Goal: Communication & Community: Answer question/provide support

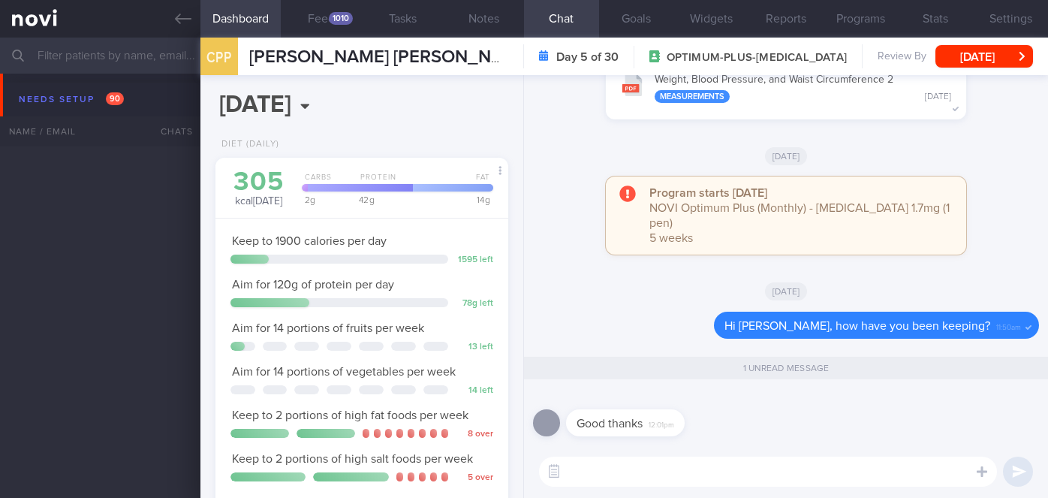
select select "7"
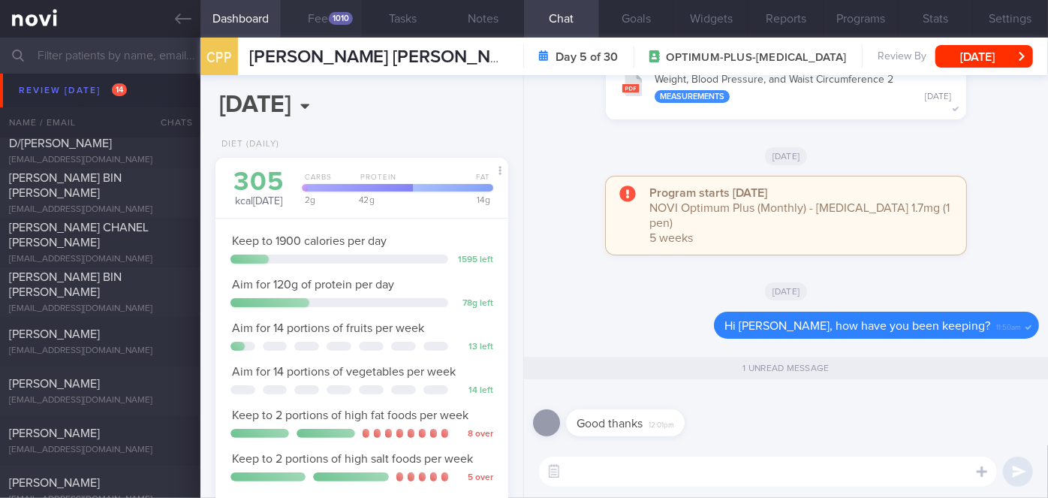
click at [321, 16] on button "Feed 1010" at bounding box center [321, 19] width 81 height 38
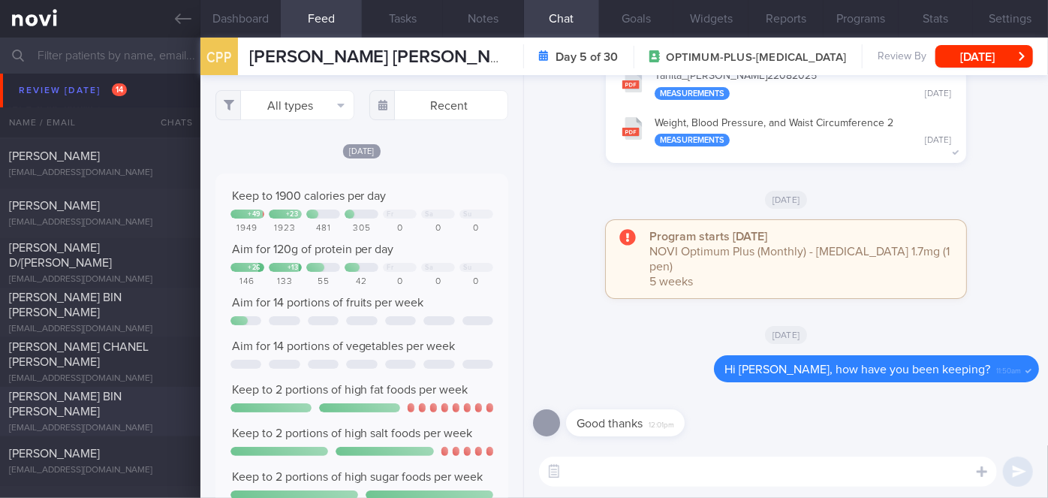
scroll to position [4672, 0]
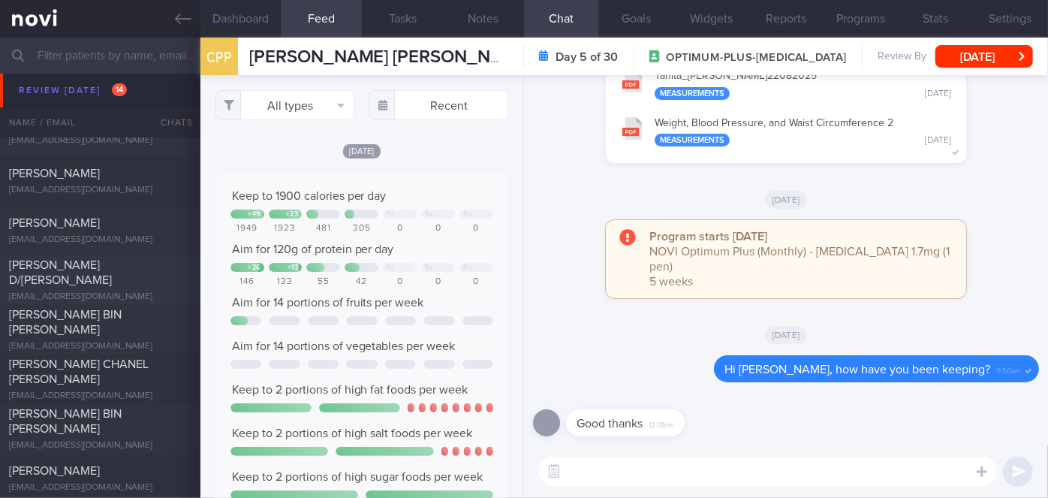
click at [89, 279] on div "[PERSON_NAME] D/[PERSON_NAME]" at bounding box center [98, 273] width 179 height 30
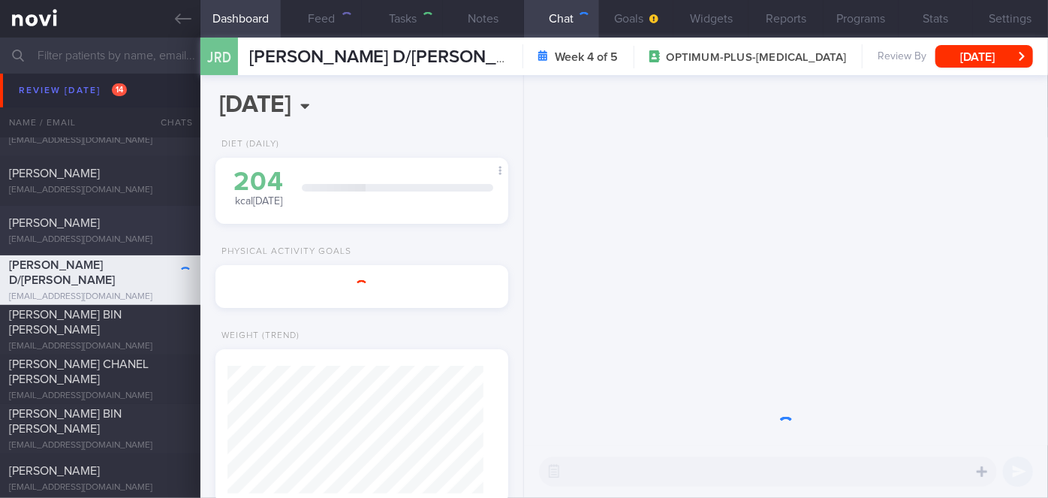
scroll to position [128, 256]
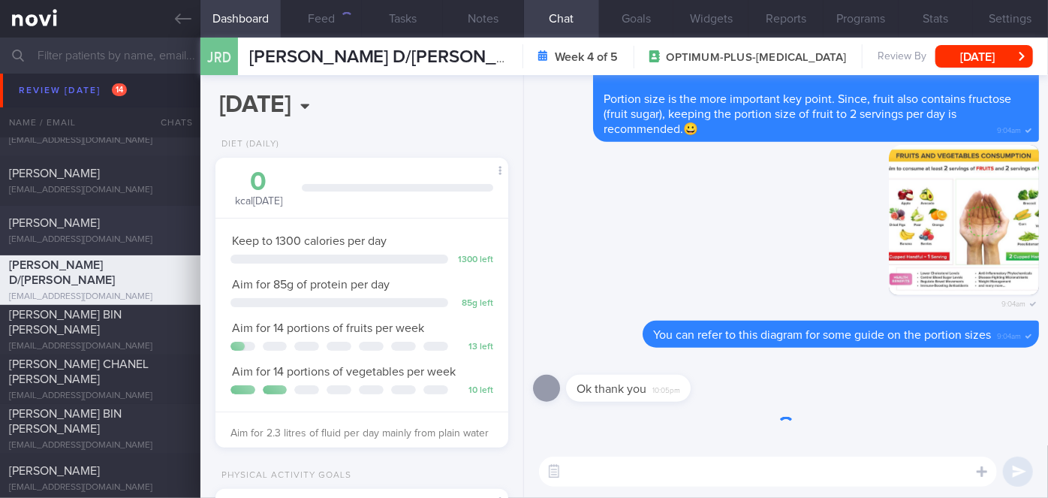
click at [80, 219] on span "[PERSON_NAME]" at bounding box center [54, 223] width 91 height 12
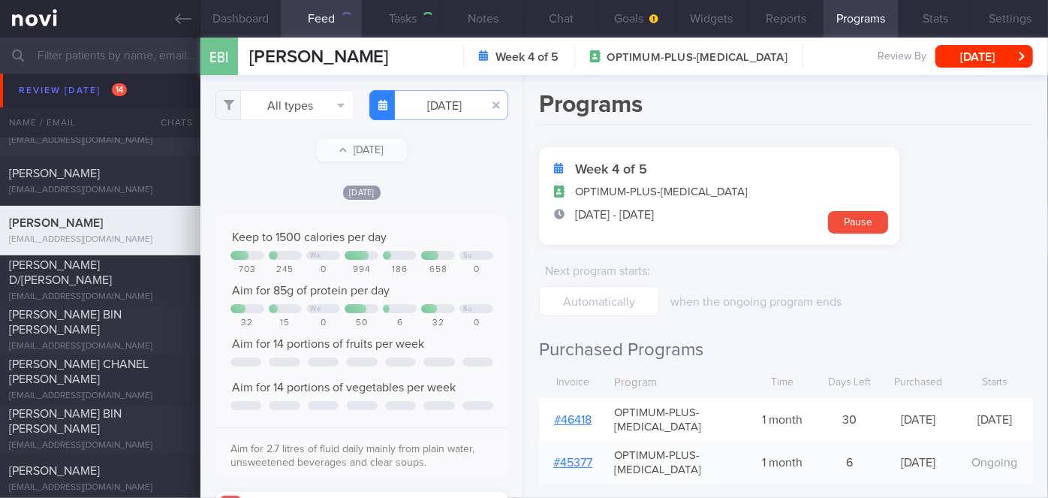
scroll to position [750774, 750576]
drag, startPoint x: 556, startPoint y: 23, endPoint x: 478, endPoint y: 27, distance: 77.4
click at [556, 23] on button "Chat" at bounding box center [561, 19] width 75 height 38
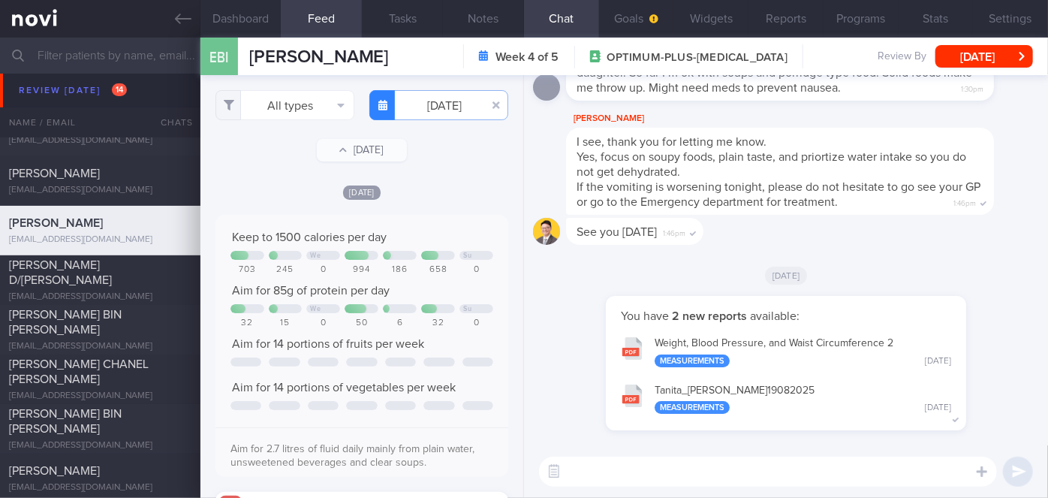
click at [797, 390] on button "Tanita_ [PERSON_NAME] 19082025 Measurements [DATE]" at bounding box center [785, 398] width 345 height 47
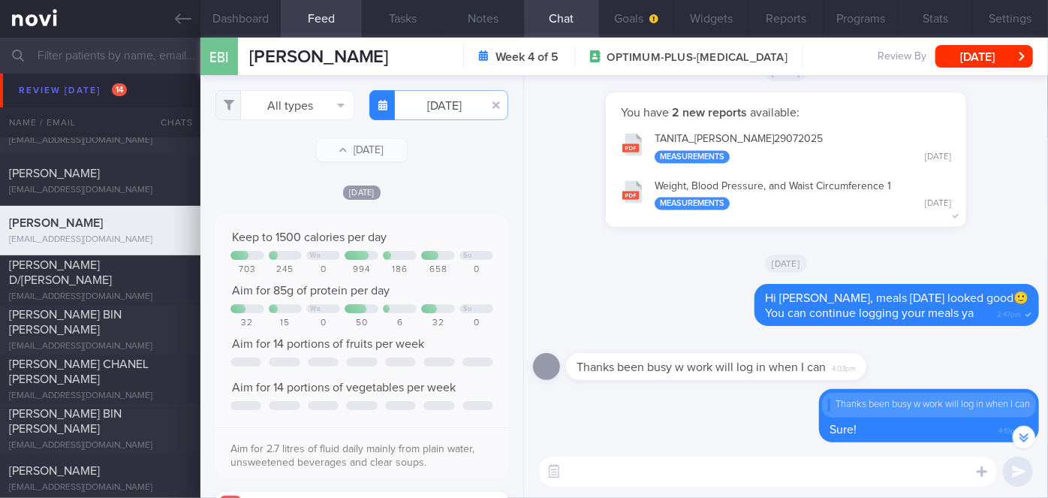
click at [821, 140] on button "TANITA_ [PERSON_NAME] 29072025 Measurements [DATE]" at bounding box center [785, 147] width 345 height 47
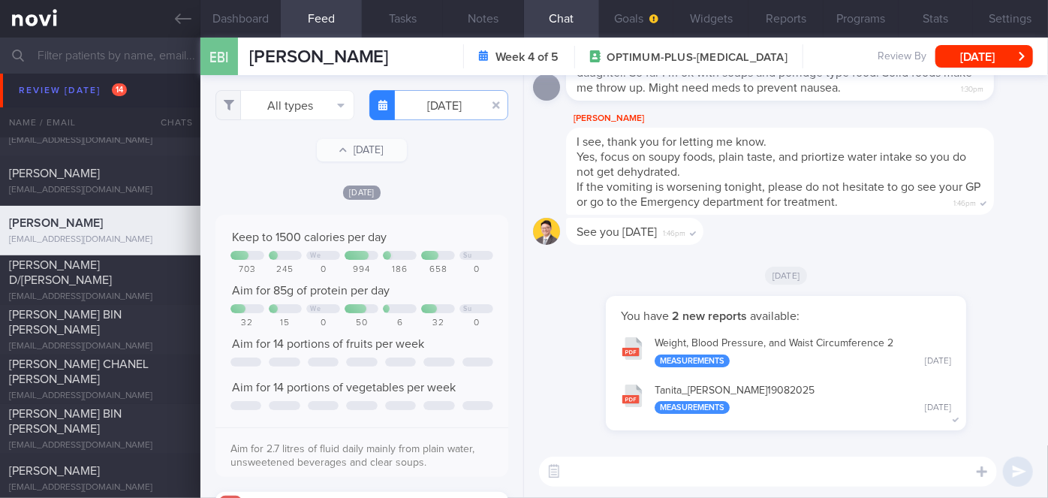
click at [667, 463] on textarea at bounding box center [768, 472] width 458 height 30
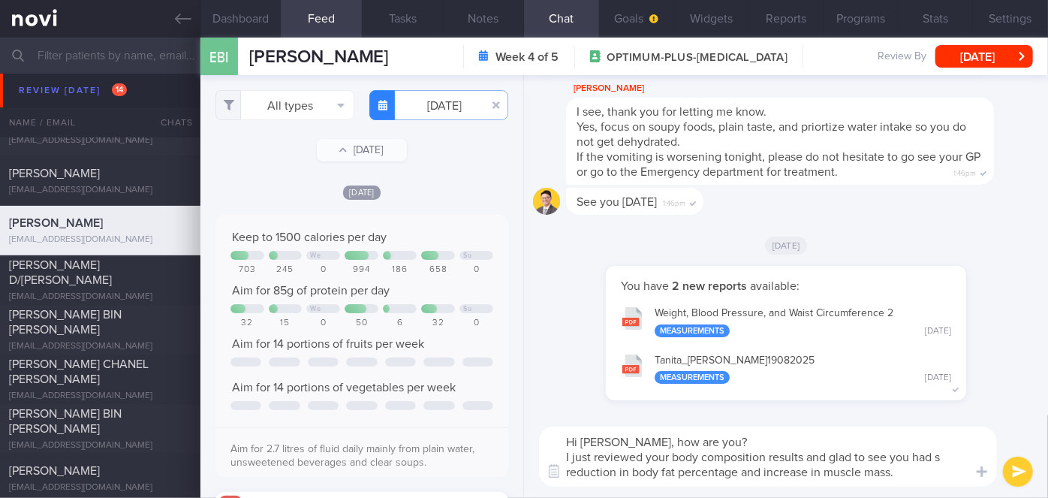
click at [937, 456] on textarea "Hi [PERSON_NAME], how are you? I just reviewed your body composition results an…" at bounding box center [768, 456] width 458 height 60
click at [734, 473] on textarea "Hi [PERSON_NAME], how are you? I just reviewed your body composition results an…" at bounding box center [768, 456] width 458 height 60
type textarea "Hi [PERSON_NAME], how are you? I just reviewed your body composition results an…"
click at [795, 357] on button "Tanita_ [PERSON_NAME] 19082025 Measurements [DATE]" at bounding box center [785, 368] width 345 height 47
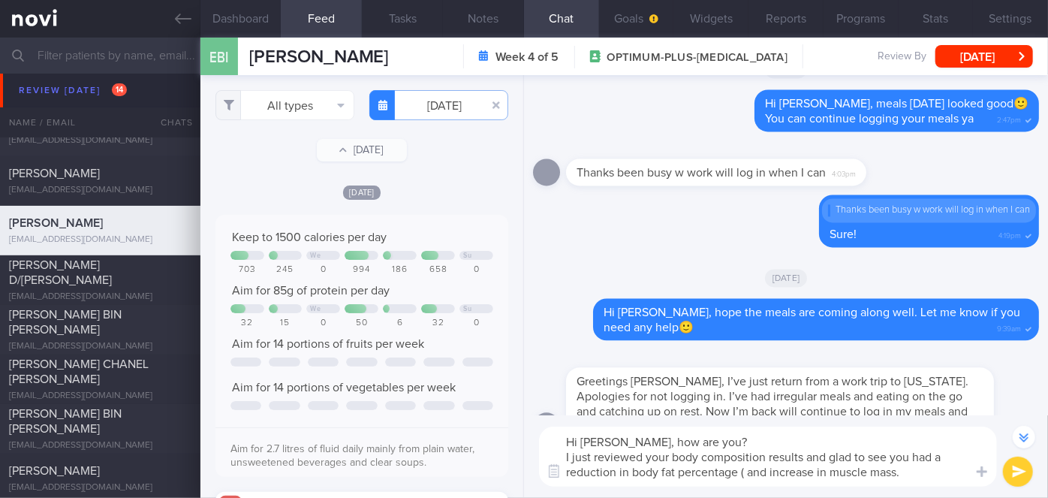
scroll to position [-1502, 0]
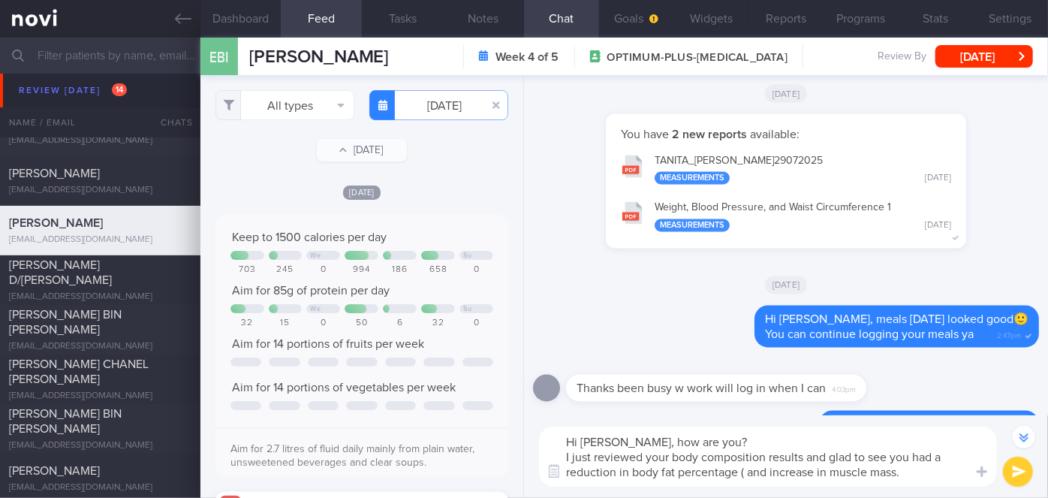
click at [767, 161] on button "TANITA_ [PERSON_NAME] 29072025 Measurements [DATE]" at bounding box center [785, 169] width 345 height 47
click at [743, 468] on textarea "Hi [PERSON_NAME], how are you? I just reviewed your body composition results an…" at bounding box center [768, 456] width 458 height 60
click at [935, 473] on textarea "Hi [PERSON_NAME], how are you? I just reviewed your body composition results an…" at bounding box center [768, 456] width 458 height 60
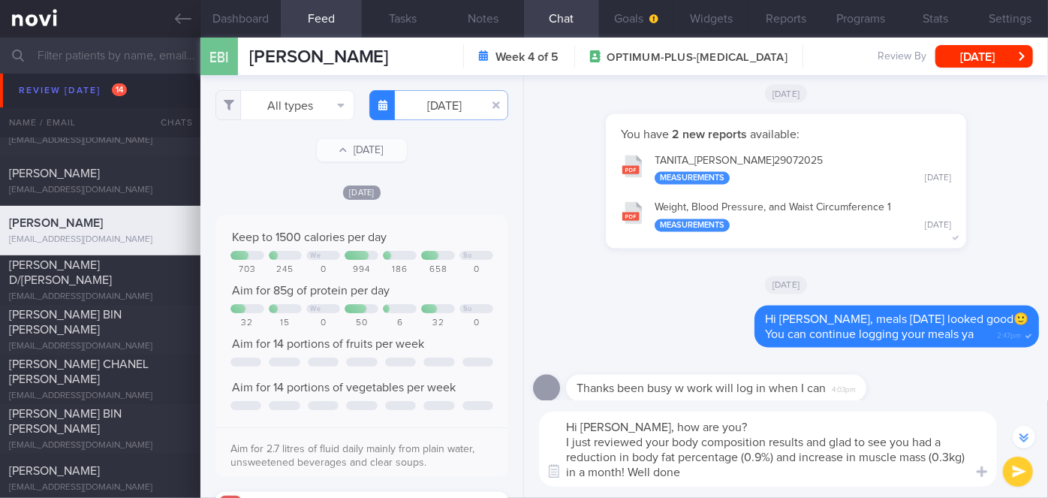
type textarea "Hi [PERSON_NAME], how are you? I just reviewed your body composition results an…"
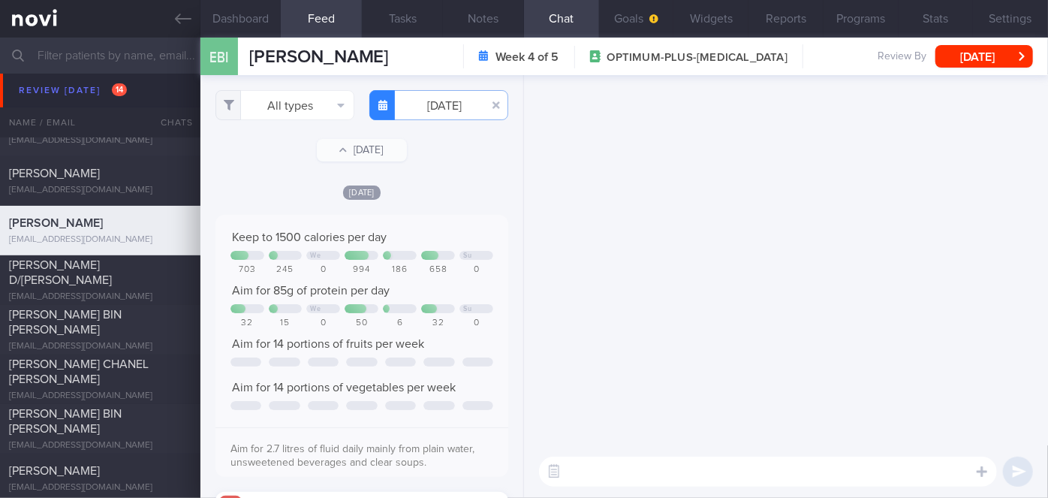
scroll to position [0, 0]
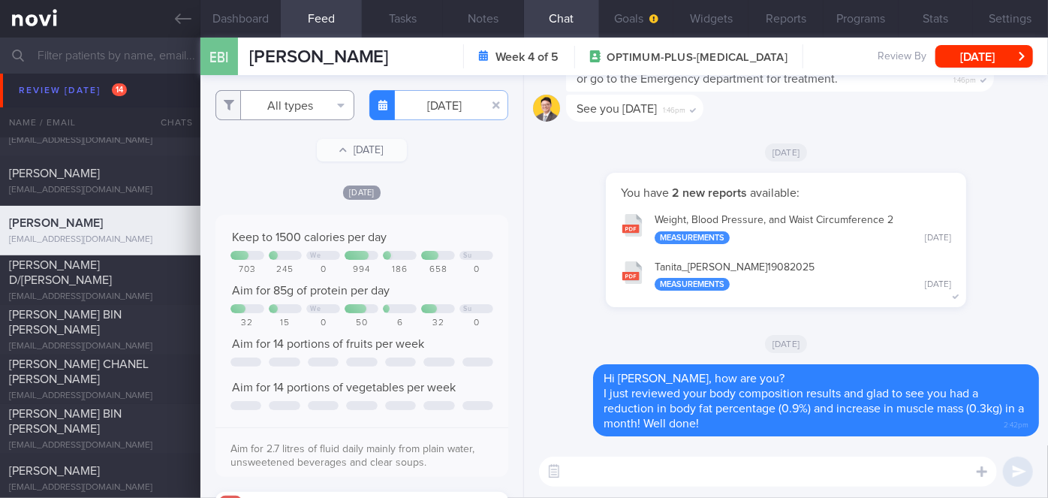
click at [268, 105] on button "All types" at bounding box center [284, 105] width 139 height 30
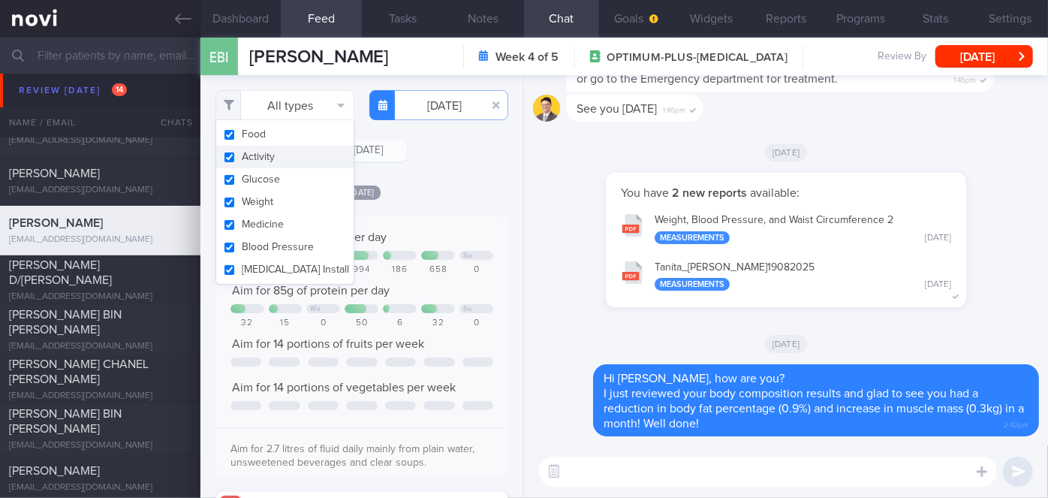
click at [267, 155] on button "Activity" at bounding box center [284, 157] width 137 height 23
checkbox input "false"
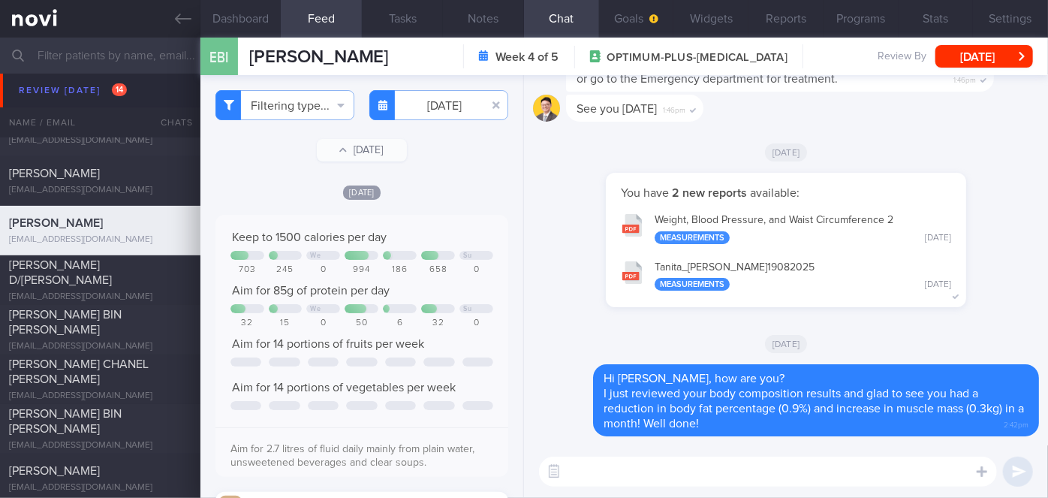
click at [462, 189] on div "[DATE]" at bounding box center [361, 192] width 293 height 16
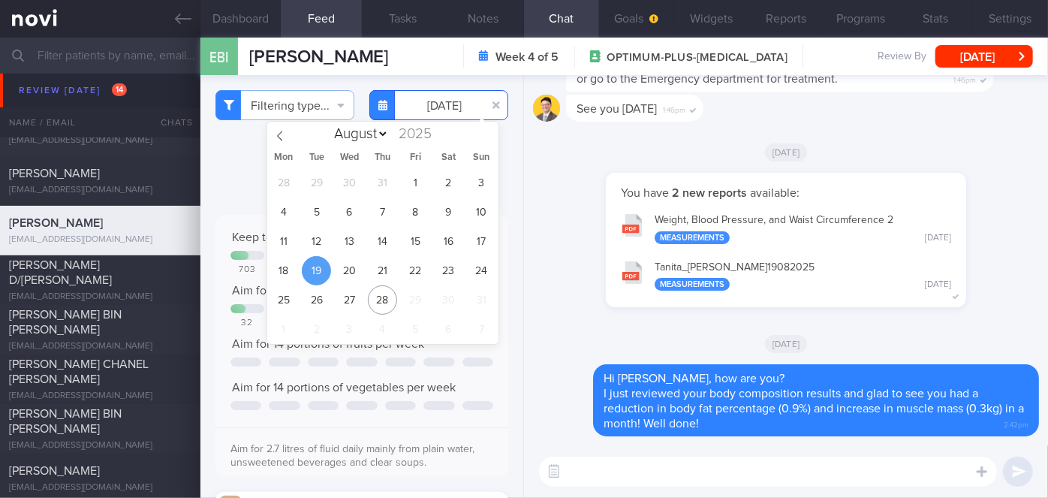
click at [448, 101] on input "[DATE]" at bounding box center [438, 105] width 139 height 30
click at [276, 267] on span "18" at bounding box center [283, 270] width 29 height 29
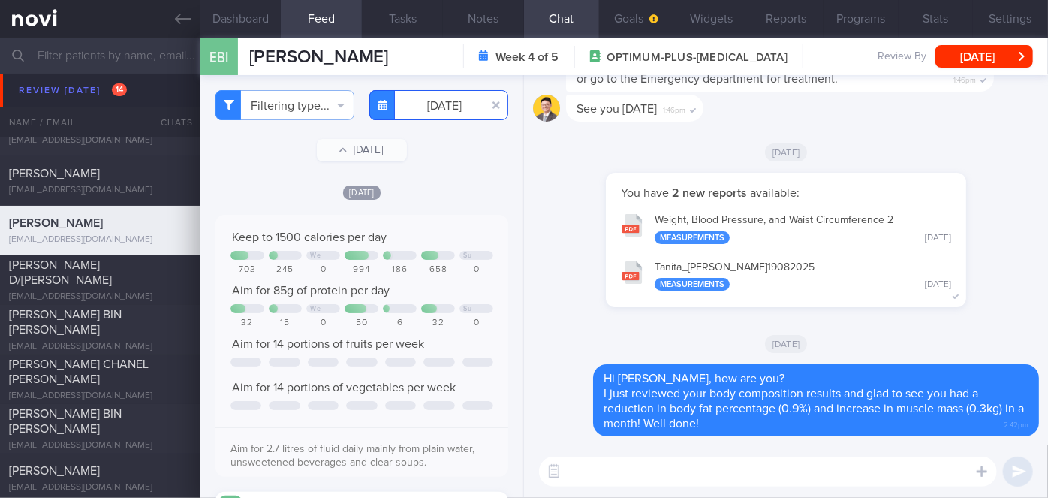
click at [444, 114] on input "[DATE]" at bounding box center [438, 105] width 139 height 30
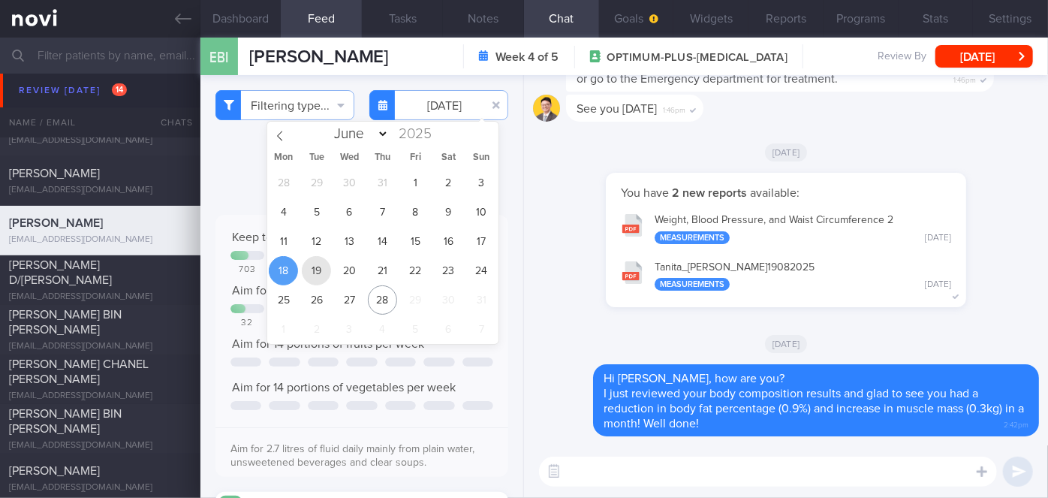
click at [322, 270] on span "19" at bounding box center [316, 270] width 29 height 29
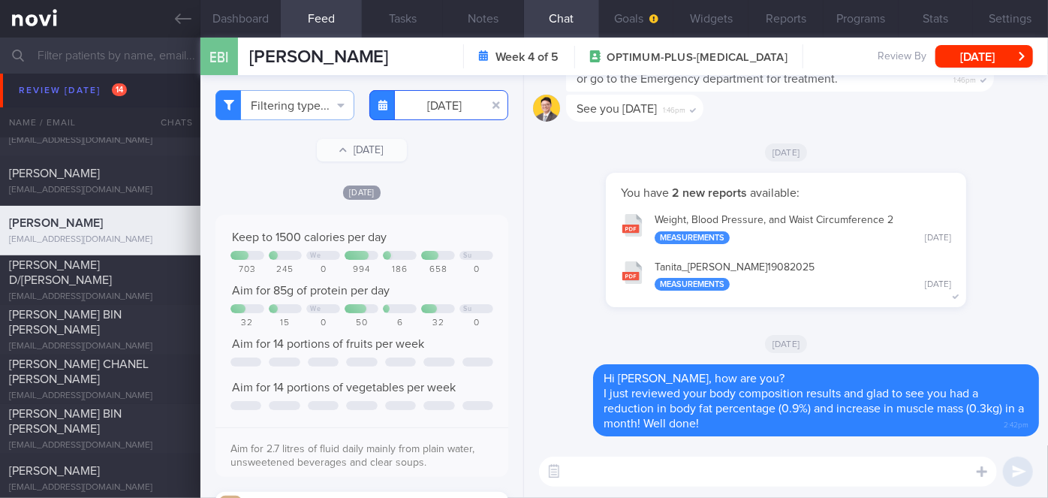
click at [440, 108] on input "[DATE]" at bounding box center [438, 105] width 139 height 30
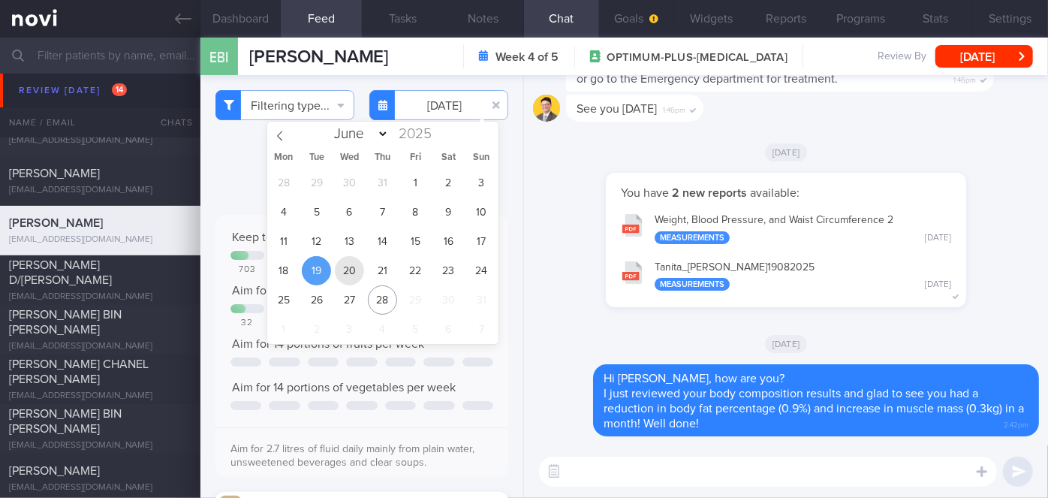
click at [353, 264] on span "20" at bounding box center [349, 270] width 29 height 29
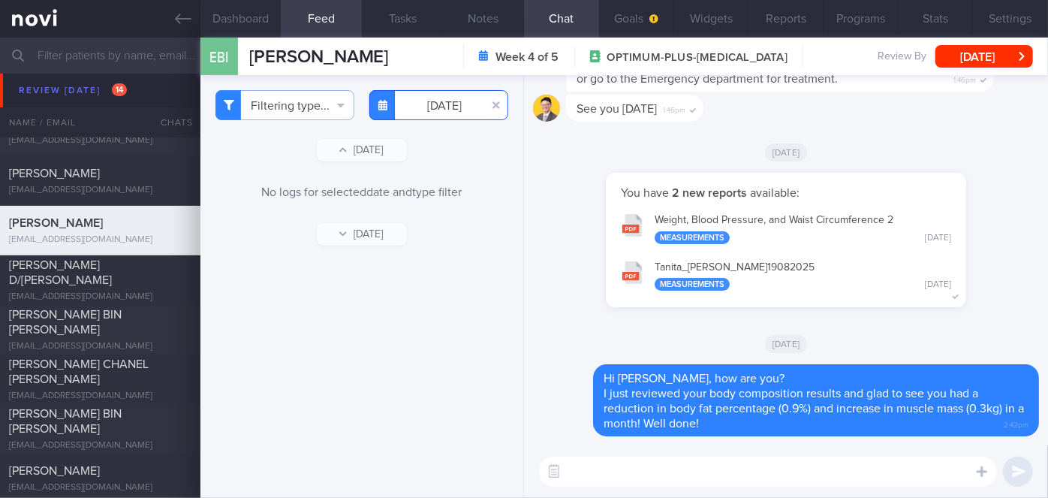
click at [421, 111] on input "[DATE]" at bounding box center [438, 105] width 139 height 30
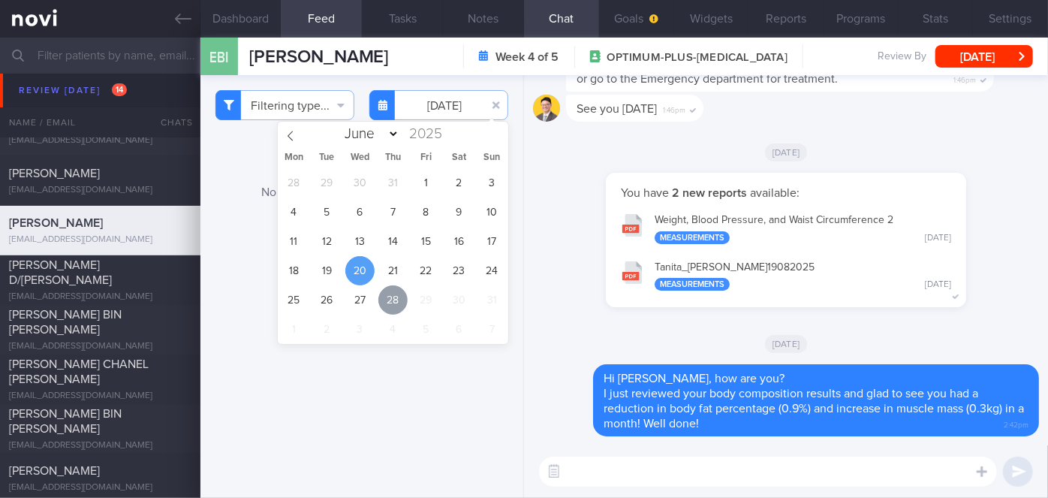
click at [395, 285] on span "28" at bounding box center [392, 299] width 29 height 29
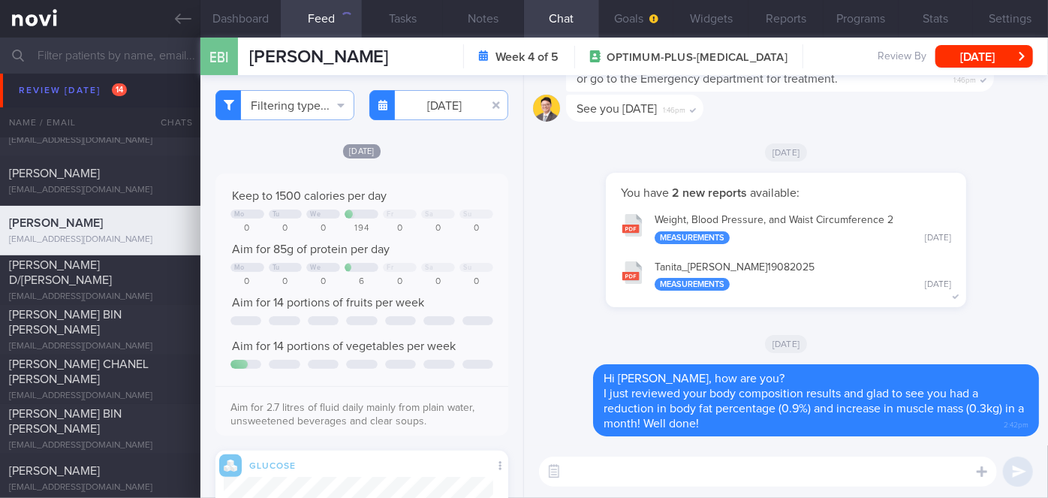
click at [394, 273] on div "Mo Tu We Fr Sa Su" at bounding box center [362, 268] width 263 height 11
click at [428, 105] on input "[DATE]" at bounding box center [438, 105] width 139 height 30
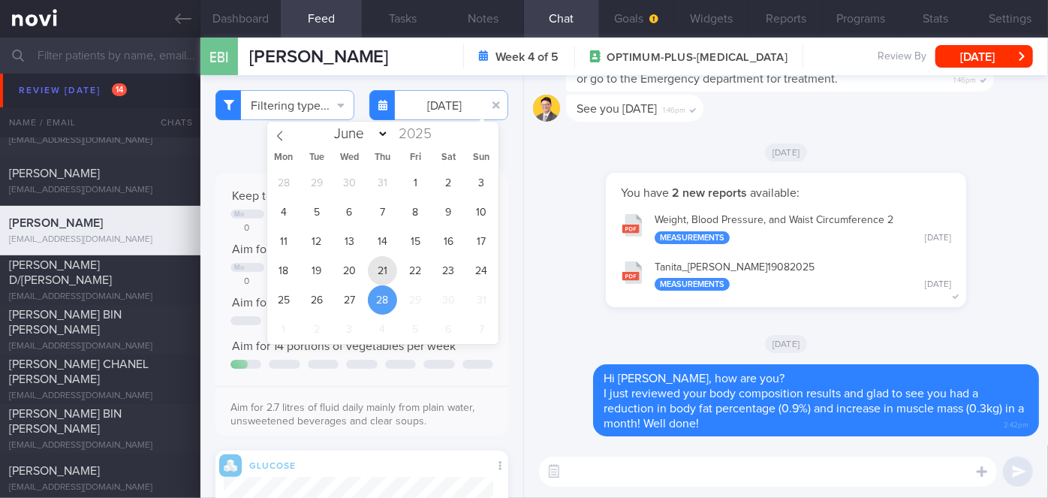
click at [387, 275] on span "21" at bounding box center [382, 270] width 29 height 29
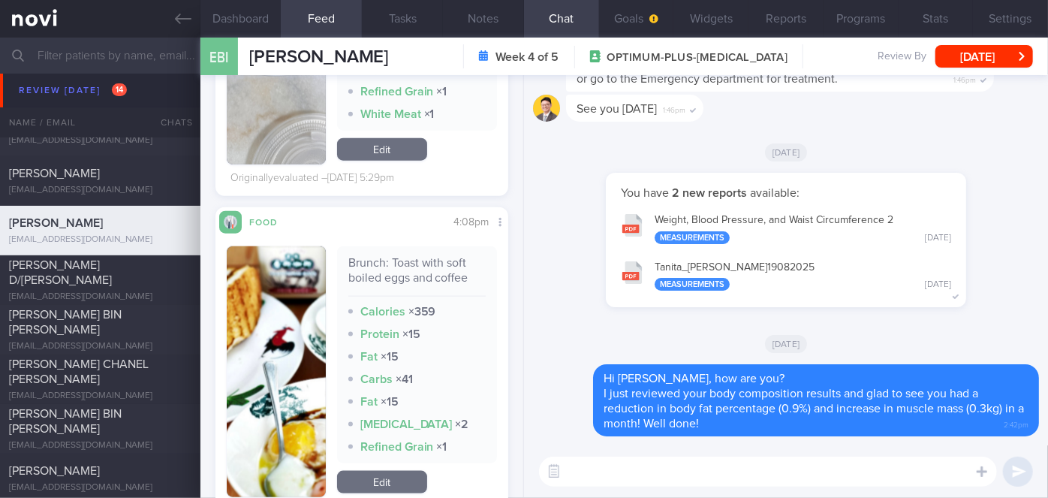
scroll to position [1001, 0]
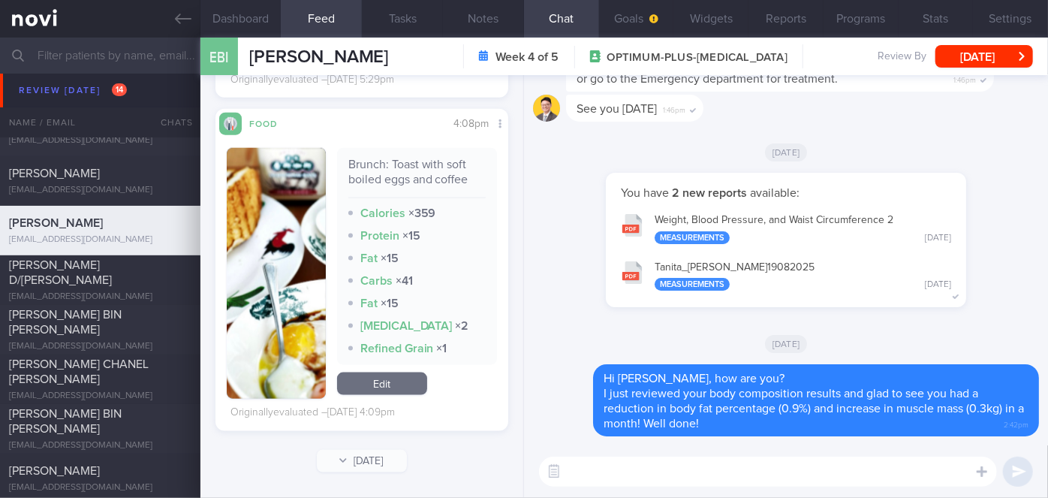
click at [275, 242] on button "button" at bounding box center [276, 273] width 99 height 251
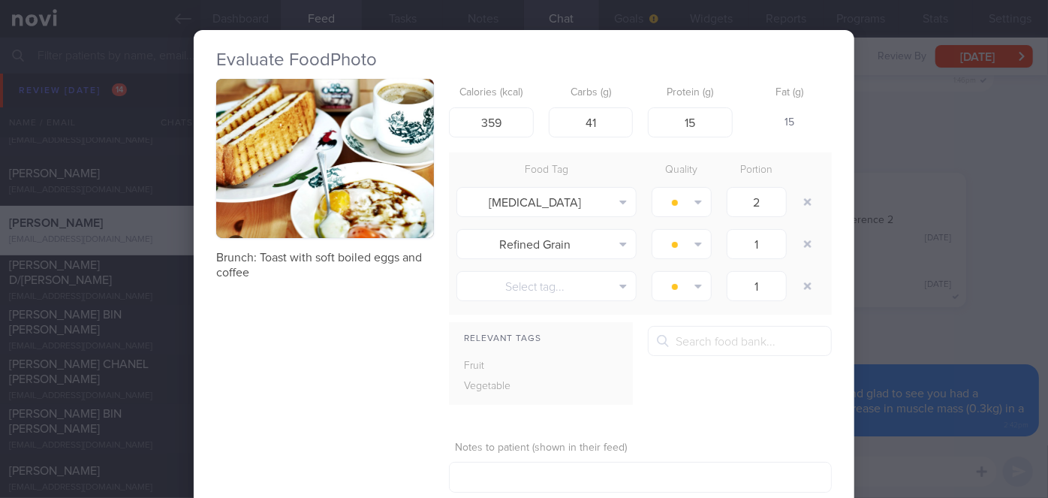
click at [925, 216] on div "Evaluate Food Photo Brunch: Toast with soft boiled eggs and coffee Calories (kc…" at bounding box center [524, 249] width 1048 height 498
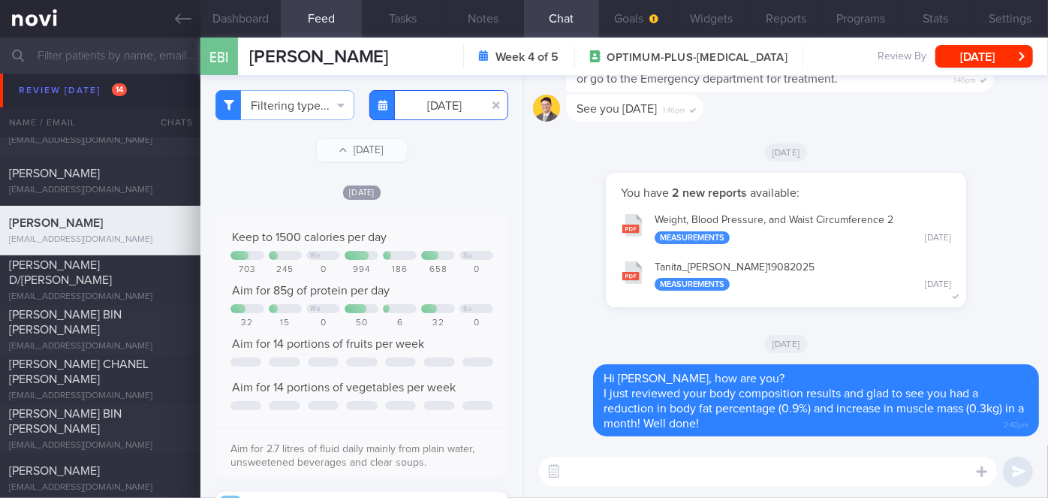
click at [424, 102] on input "[DATE]" at bounding box center [438, 105] width 139 height 30
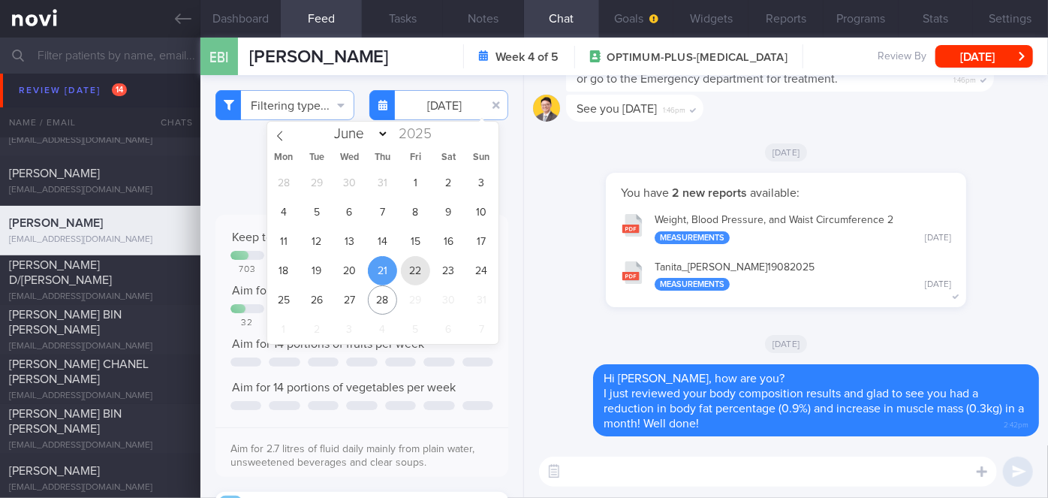
click at [420, 264] on span "22" at bounding box center [415, 270] width 29 height 29
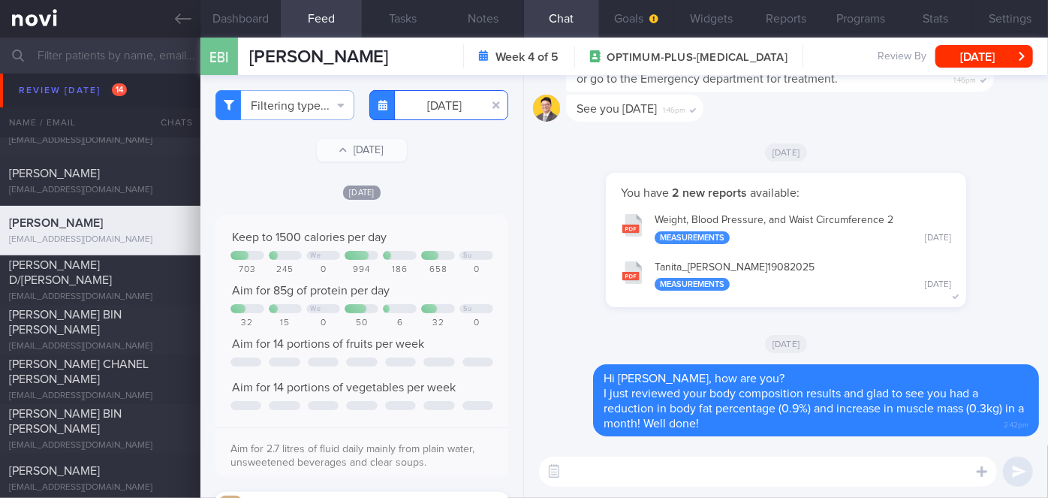
click at [434, 101] on input "[DATE]" at bounding box center [438, 105] width 139 height 30
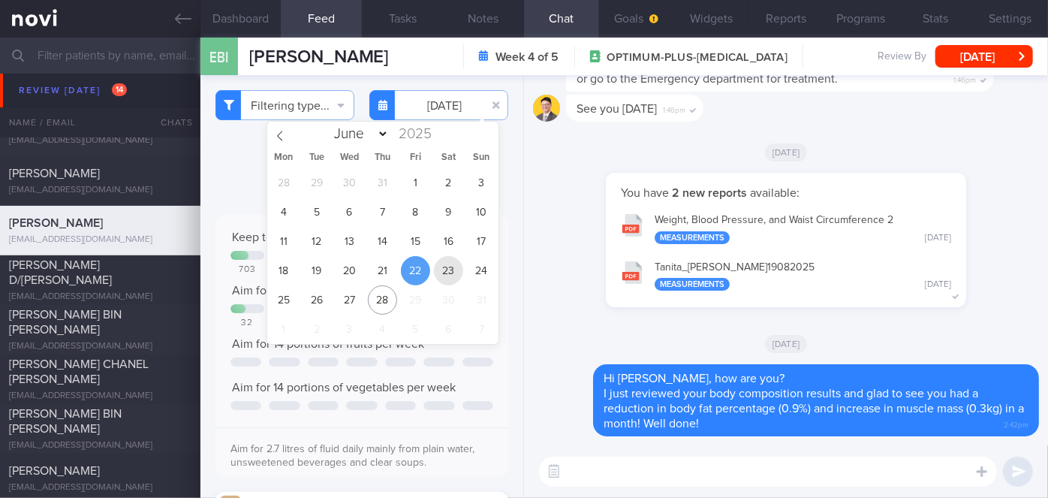
click at [448, 266] on span "23" at bounding box center [448, 270] width 29 height 29
type input "[DATE]"
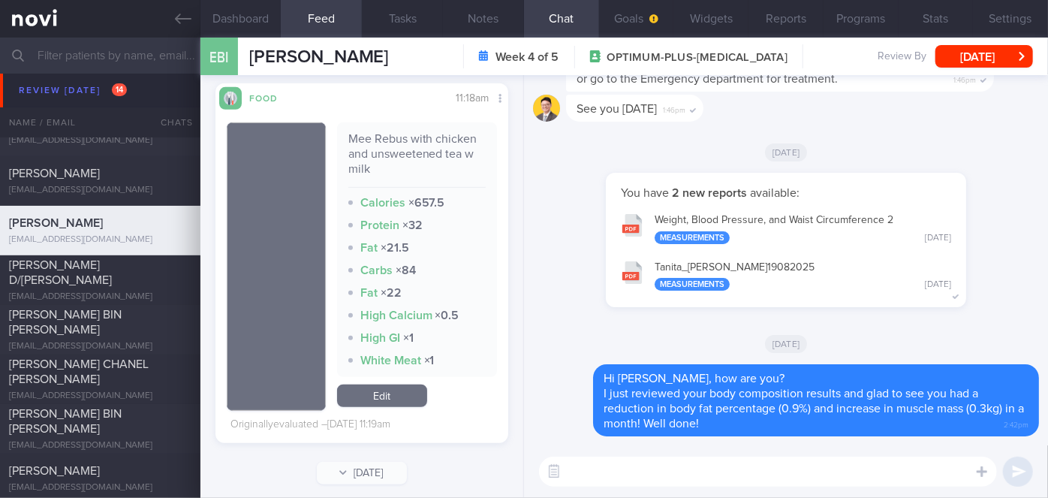
scroll to position [409, 0]
click at [666, 473] on textarea at bounding box center [768, 472] width 458 height 30
type textarea "s"
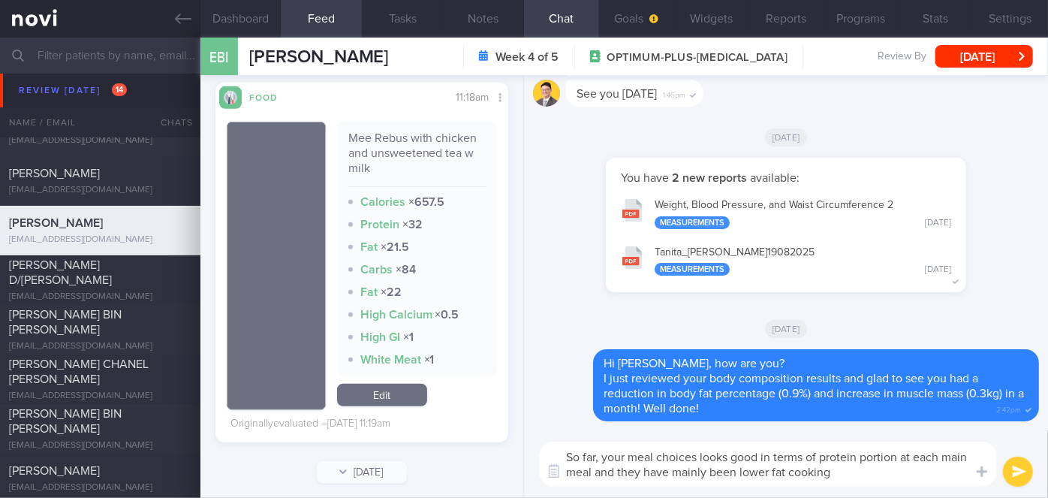
click at [740, 472] on textarea "So far, your meal choices looks good in terms of protein portion at each main m…" at bounding box center [768, 463] width 458 height 45
click at [878, 474] on textarea "So far, your meal choices looks good in terms of protein portion at each main m…" at bounding box center [768, 463] width 458 height 45
type textarea "So far, your meal choices looks good in terms of protein portion at each main m…"
click at [1028, 472] on button "submit" at bounding box center [1018, 472] width 30 height 30
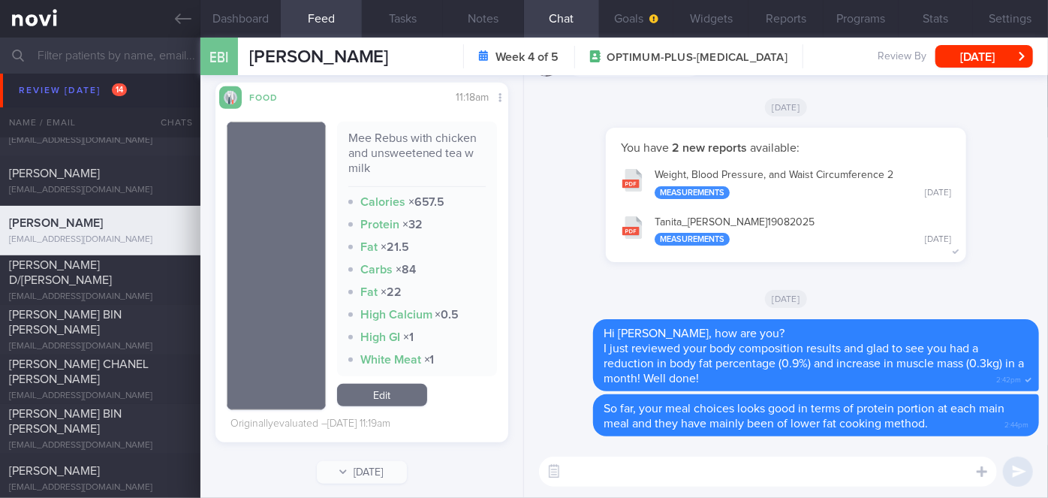
scroll to position [0, 0]
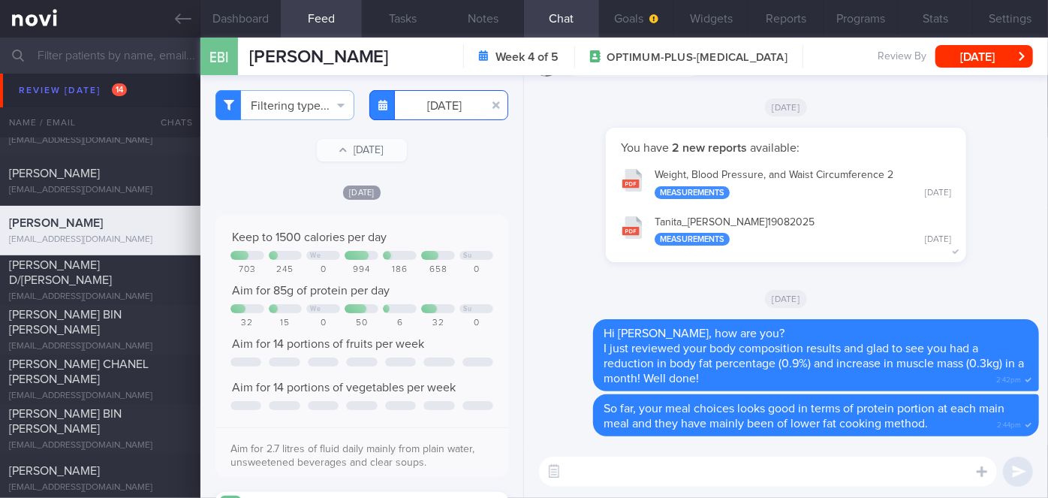
click at [408, 101] on input "[DATE]" at bounding box center [438, 105] width 139 height 30
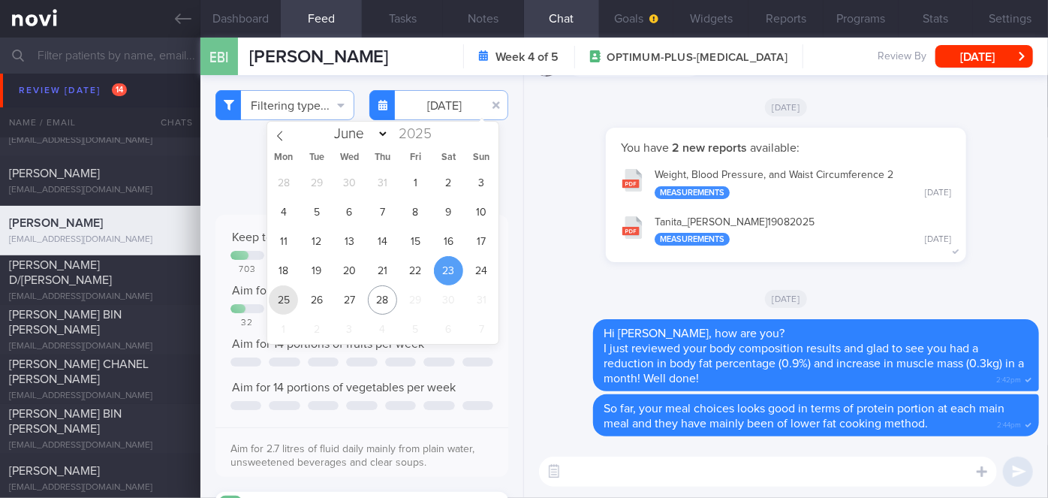
click at [286, 306] on span "25" at bounding box center [283, 299] width 29 height 29
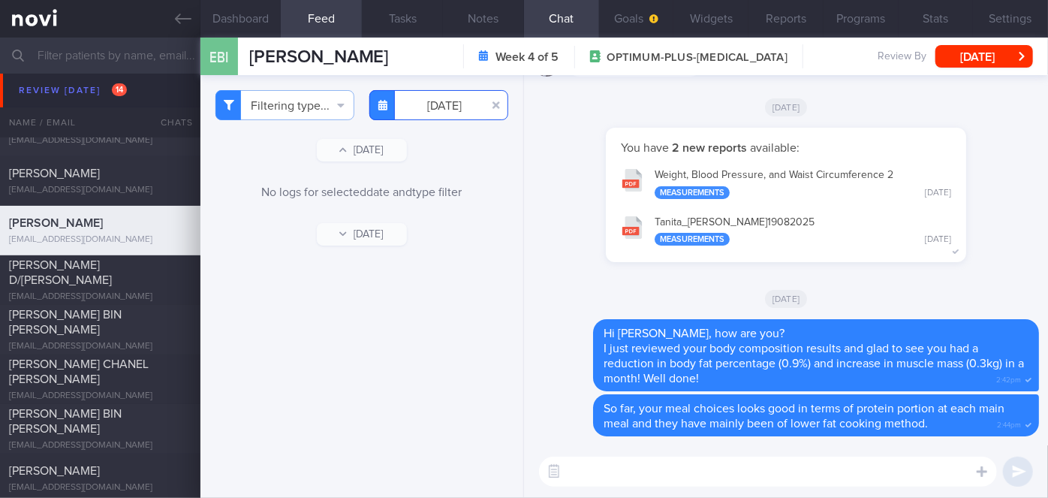
click at [431, 104] on input "[DATE]" at bounding box center [438, 105] width 139 height 30
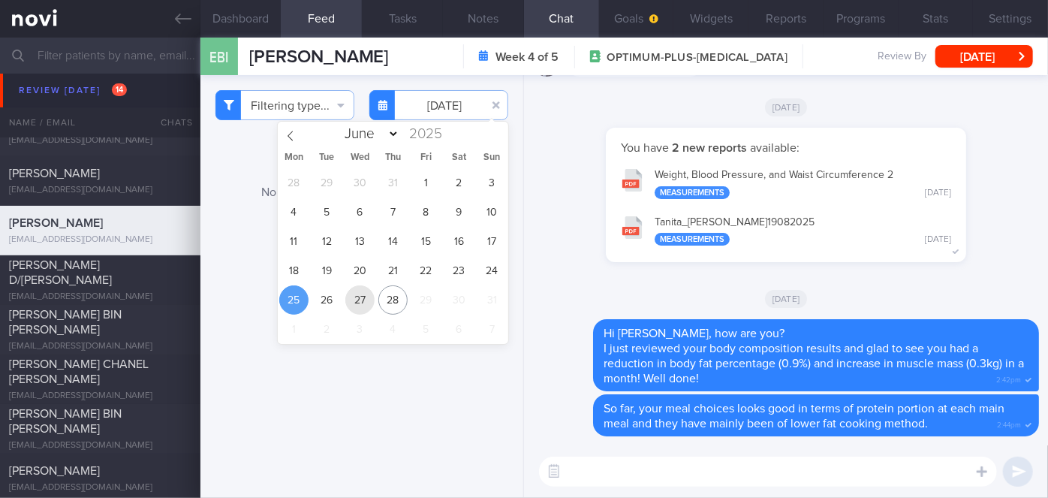
click at [360, 307] on span "27" at bounding box center [359, 299] width 29 height 29
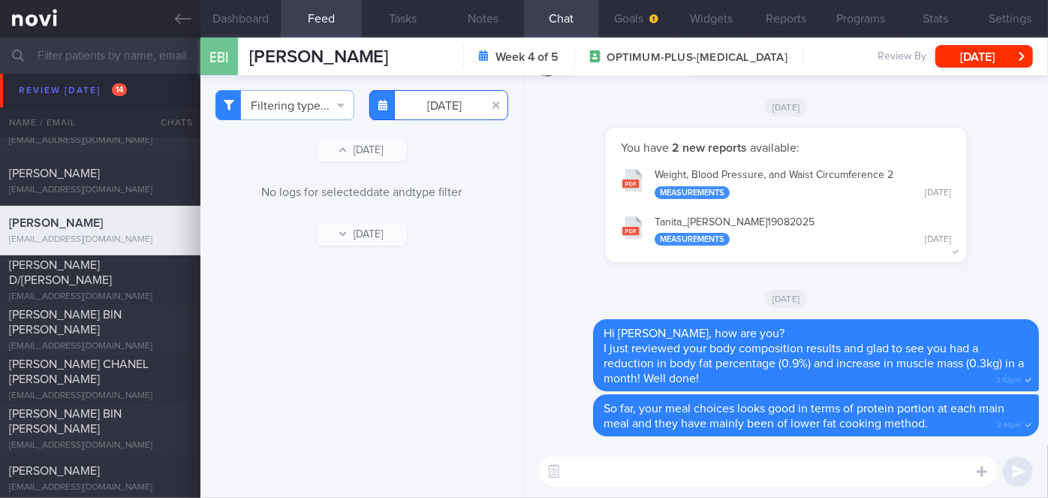
click at [442, 104] on input "[DATE]" at bounding box center [438, 105] width 139 height 30
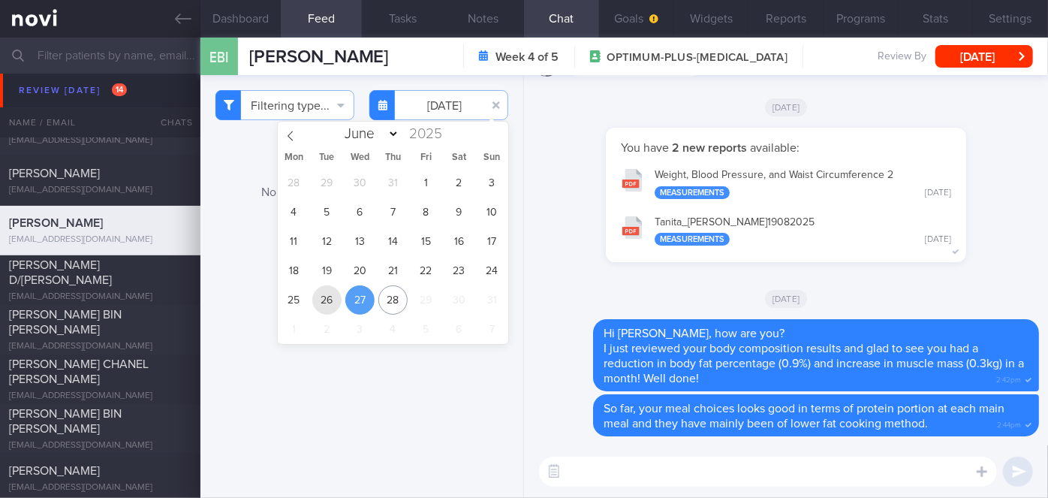
click at [326, 291] on span "26" at bounding box center [326, 299] width 29 height 29
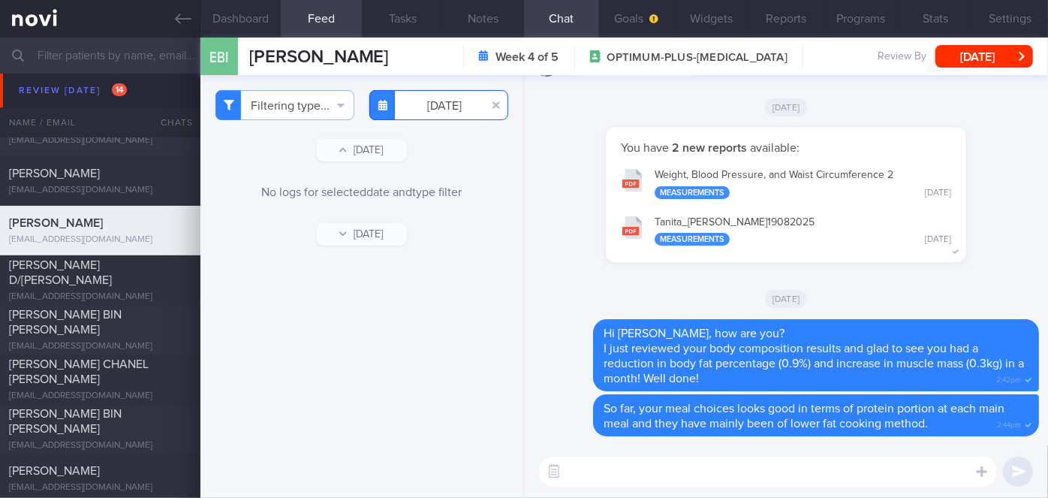
click at [432, 103] on input "[DATE]" at bounding box center [438, 105] width 139 height 30
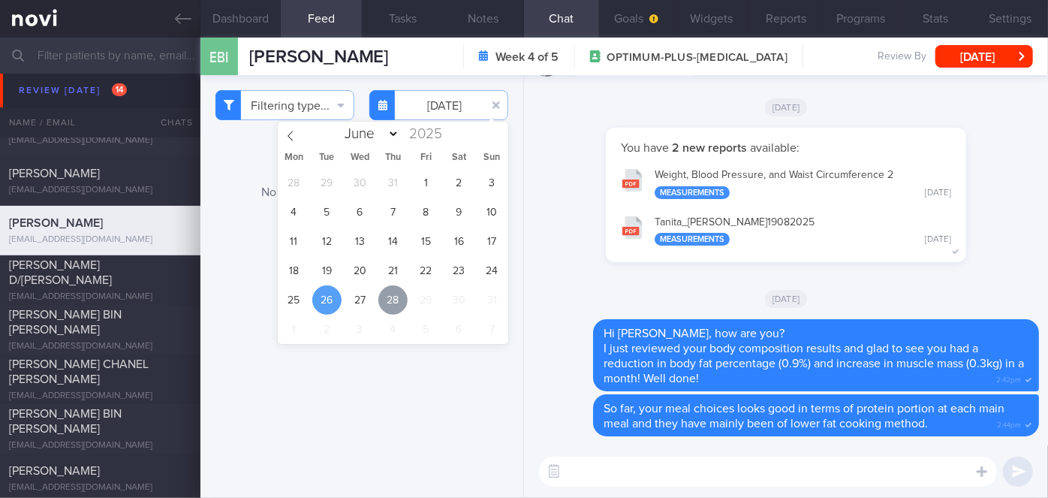
click at [398, 309] on span "28" at bounding box center [392, 299] width 29 height 29
type input "[DATE]"
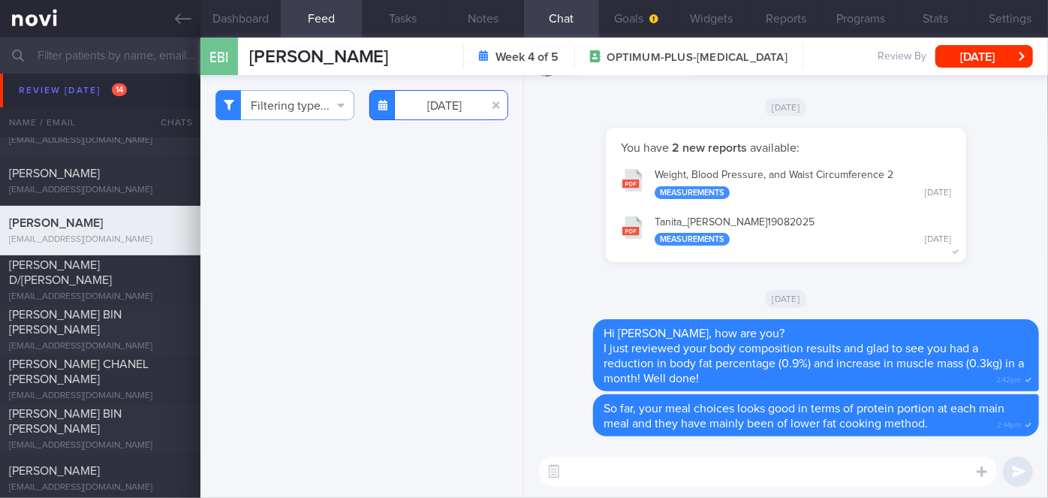
scroll to position [716, 0]
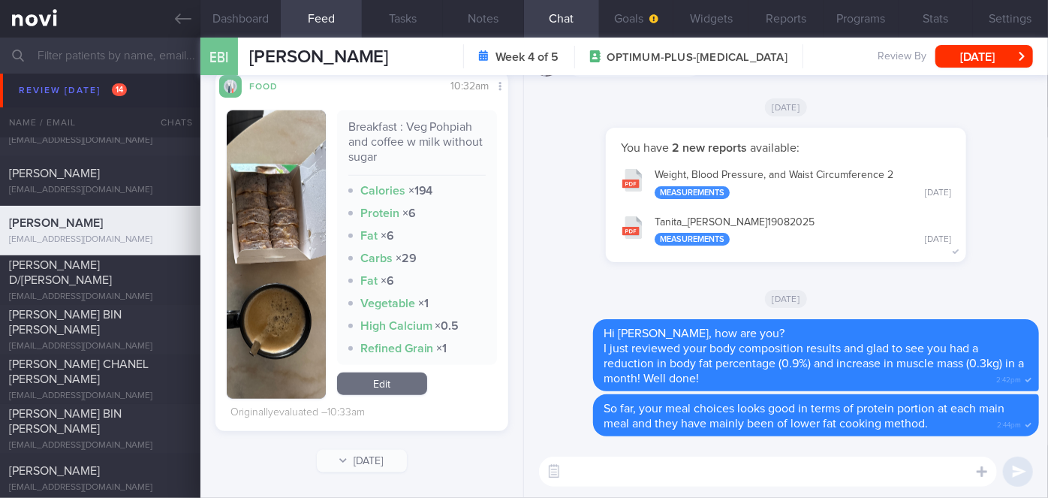
click at [628, 463] on textarea at bounding box center [768, 472] width 458 height 30
type textarea "i"
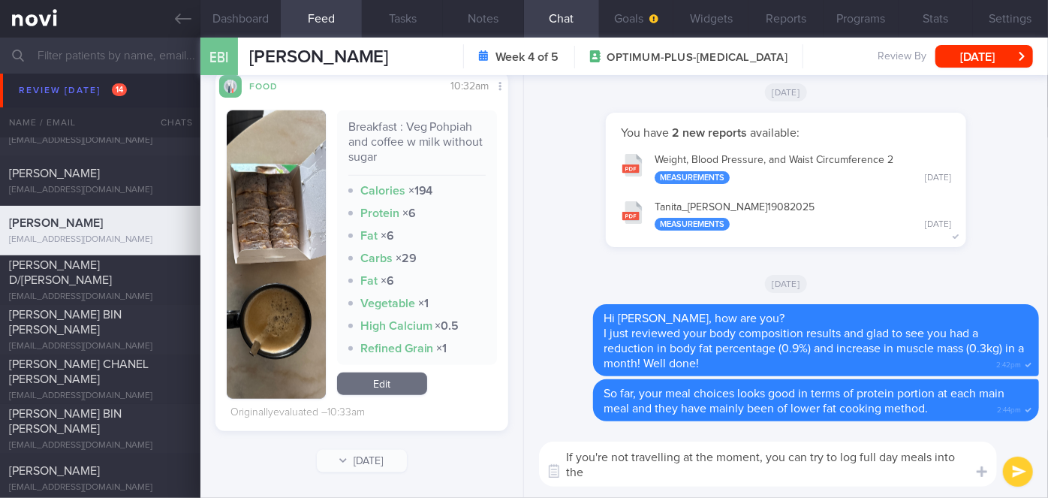
scroll to position [0, 0]
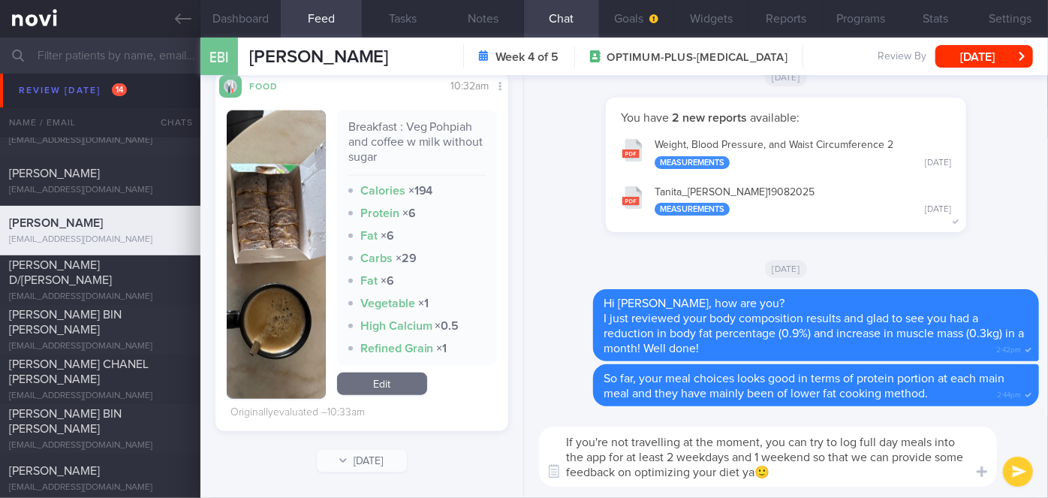
type textarea "If you're not travelling at the moment, you can try to log full day meals into …"
click at [1029, 476] on button "submit" at bounding box center [1018, 472] width 30 height 30
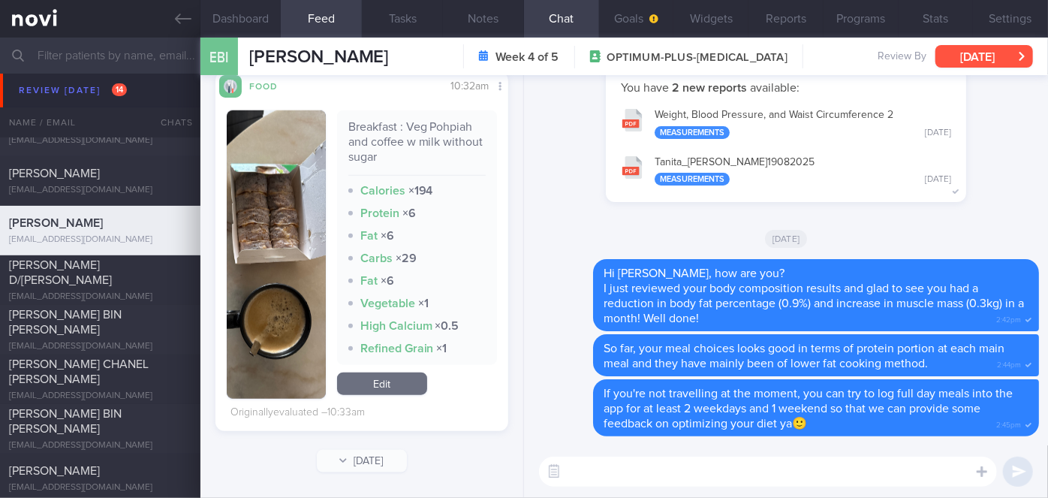
click at [982, 53] on button "[DATE]" at bounding box center [985, 56] width 98 height 23
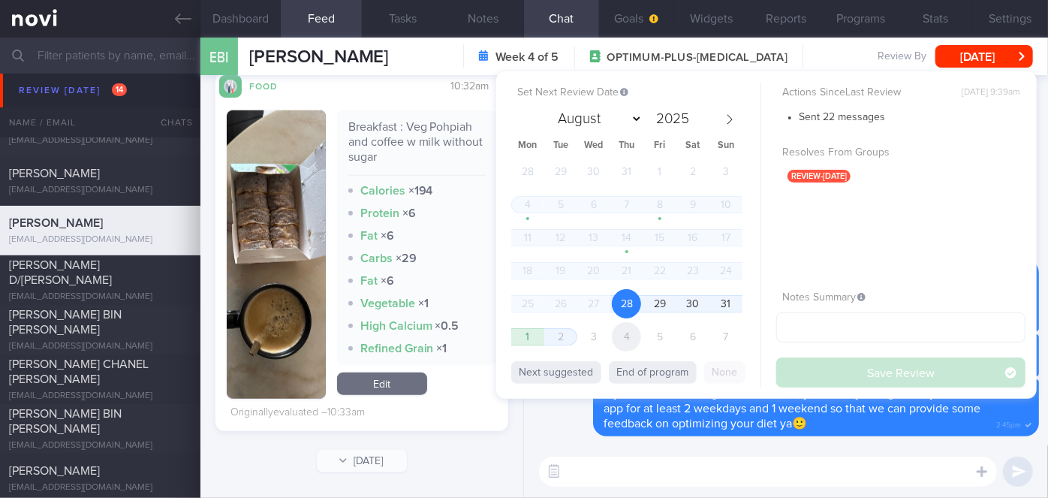
click at [631, 336] on span "4" at bounding box center [626, 336] width 29 height 29
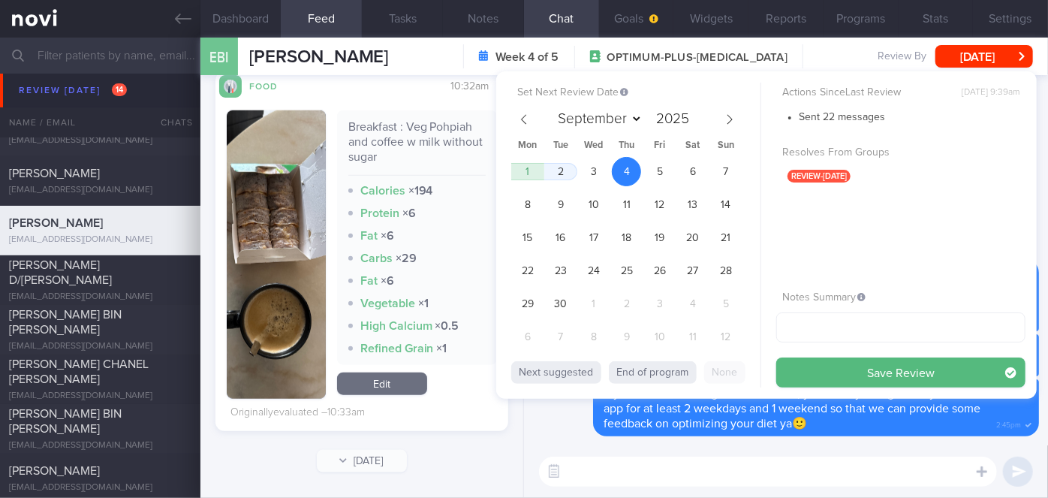
click at [819, 371] on button "Save Review" at bounding box center [900, 372] width 249 height 30
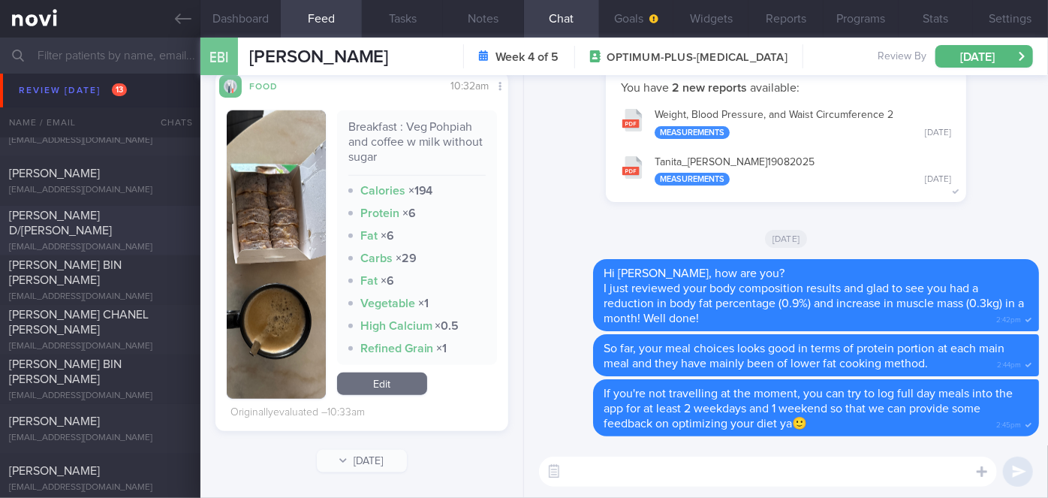
click at [127, 212] on div "[PERSON_NAME] D/[PERSON_NAME]" at bounding box center [98, 223] width 179 height 30
select select "7"
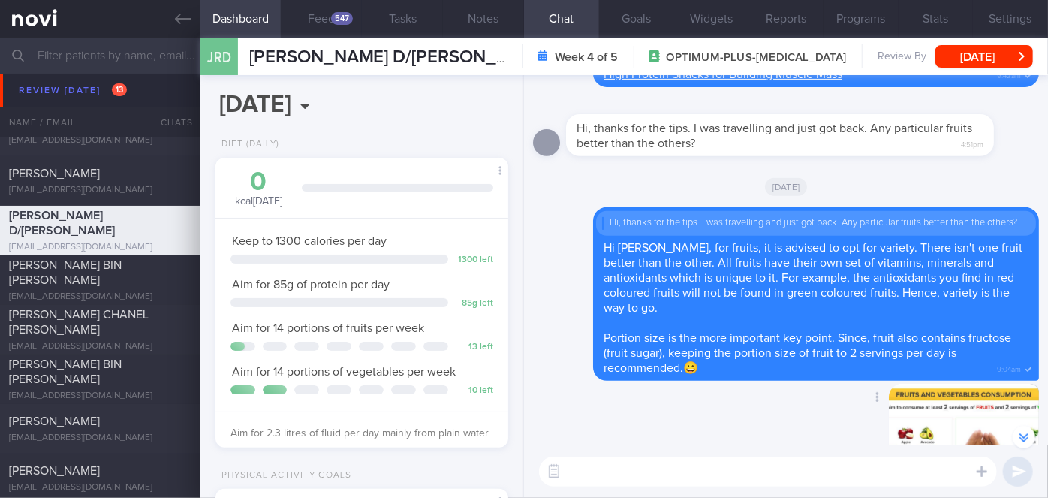
scroll to position [-205, 0]
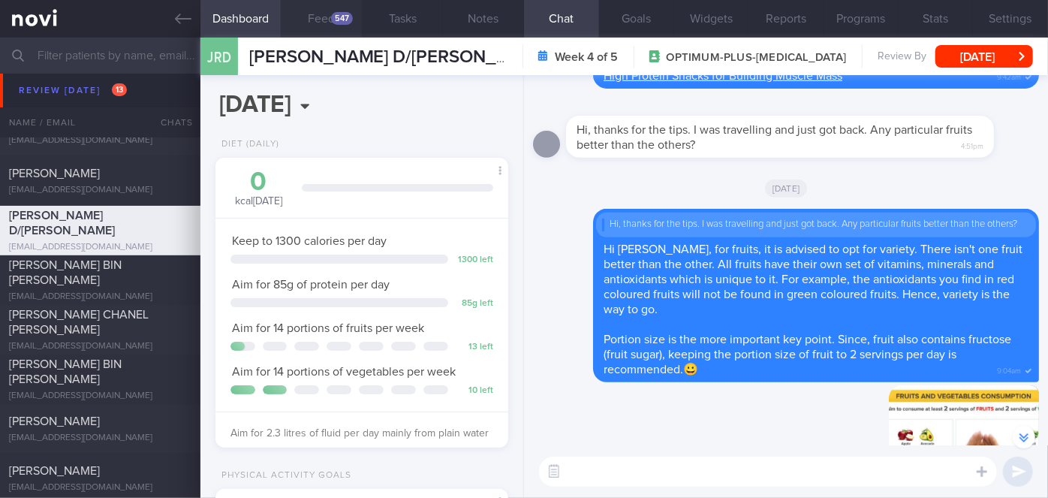
click at [330, 11] on button "Feed 547" at bounding box center [321, 19] width 81 height 38
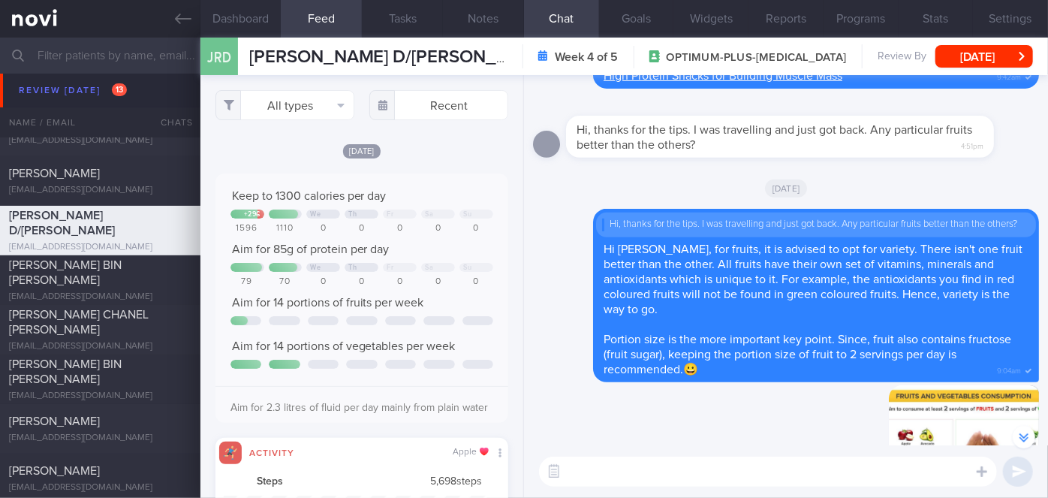
scroll to position [65, 263]
click at [442, 110] on input "text" at bounding box center [438, 105] width 139 height 30
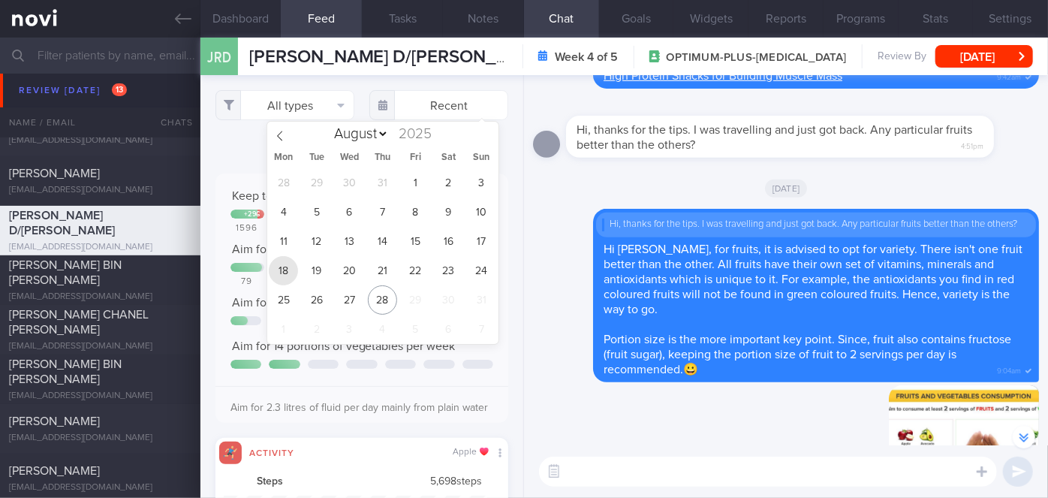
click at [297, 267] on span "18" at bounding box center [283, 270] width 29 height 29
type input "[DATE]"
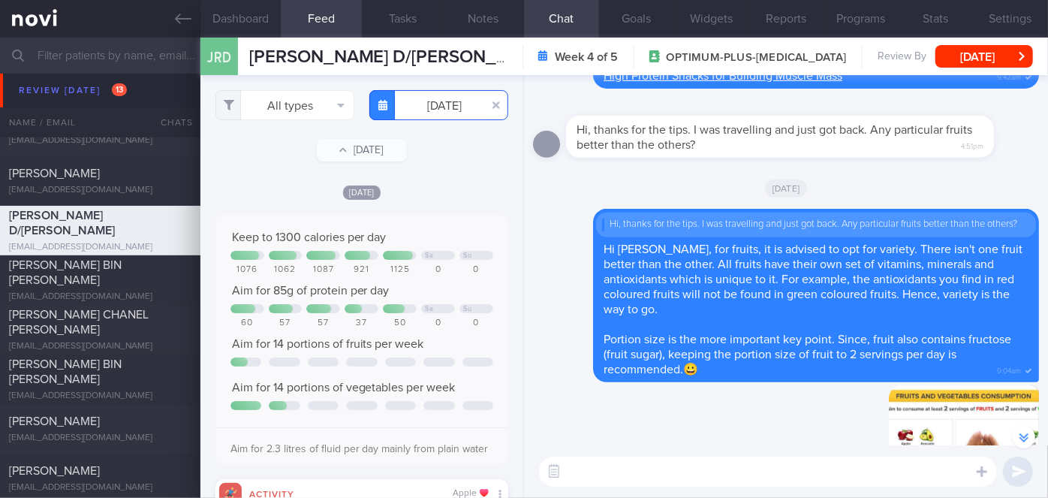
scroll to position [750774, 750576]
click at [288, 110] on button "All types" at bounding box center [284, 105] width 139 height 30
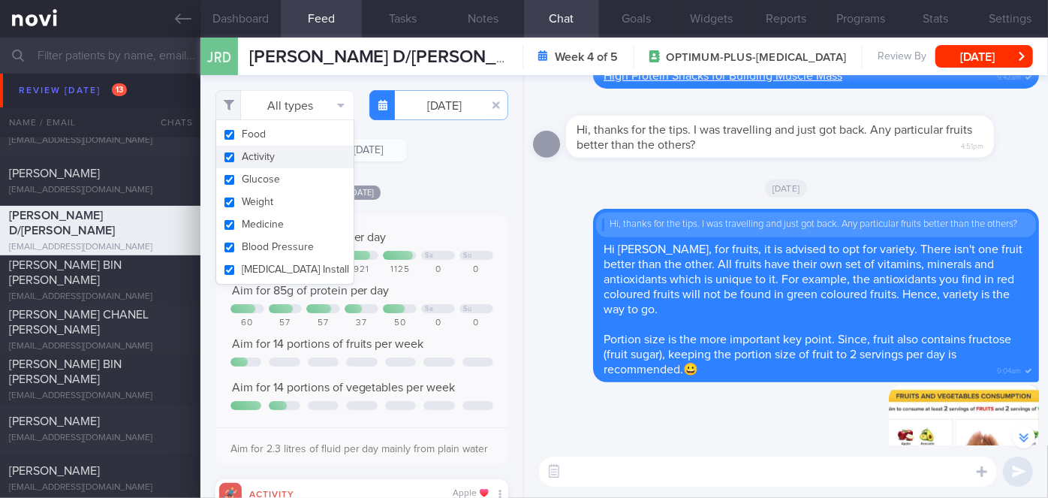
click at [280, 150] on button "Activity" at bounding box center [284, 157] width 137 height 23
checkbox input "false"
click at [436, 188] on div "[DATE]" at bounding box center [361, 192] width 293 height 16
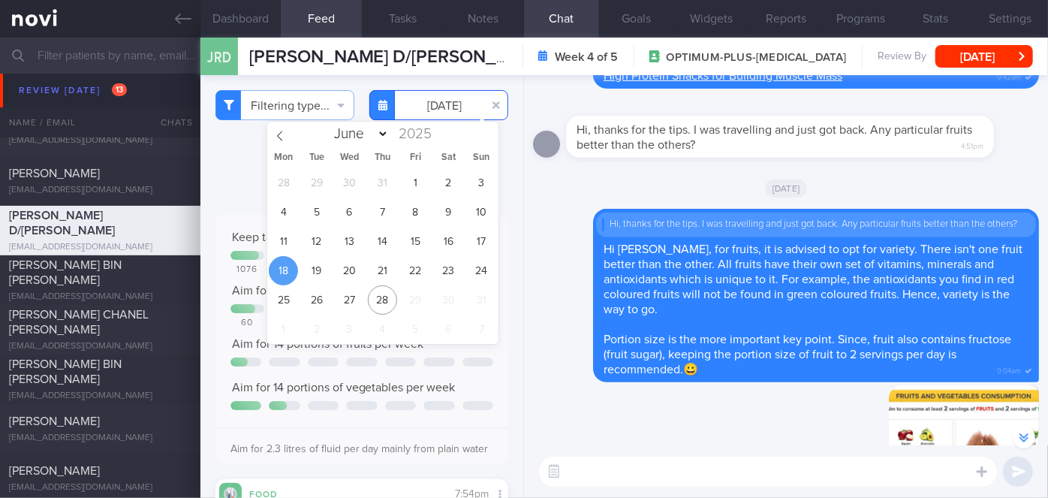
click at [426, 109] on input "[DATE]" at bounding box center [438, 105] width 139 height 30
click at [325, 265] on span "19" at bounding box center [316, 270] width 29 height 29
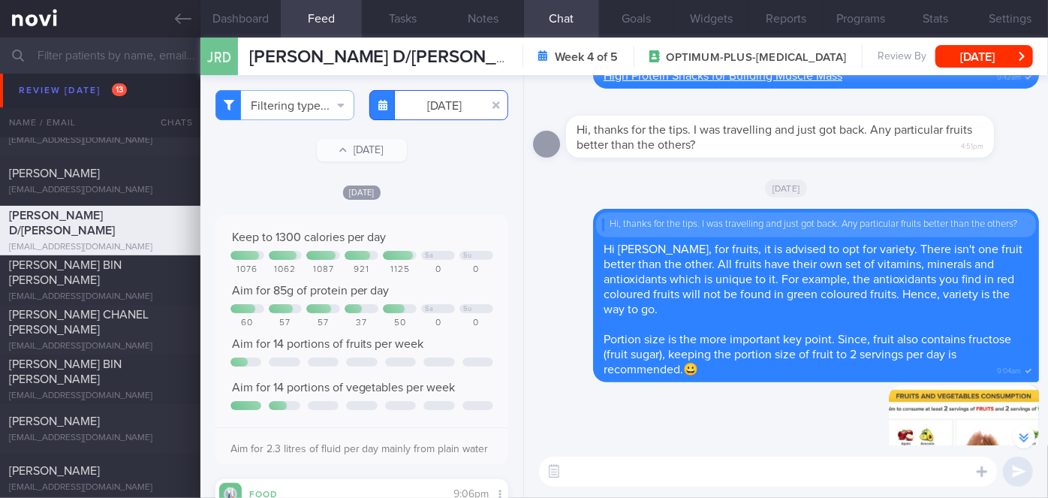
click at [430, 107] on input "[DATE]" at bounding box center [438, 105] width 139 height 30
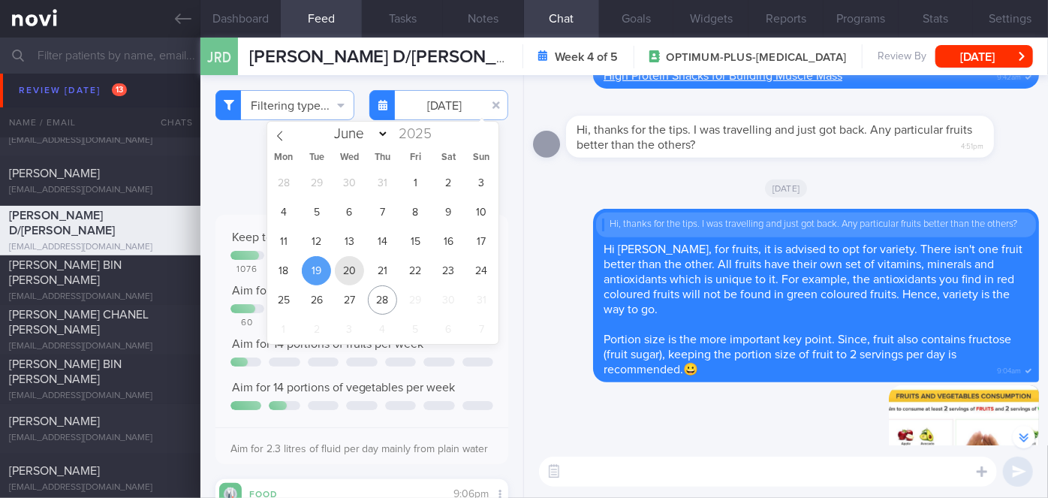
click at [354, 267] on span "20" at bounding box center [349, 270] width 29 height 29
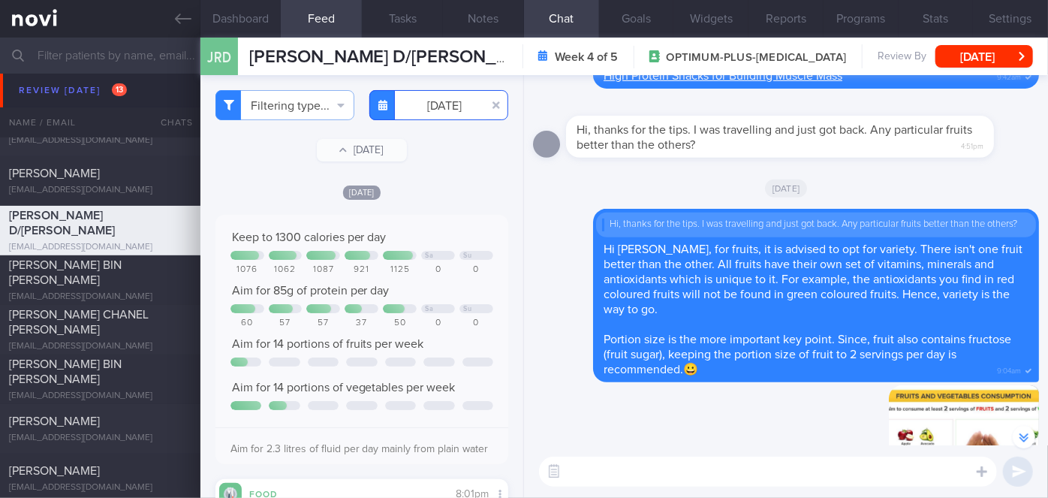
click at [414, 109] on input "[DATE]" at bounding box center [438, 105] width 139 height 30
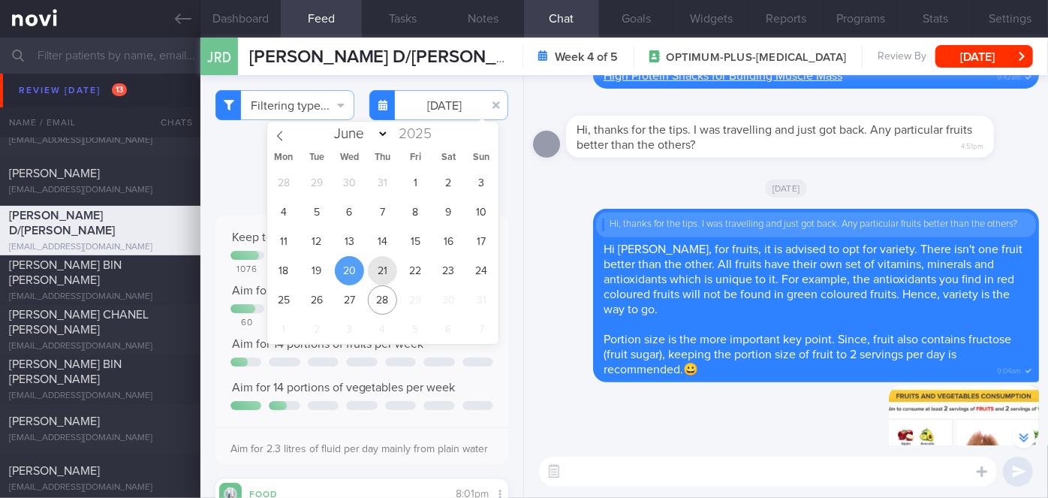
click at [375, 275] on span "21" at bounding box center [382, 270] width 29 height 29
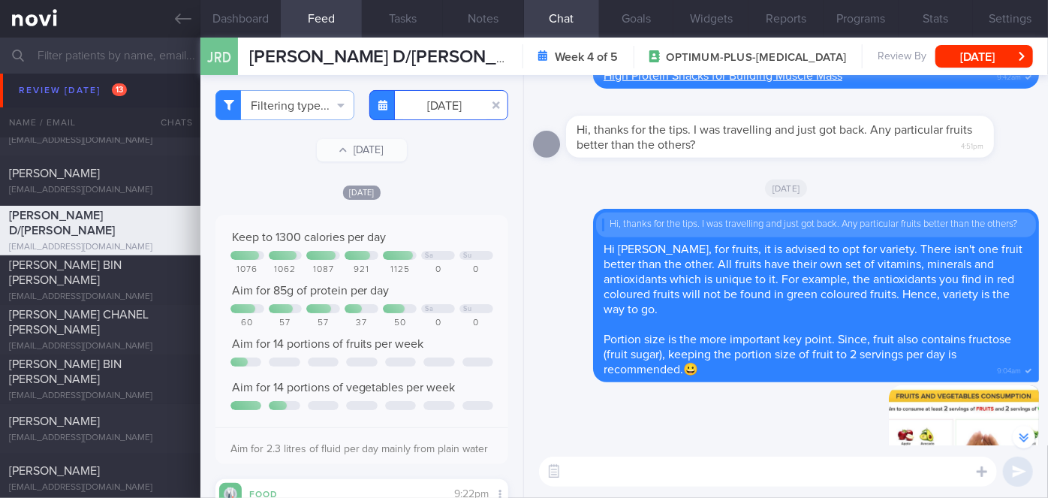
click at [420, 101] on input "[DATE]" at bounding box center [438, 105] width 139 height 30
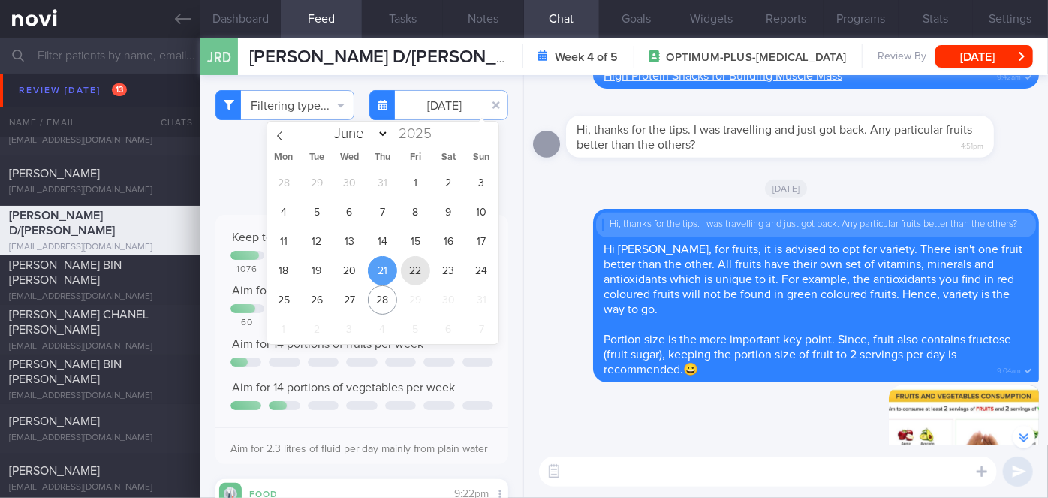
click at [416, 265] on span "22" at bounding box center [415, 270] width 29 height 29
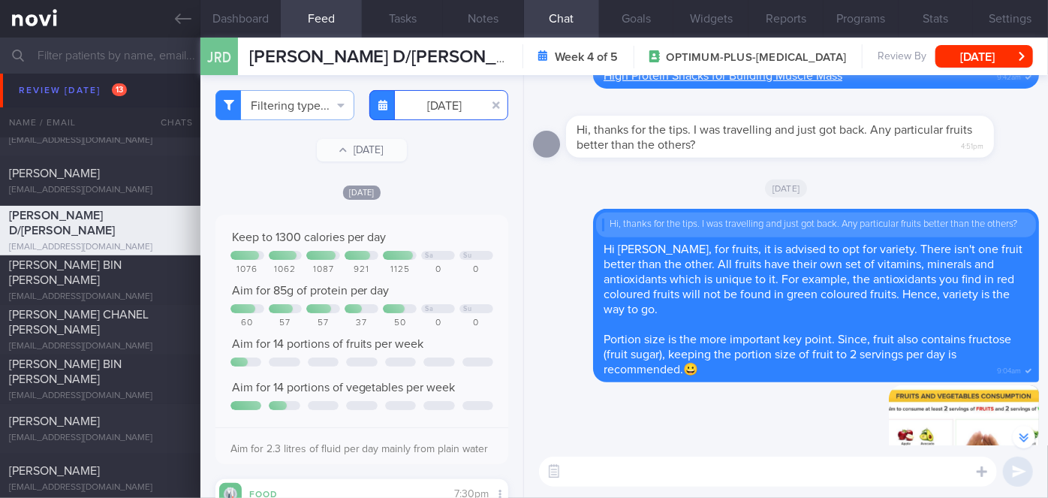
click at [440, 113] on input "[DATE]" at bounding box center [438, 105] width 139 height 30
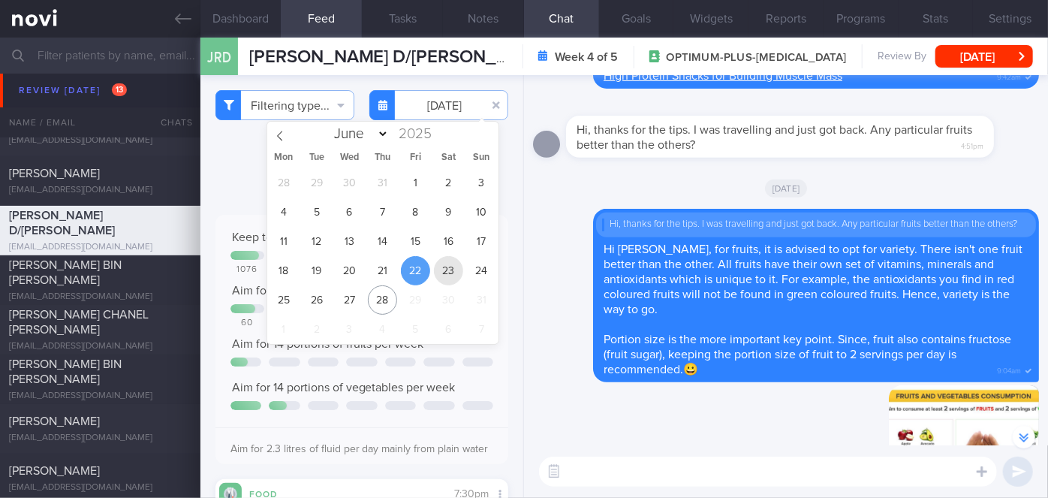
click at [455, 261] on span "23" at bounding box center [448, 270] width 29 height 29
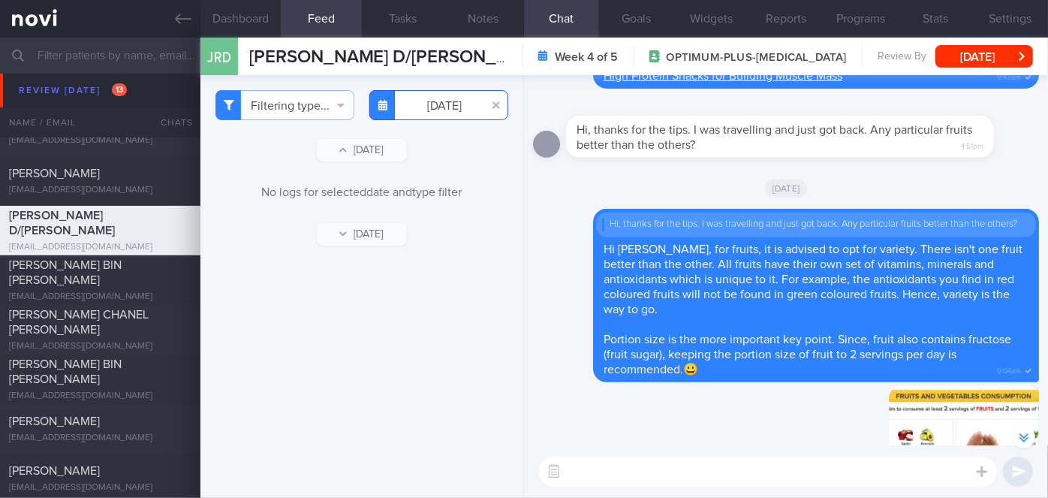
click at [419, 104] on input "[DATE]" at bounding box center [438, 105] width 139 height 30
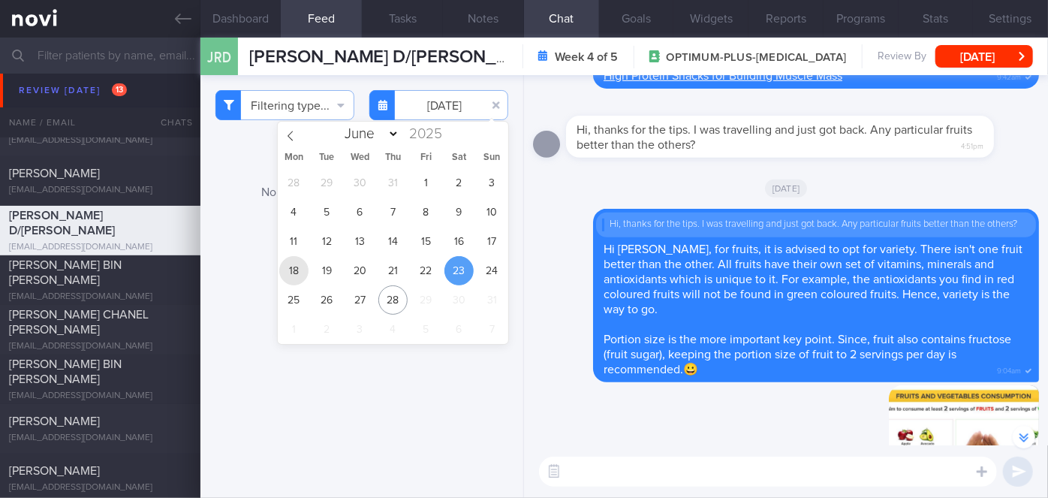
click at [294, 276] on span "18" at bounding box center [293, 270] width 29 height 29
type input "[DATE]"
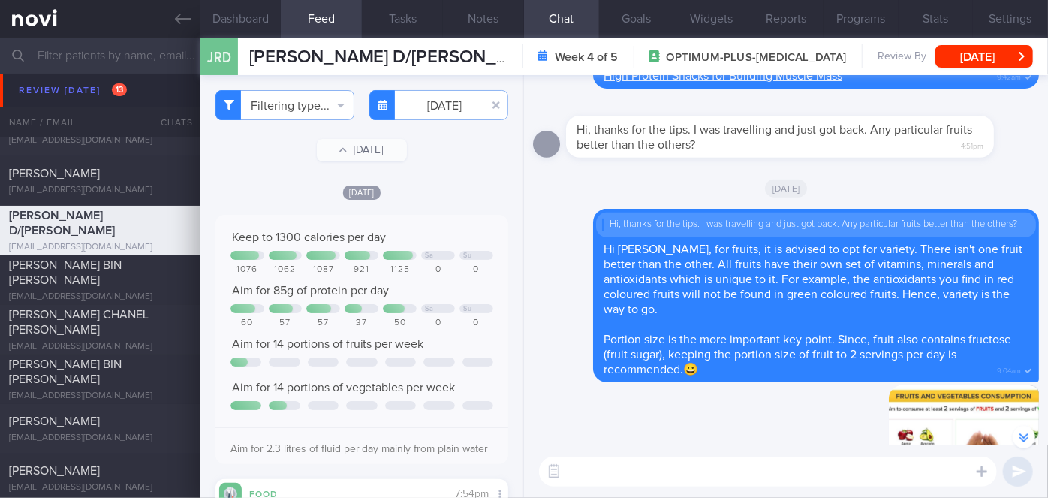
click at [631, 466] on textarea at bounding box center [768, 472] width 458 height 30
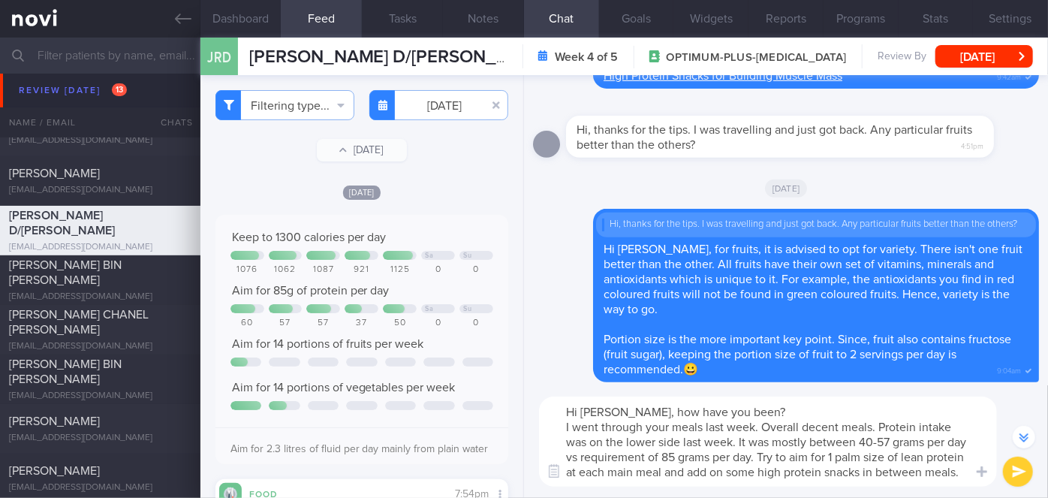
scroll to position [-280, 0]
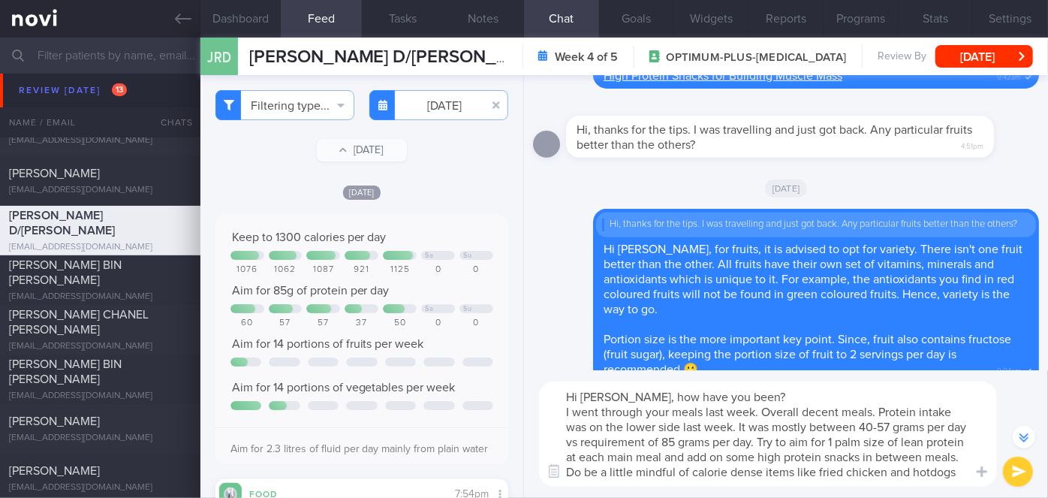
click at [692, 472] on textarea "Hi [PERSON_NAME], how have you been? I went through your meals last week. Overa…" at bounding box center [768, 433] width 458 height 105
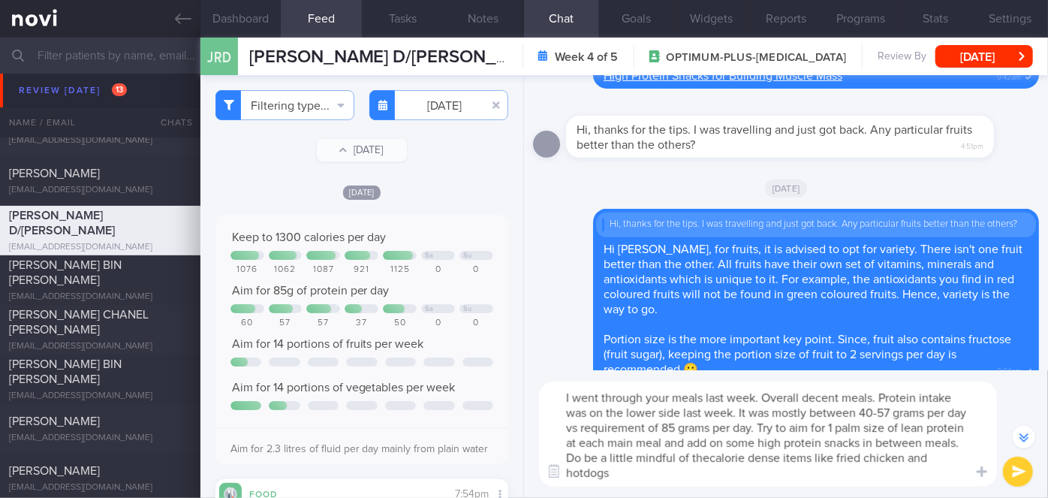
scroll to position [-295, 0]
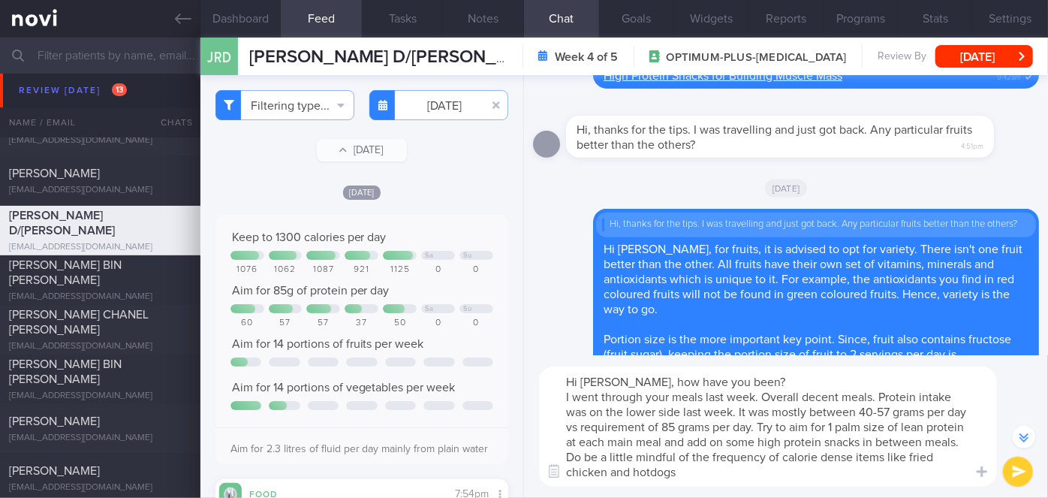
drag, startPoint x: 678, startPoint y: 479, endPoint x: 610, endPoint y: 474, distance: 68.5
click at [610, 474] on textarea "Hi [PERSON_NAME], how have you been? I went through your meals last week. Overa…" at bounding box center [768, 426] width 458 height 120
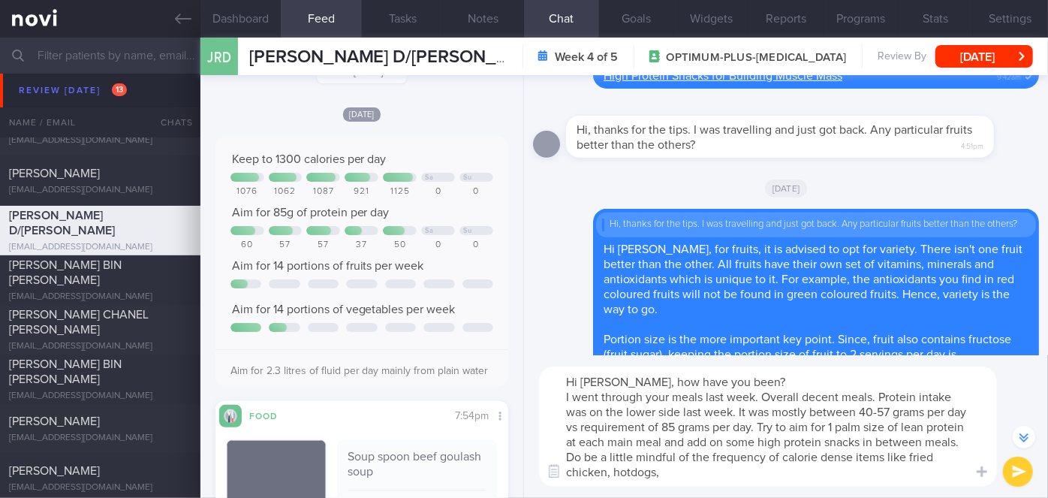
scroll to position [0, 0]
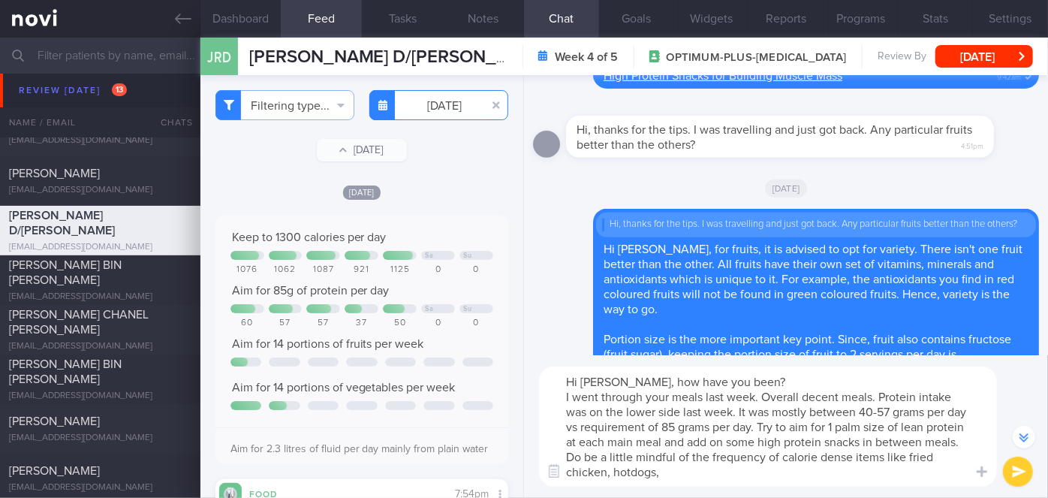
type textarea "Hi [PERSON_NAME], how have you been? I went through your meals last week. Overa…"
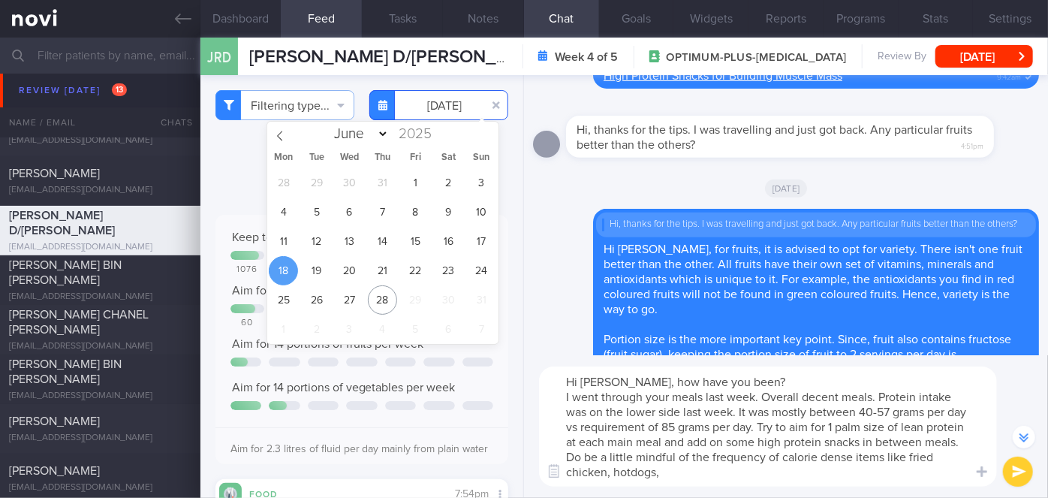
click at [432, 98] on input "[DATE]" at bounding box center [438, 105] width 139 height 30
click at [320, 275] on span "19" at bounding box center [316, 270] width 29 height 29
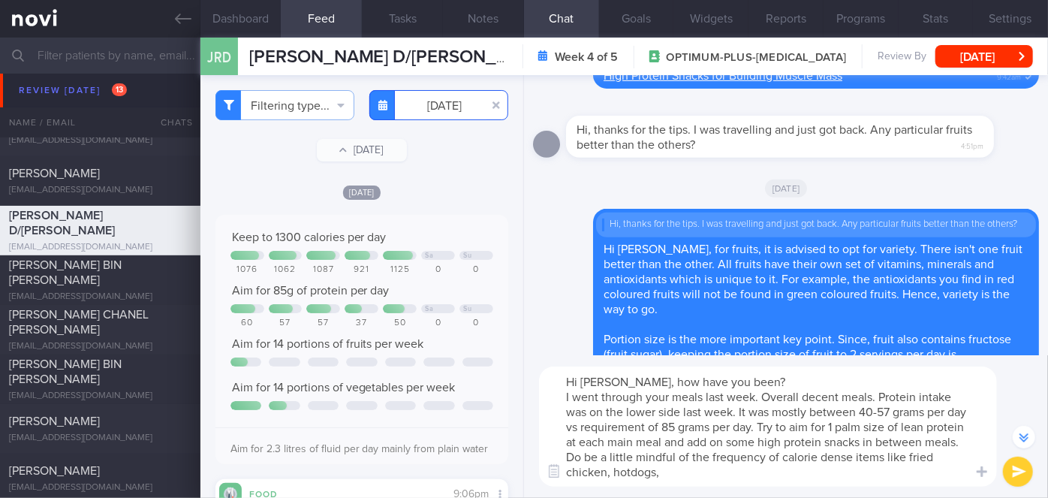
click at [432, 107] on input "[DATE]" at bounding box center [438, 105] width 139 height 30
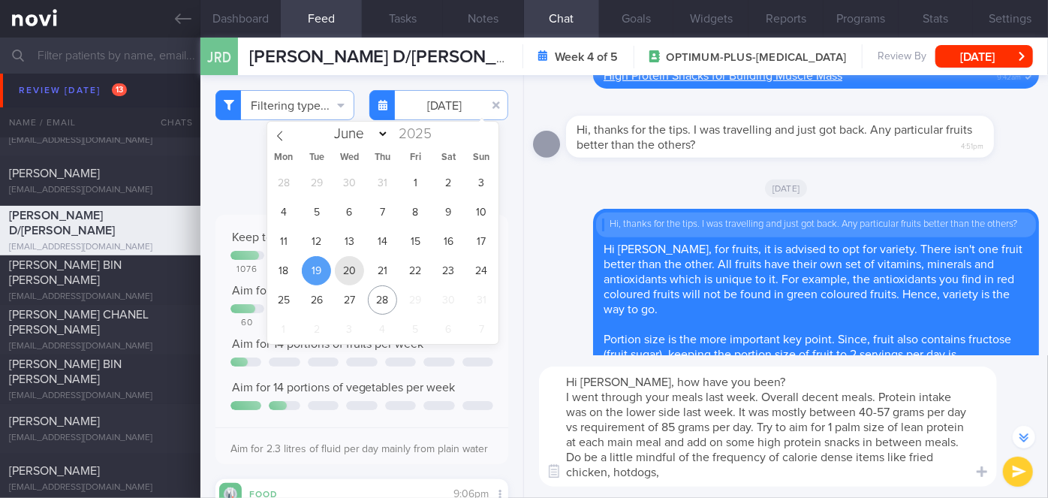
click at [361, 276] on span "20" at bounding box center [349, 270] width 29 height 29
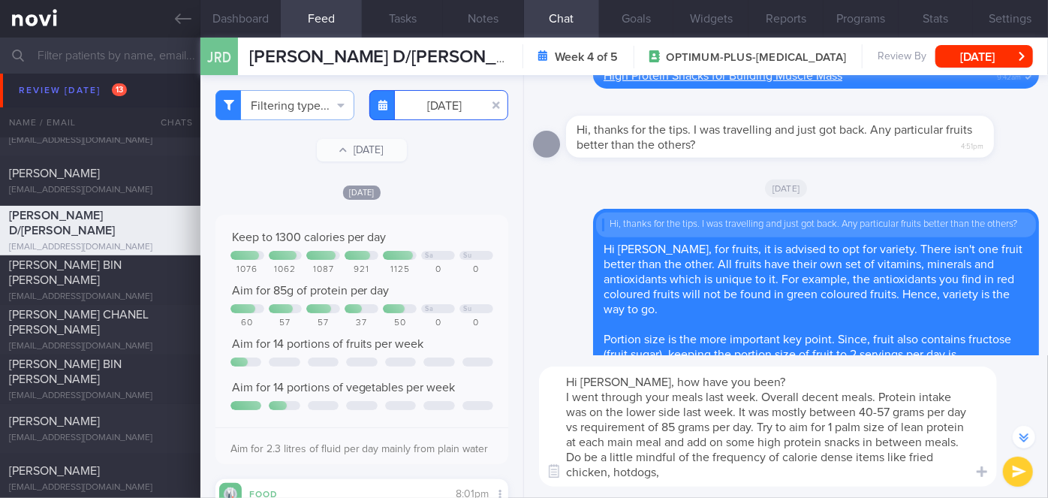
click at [428, 108] on input "[DATE]" at bounding box center [438, 105] width 139 height 30
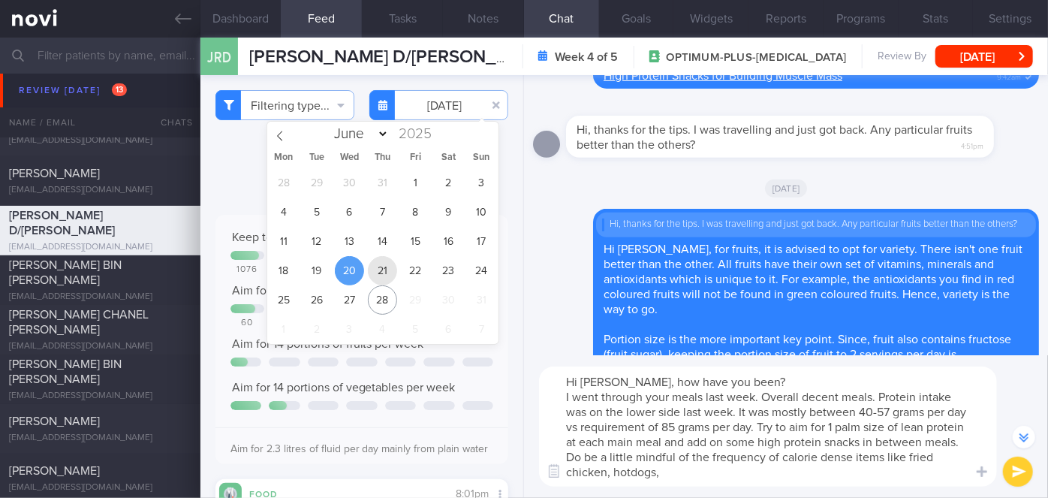
click at [383, 264] on span "21" at bounding box center [382, 270] width 29 height 29
type input "[DATE]"
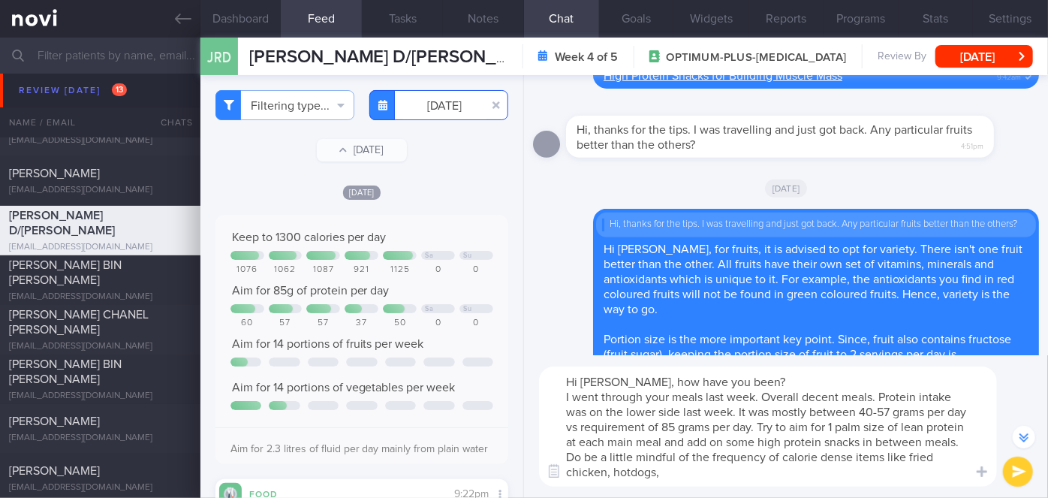
click at [432, 107] on input "[DATE]" at bounding box center [438, 105] width 139 height 30
click at [440, 106] on input "[DATE]" at bounding box center [438, 105] width 139 height 30
click at [448, 110] on input "[DATE]" at bounding box center [438, 105] width 139 height 30
click at [668, 471] on textarea "Hi [PERSON_NAME], how have you been? I went through your meals last week. Overa…" at bounding box center [768, 426] width 458 height 120
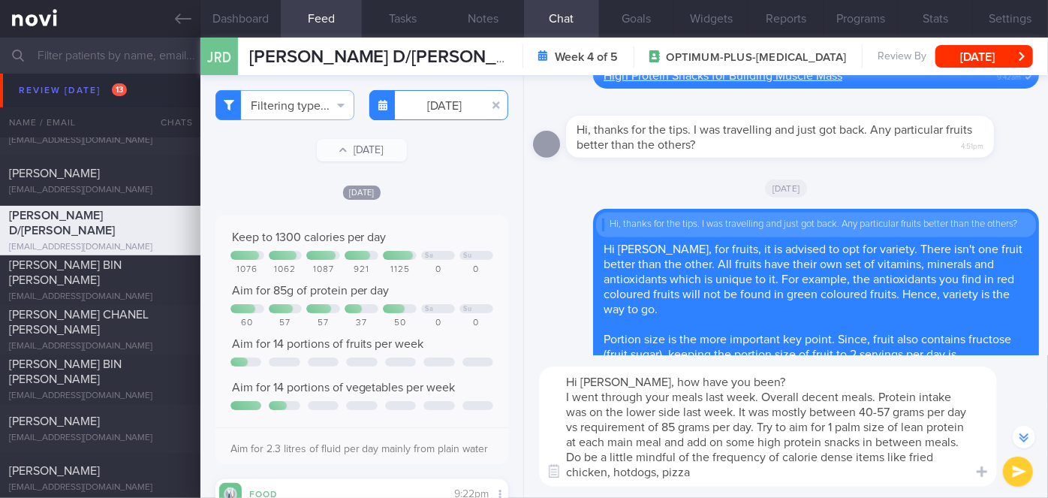
type textarea "Hi [PERSON_NAME], how have you been? I went through your meals last week. Overa…"
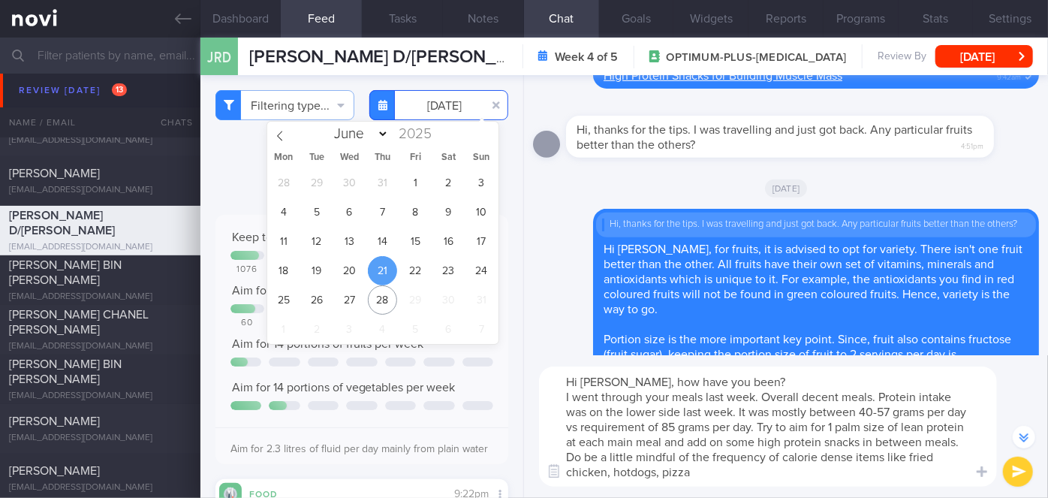
click at [402, 111] on input "[DATE]" at bounding box center [438, 105] width 139 height 30
click at [421, 267] on span "22" at bounding box center [415, 270] width 29 height 29
type input "[DATE]"
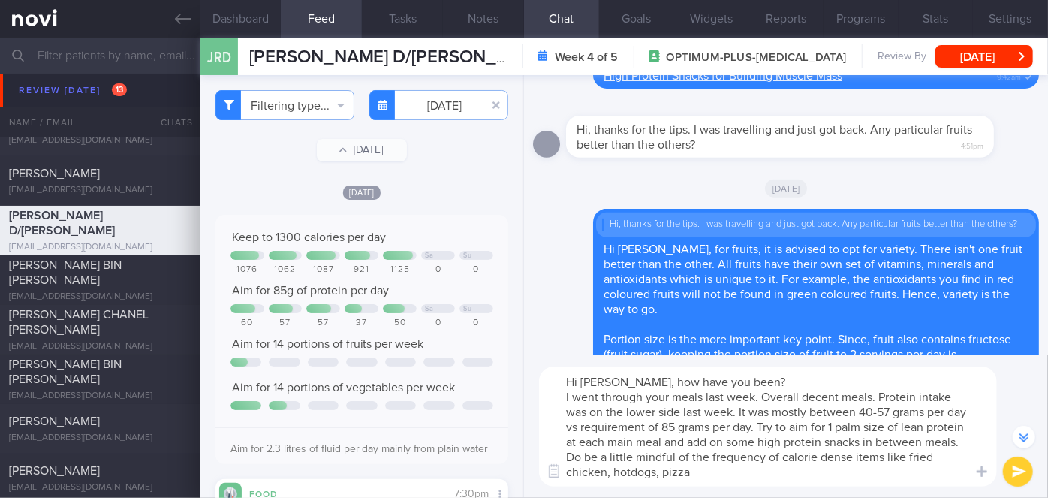
click at [713, 477] on textarea "Hi [PERSON_NAME], how have you been? I went through your meals last week. Overa…" at bounding box center [768, 426] width 458 height 120
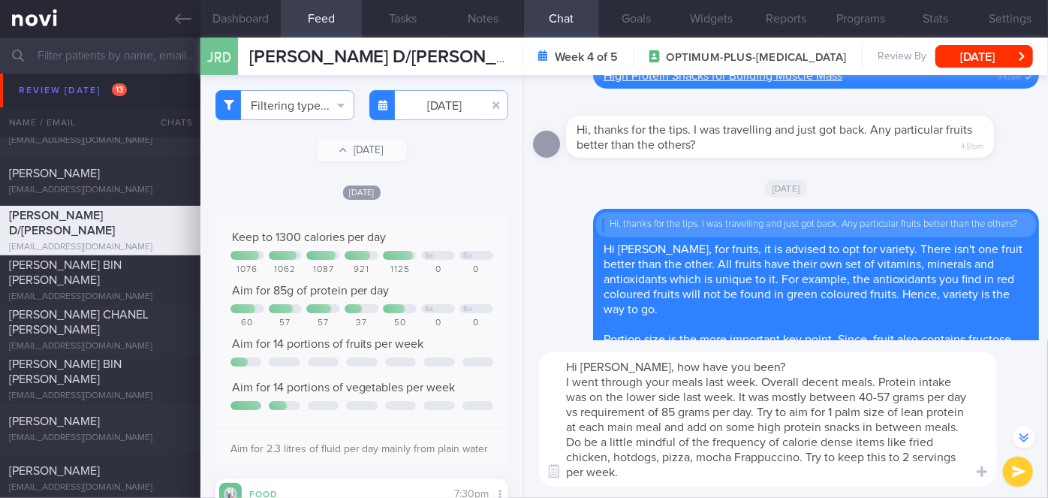
drag, startPoint x: 874, startPoint y: 381, endPoint x: 804, endPoint y: 378, distance: 69.9
click at [804, 378] on textarea "Hi [PERSON_NAME], how have you been? I went through your meals last week. Overa…" at bounding box center [768, 418] width 458 height 135
click at [667, 475] on textarea "Hi [PERSON_NAME], how have you been? I went through your meals last week. Overa…" at bounding box center [768, 418] width 458 height 135
type textarea "Hi [PERSON_NAME], how have you been? I went through your meals last week. Overa…"
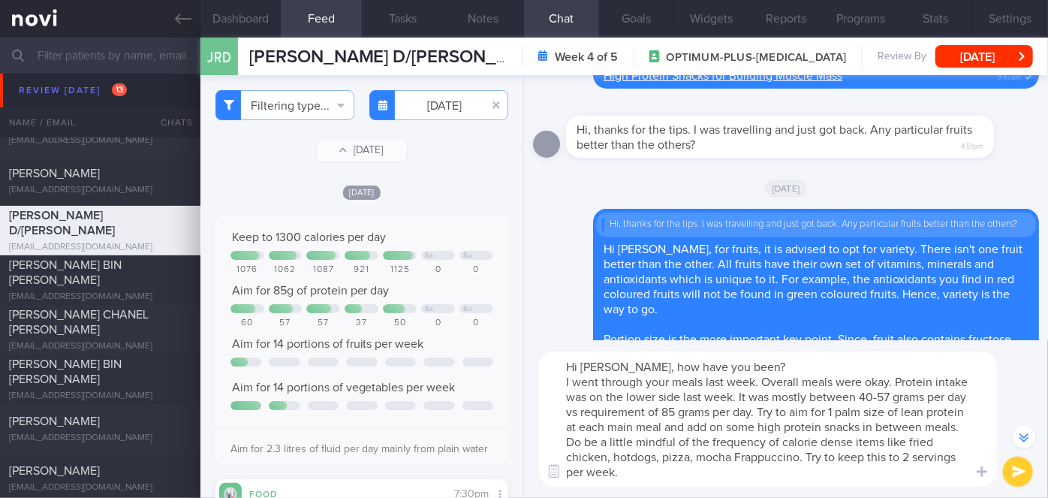
click at [1024, 472] on button "submit" at bounding box center [1018, 472] width 30 height 30
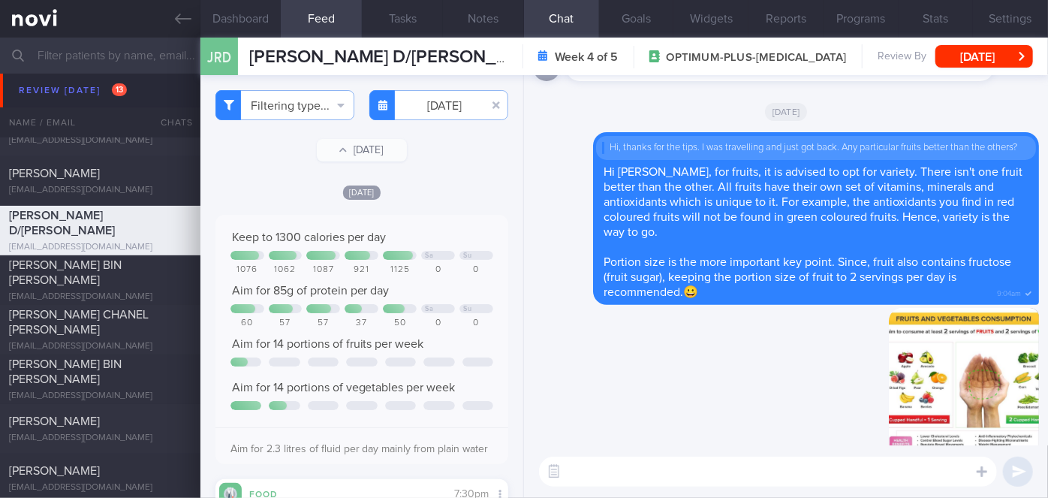
scroll to position [0, 0]
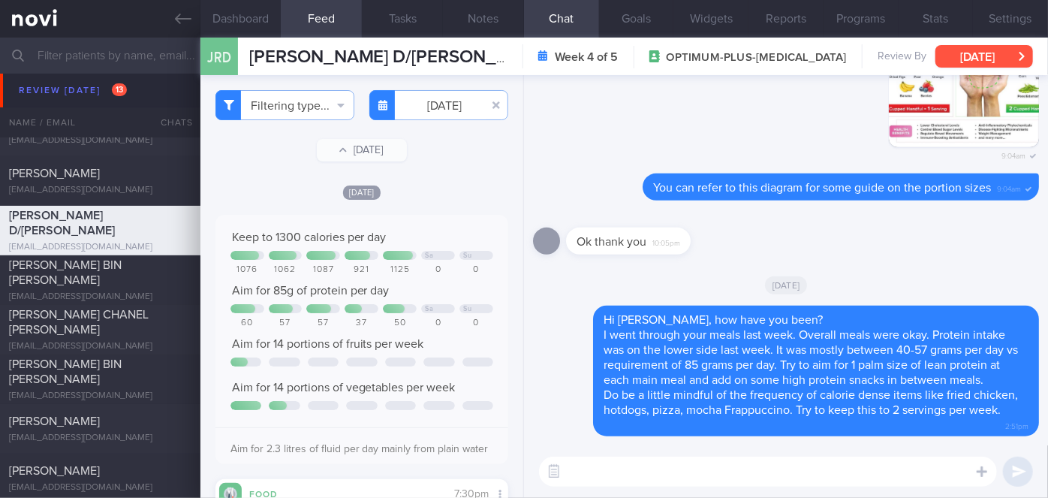
click at [989, 58] on button "[DATE]" at bounding box center [985, 56] width 98 height 23
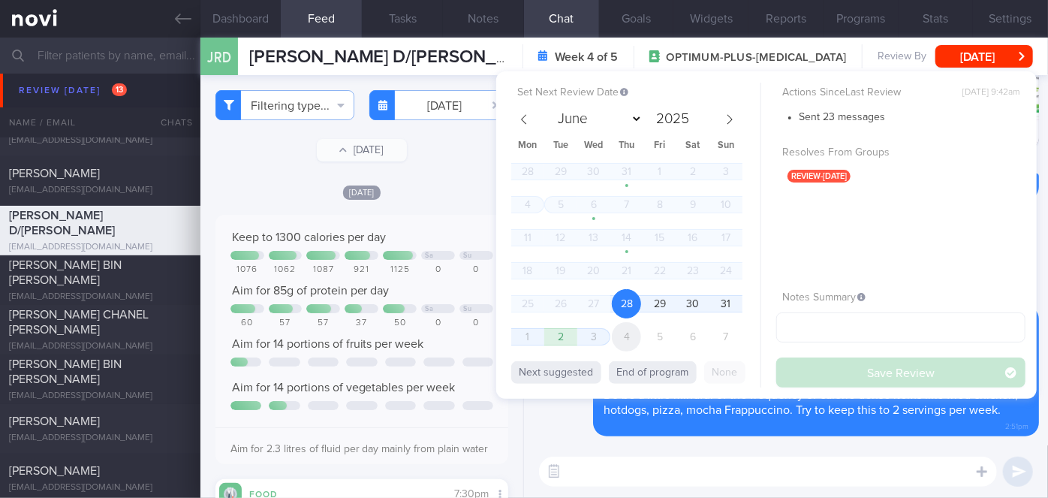
click at [625, 333] on span "4" at bounding box center [626, 336] width 29 height 29
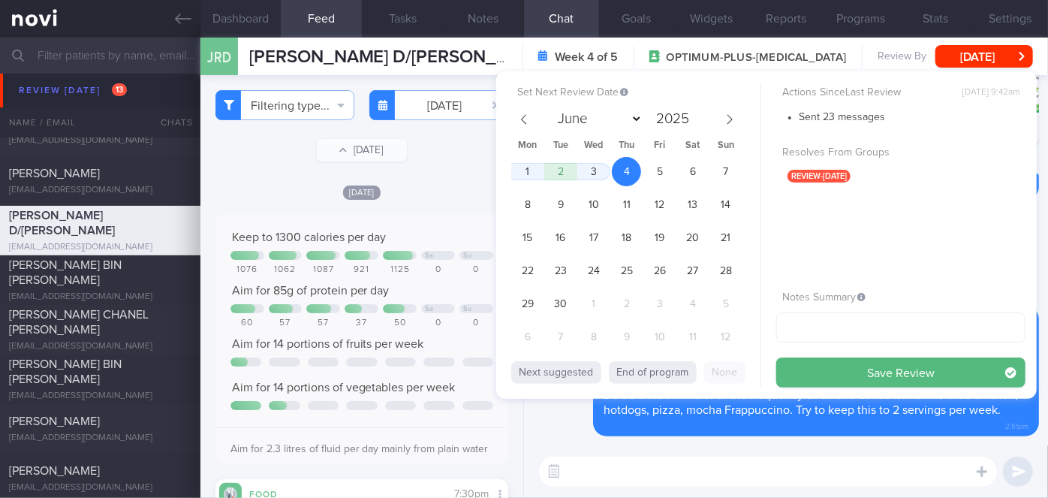
select select "8"
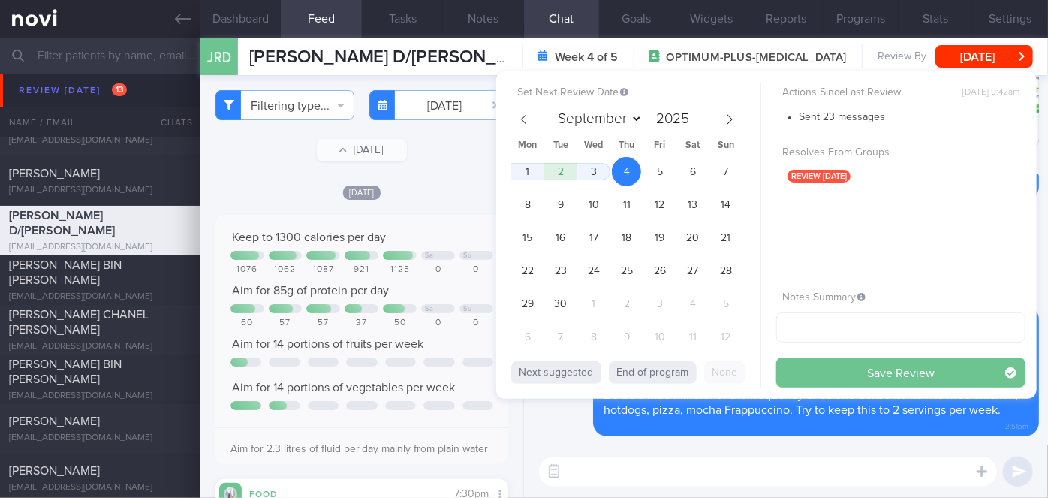
click at [905, 375] on button "Save Review" at bounding box center [900, 372] width 249 height 30
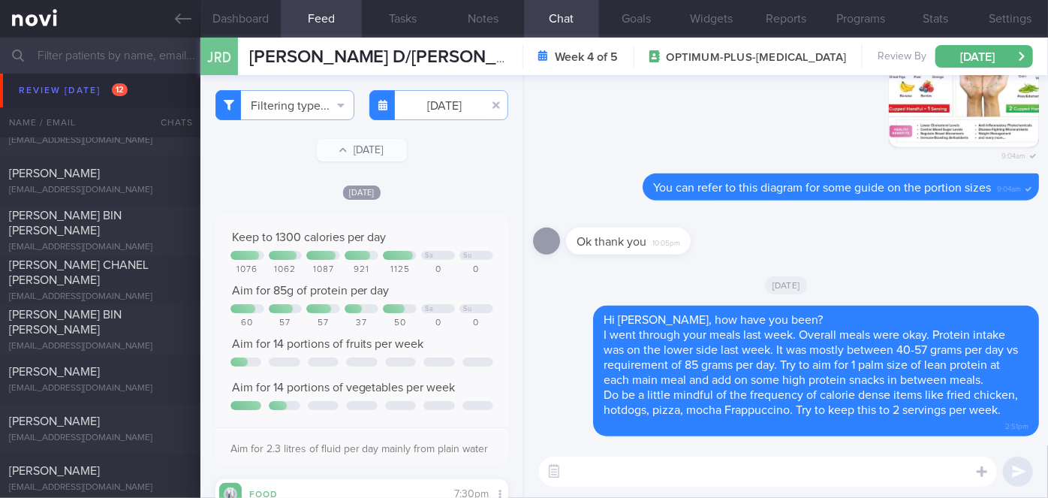
click at [644, 478] on textarea at bounding box center [768, 472] width 458 height 30
type textarea "How are the workouts coming along?"
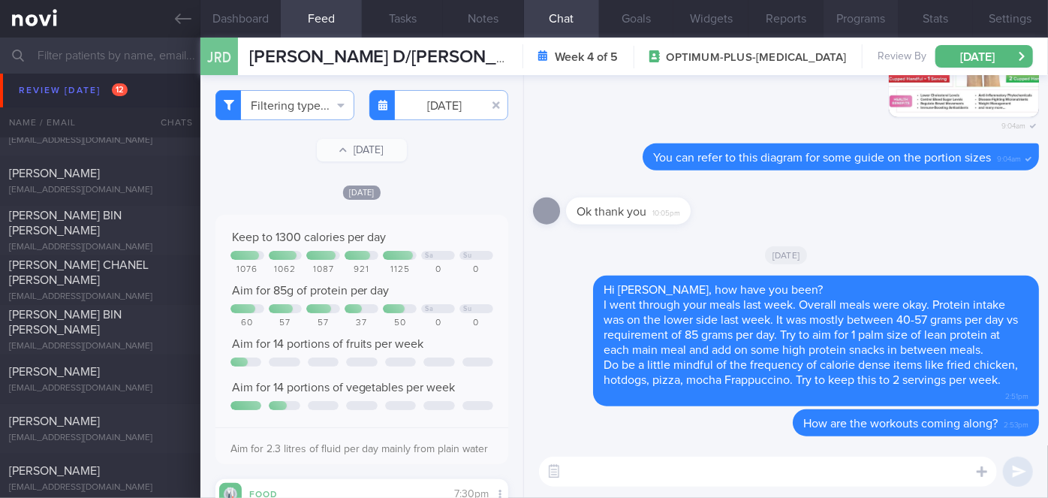
click at [833, 14] on button "Programs" at bounding box center [861, 19] width 75 height 38
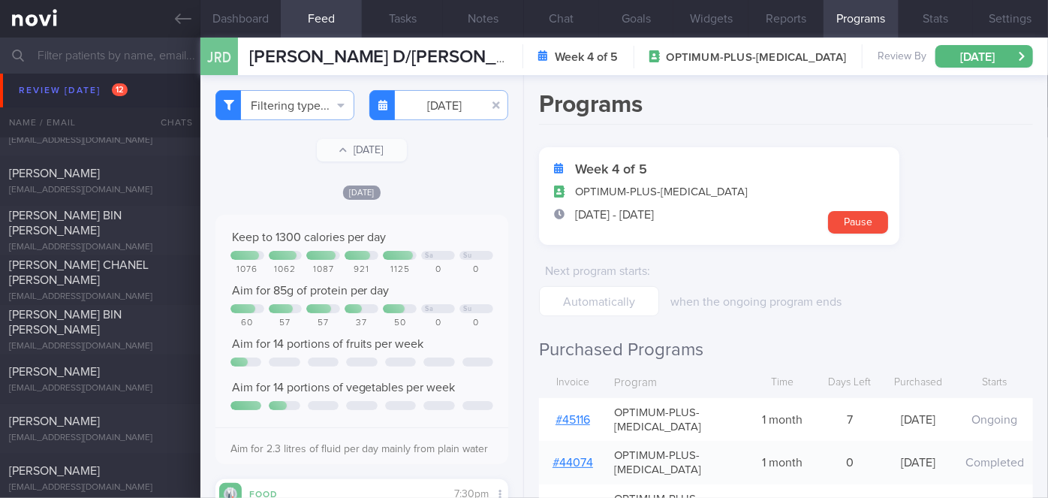
scroll to position [237, 0]
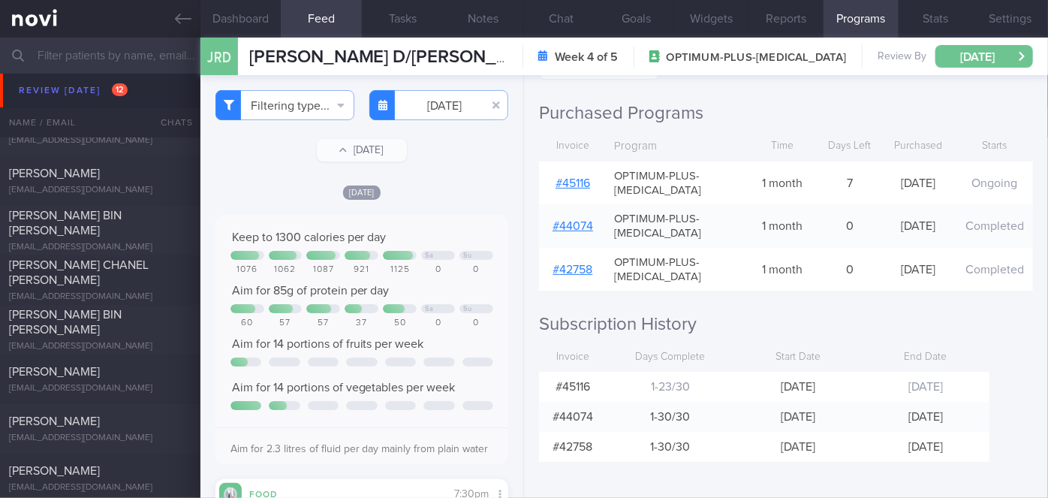
click at [971, 52] on button "[DATE]" at bounding box center [985, 56] width 98 height 23
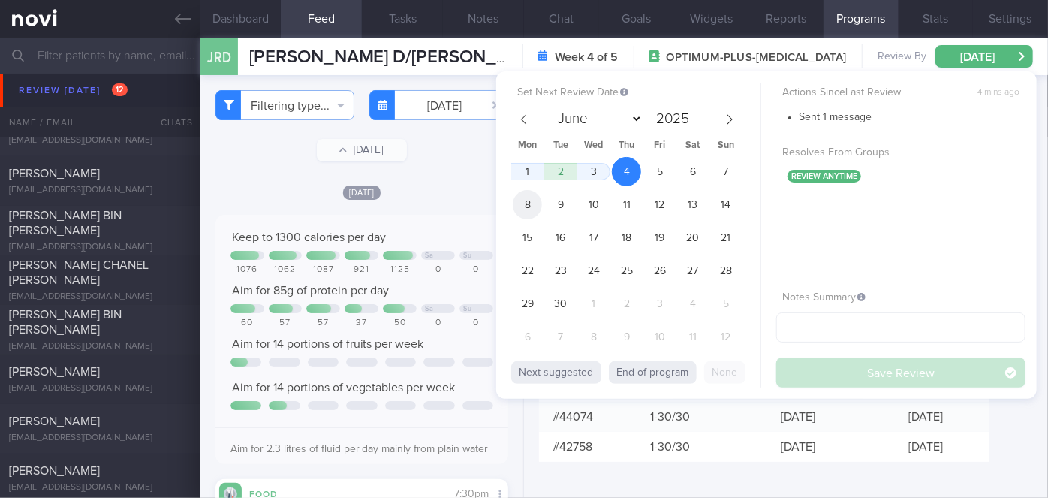
click at [526, 203] on span "8" at bounding box center [527, 204] width 29 height 29
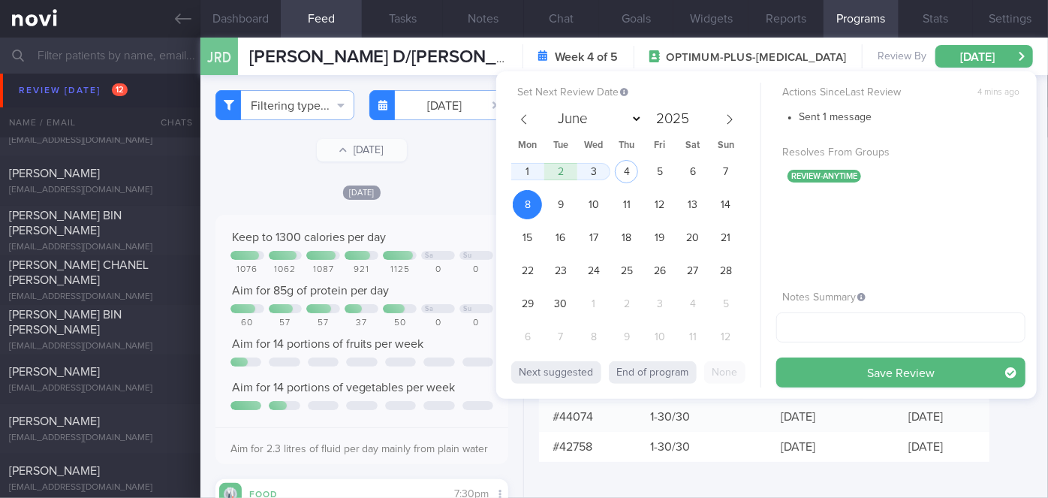
drag, startPoint x: 884, startPoint y: 368, endPoint x: 874, endPoint y: 377, distance: 13.8
click at [884, 367] on button "Save Review" at bounding box center [900, 372] width 249 height 30
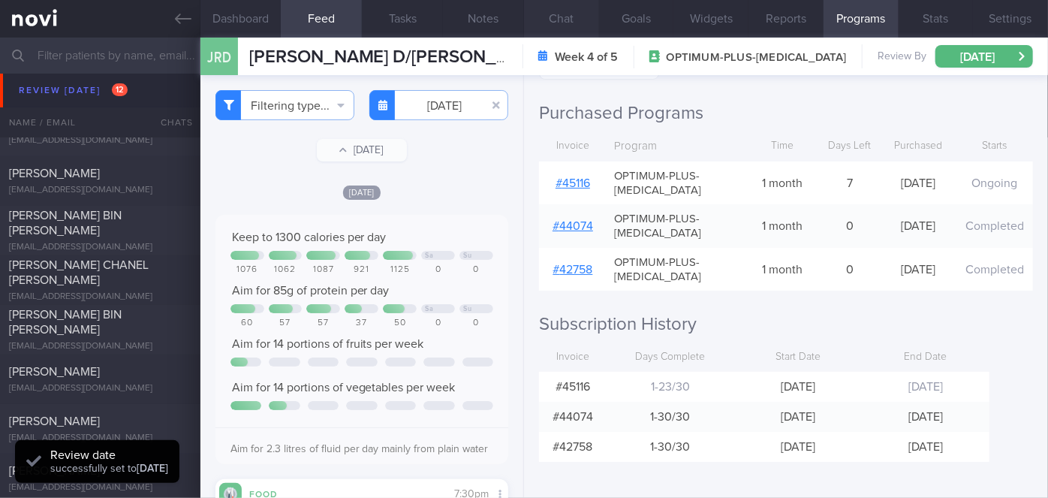
click at [572, 11] on button "Chat" at bounding box center [561, 19] width 75 height 38
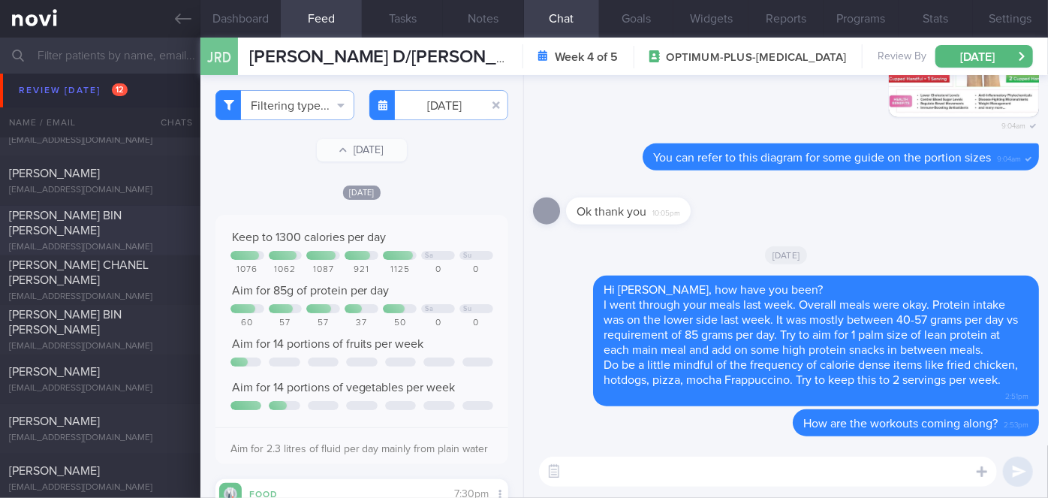
click at [118, 218] on span "[PERSON_NAME] BIN [PERSON_NAME]" at bounding box center [65, 222] width 113 height 27
type input "Nil"
select select "7"
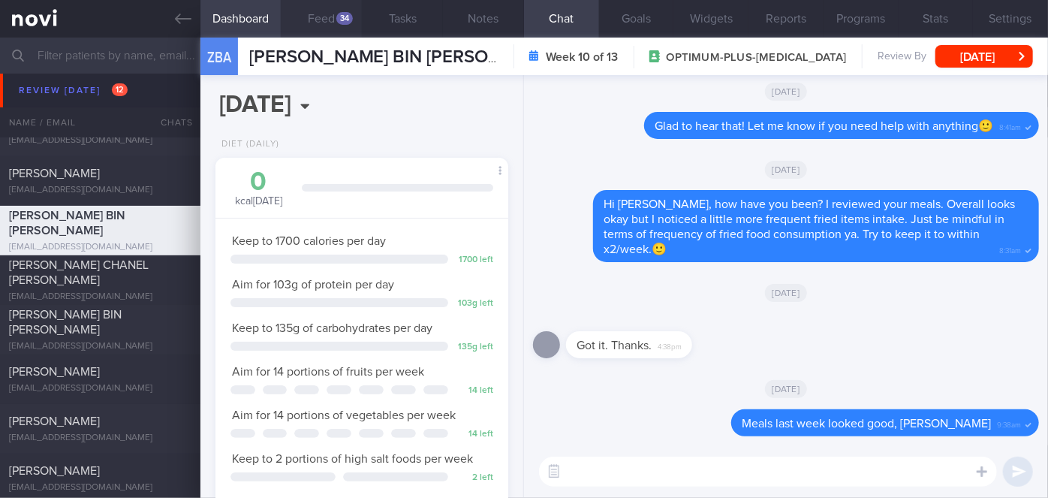
click at [342, 17] on div "34" at bounding box center [344, 18] width 17 height 13
click at [335, 22] on button "Feed 34" at bounding box center [321, 19] width 81 height 38
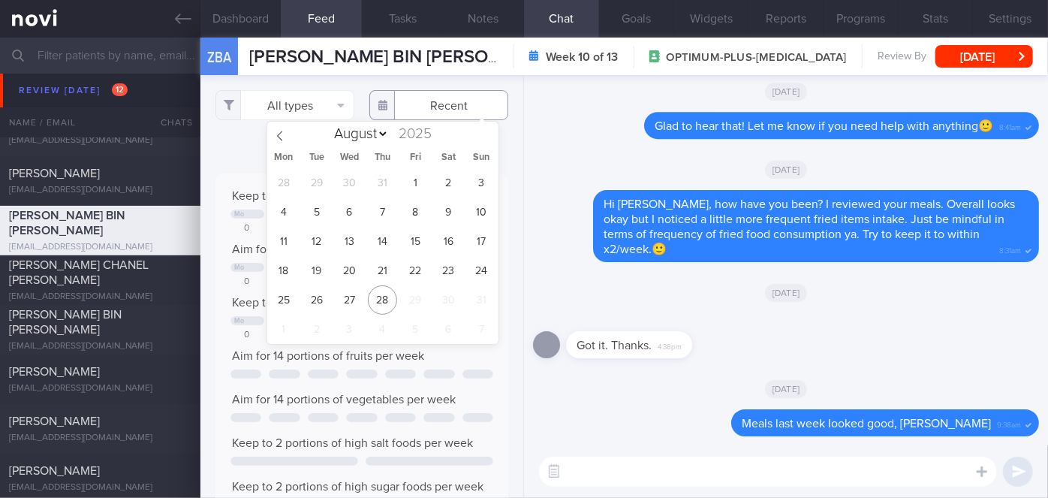
click at [442, 101] on input "text" at bounding box center [438, 105] width 139 height 30
click at [276, 271] on span "18" at bounding box center [283, 270] width 29 height 29
type input "[DATE]"
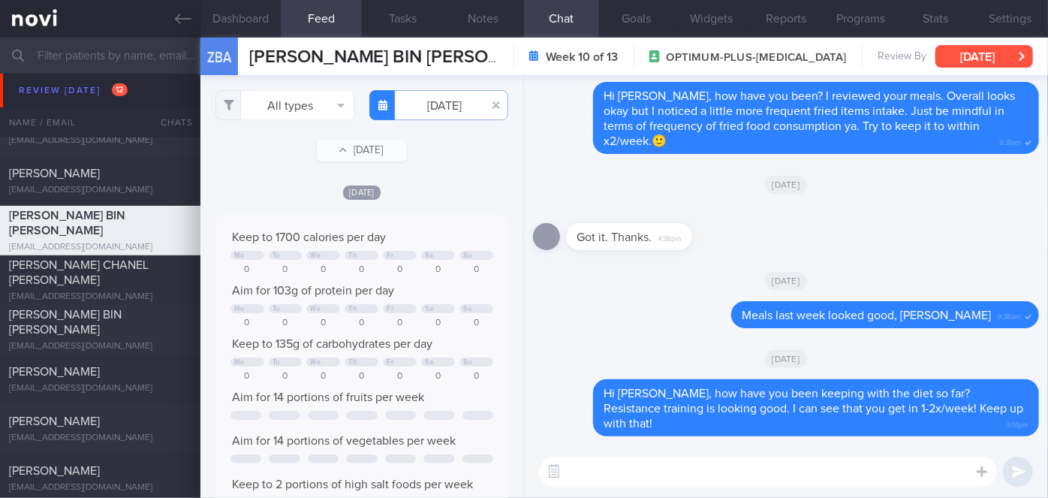
click at [975, 53] on button "[DATE]" at bounding box center [985, 56] width 98 height 23
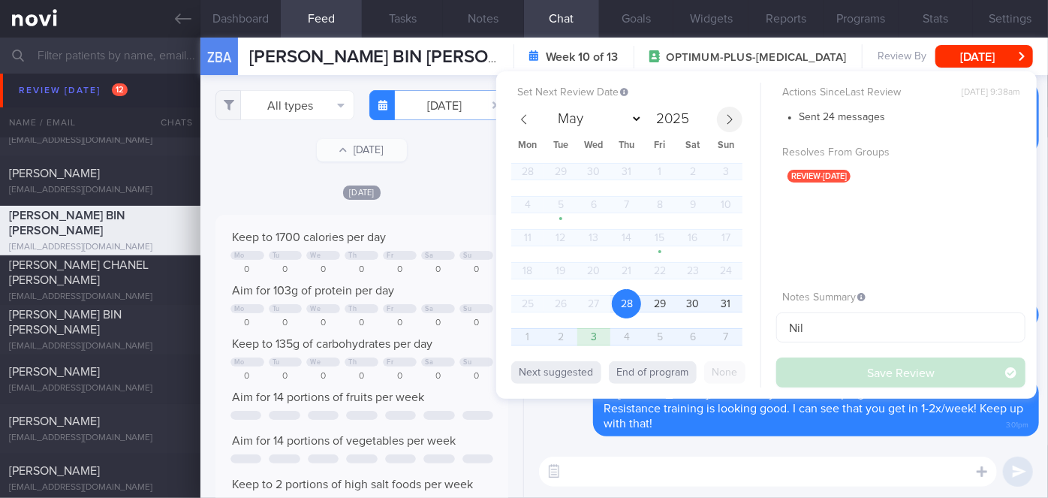
click at [728, 119] on icon at bounding box center [730, 119] width 11 height 11
select select "8"
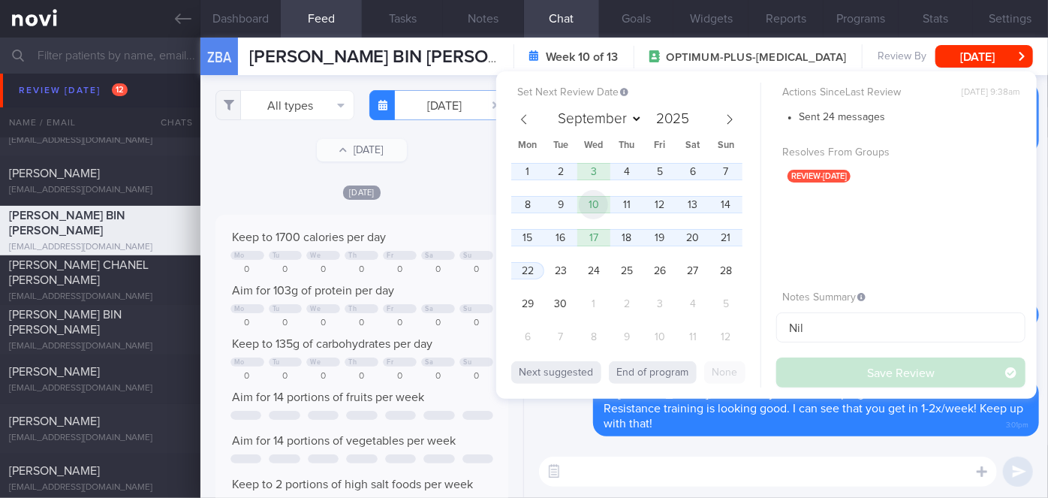
click at [598, 200] on span "10" at bounding box center [593, 204] width 29 height 29
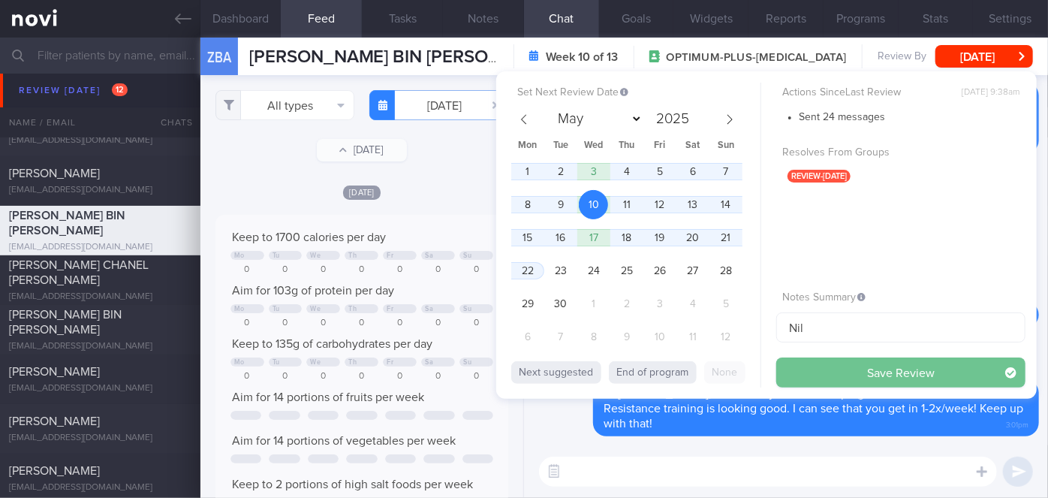
click at [916, 371] on button "Save Review" at bounding box center [900, 372] width 249 height 30
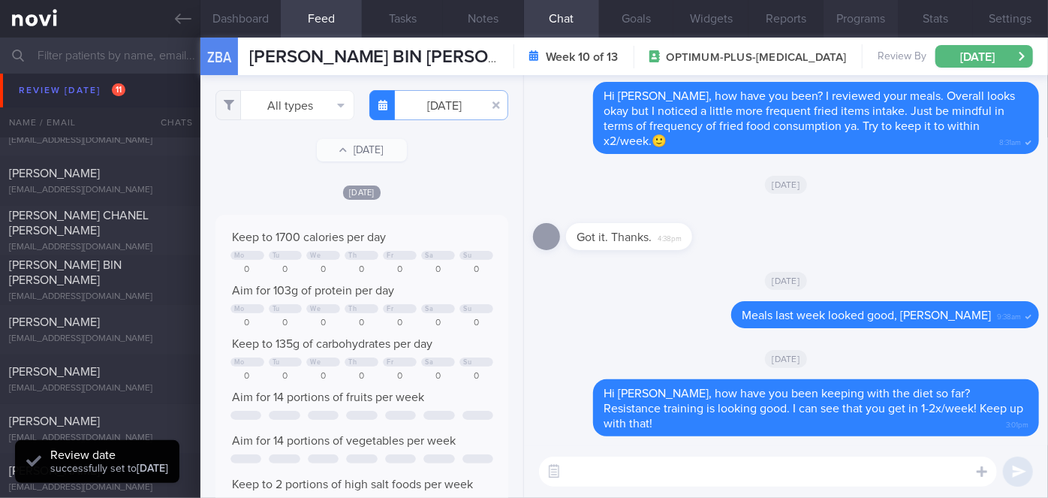
click at [1004, 17] on button "Settings" at bounding box center [1010, 19] width 75 height 38
click at [1005, 22] on button "Settings" at bounding box center [1010, 19] width 75 height 38
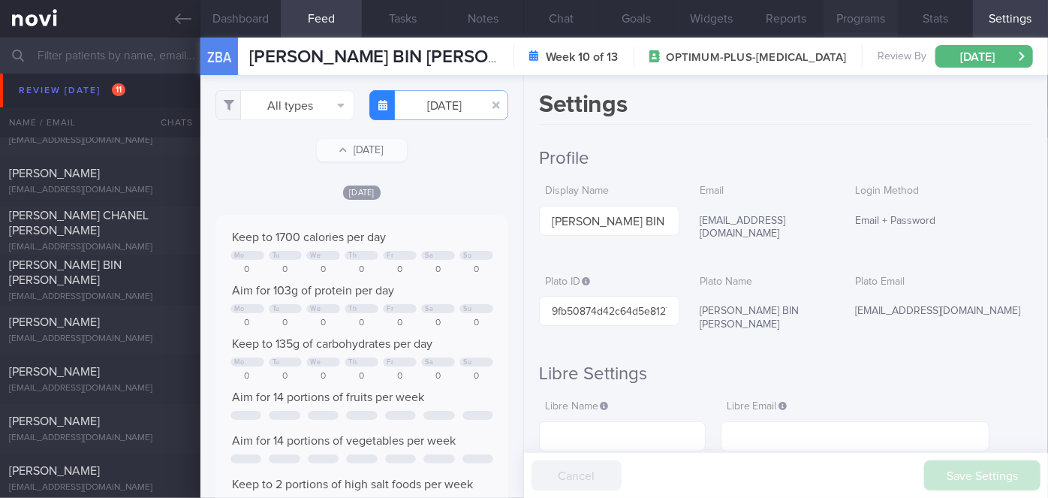
click at [851, 17] on button "Programs" at bounding box center [861, 19] width 75 height 38
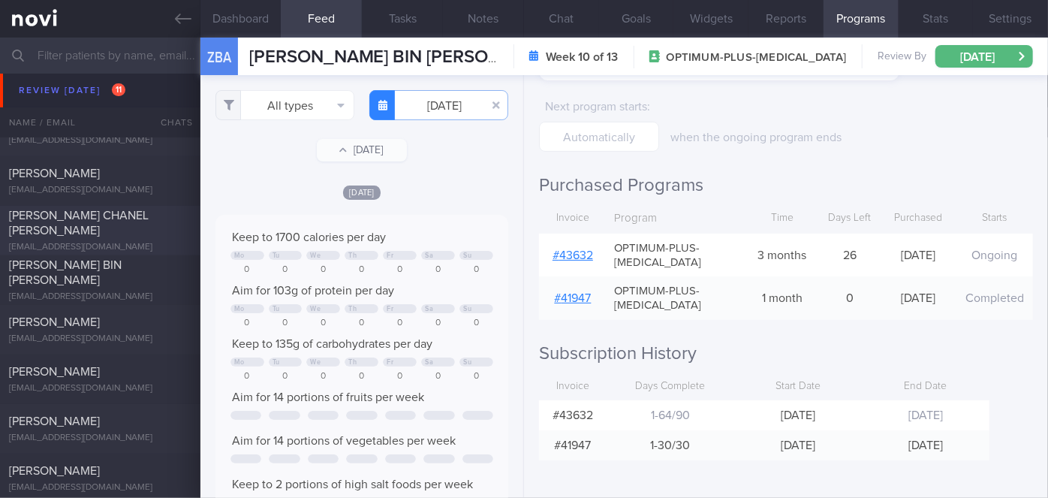
scroll to position [4603, 0]
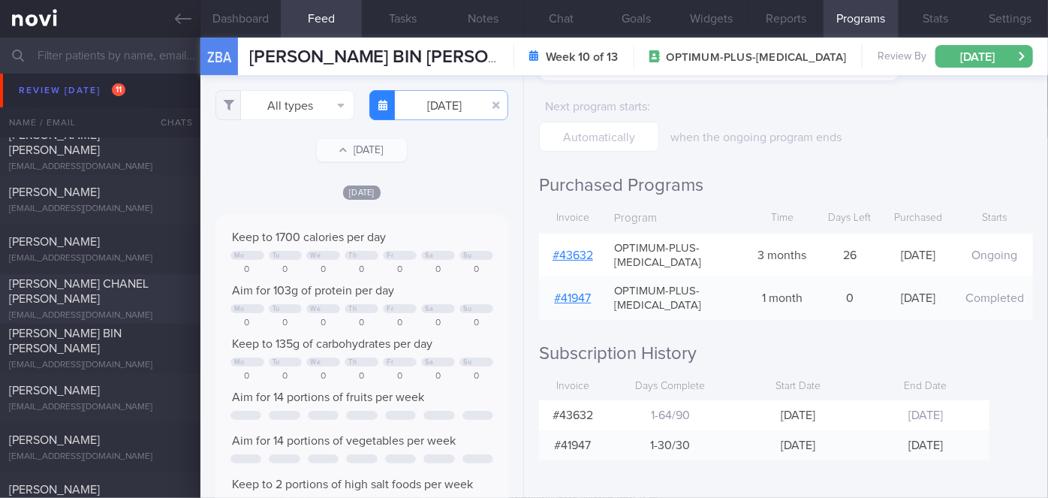
click at [130, 297] on div "[PERSON_NAME] CHANEL [PERSON_NAME]" at bounding box center [98, 291] width 179 height 30
select select "7"
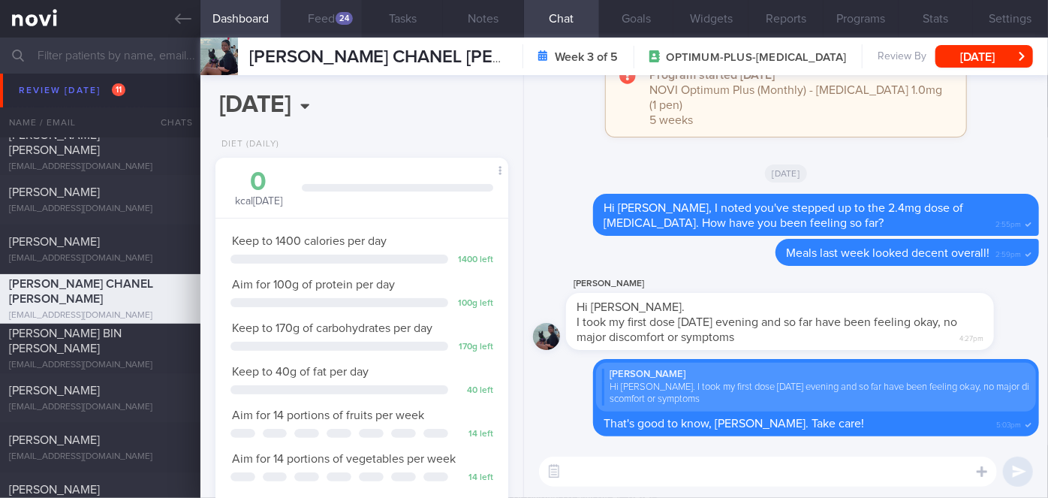
click at [336, 19] on div "24" at bounding box center [344, 18] width 17 height 13
select select "7"
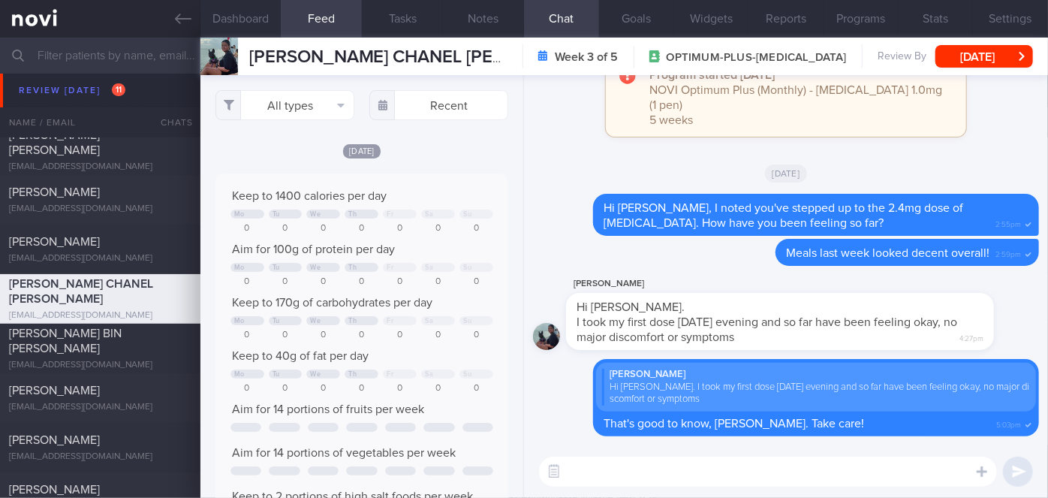
scroll to position [65, 263]
click at [421, 101] on input "text" at bounding box center [438, 105] width 139 height 30
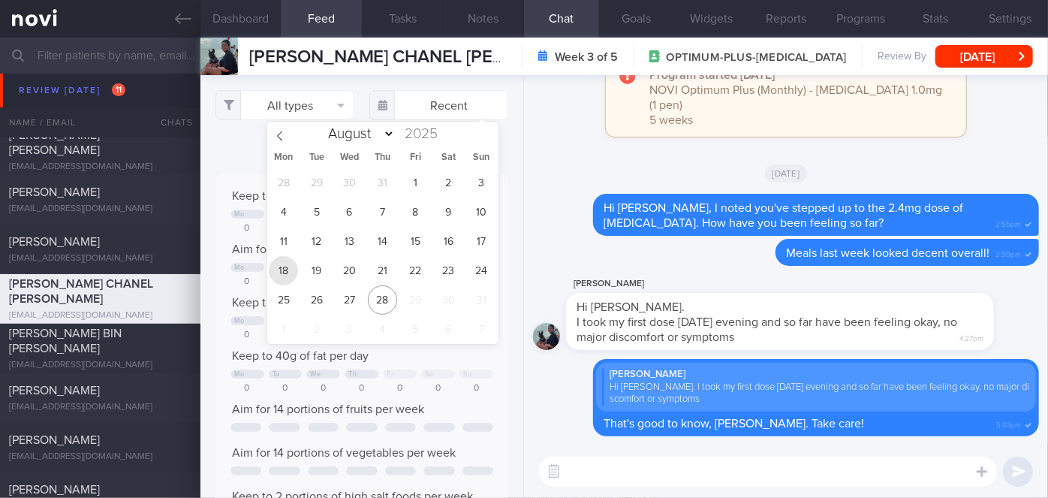
click at [286, 269] on span "18" at bounding box center [283, 270] width 29 height 29
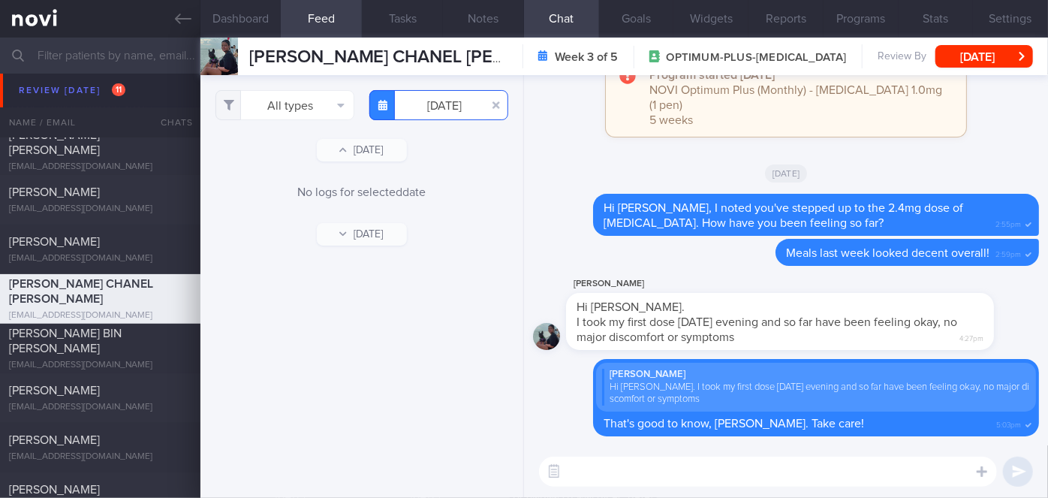
click at [453, 104] on input "[DATE]" at bounding box center [438, 105] width 139 height 30
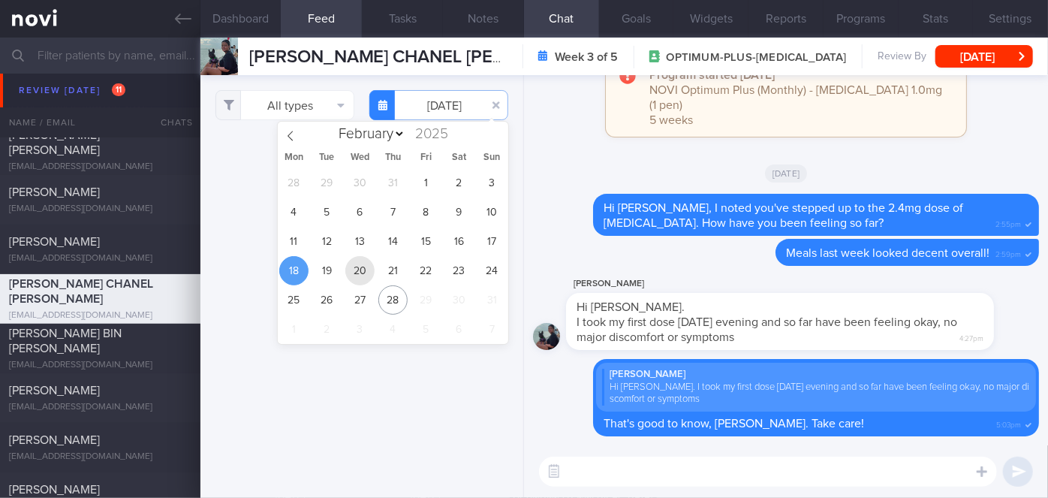
click at [360, 264] on span "20" at bounding box center [359, 270] width 29 height 29
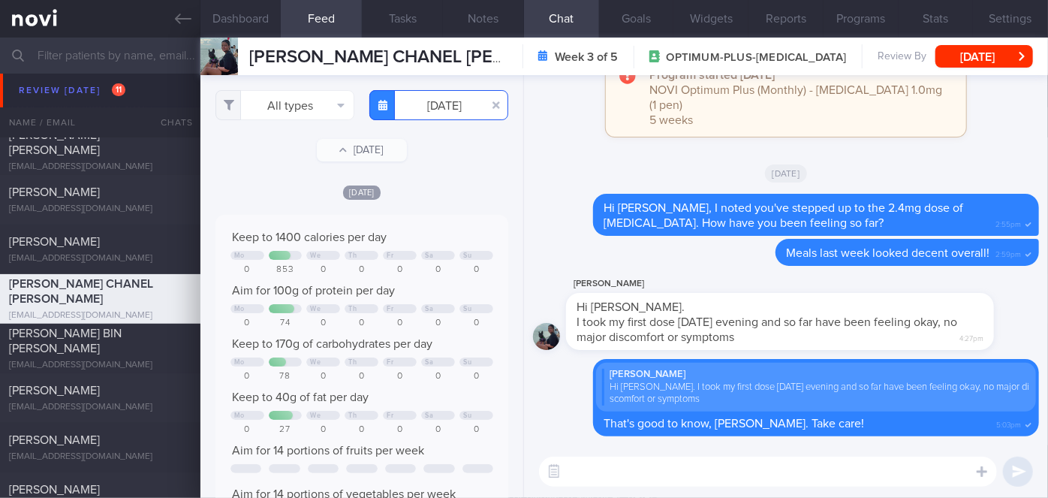
scroll to position [65, 263]
click at [434, 113] on input "[DATE]" at bounding box center [438, 105] width 139 height 30
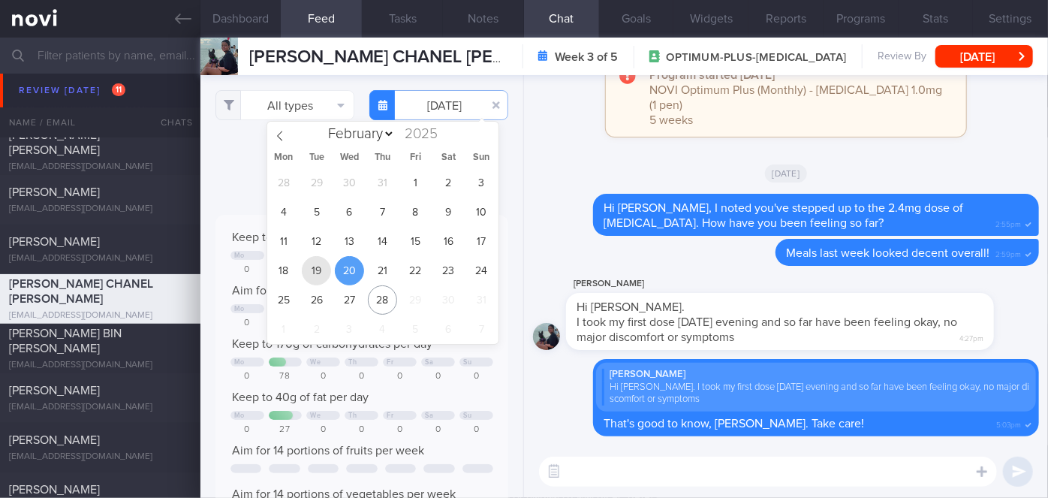
click at [320, 273] on span "19" at bounding box center [316, 270] width 29 height 29
type input "[DATE]"
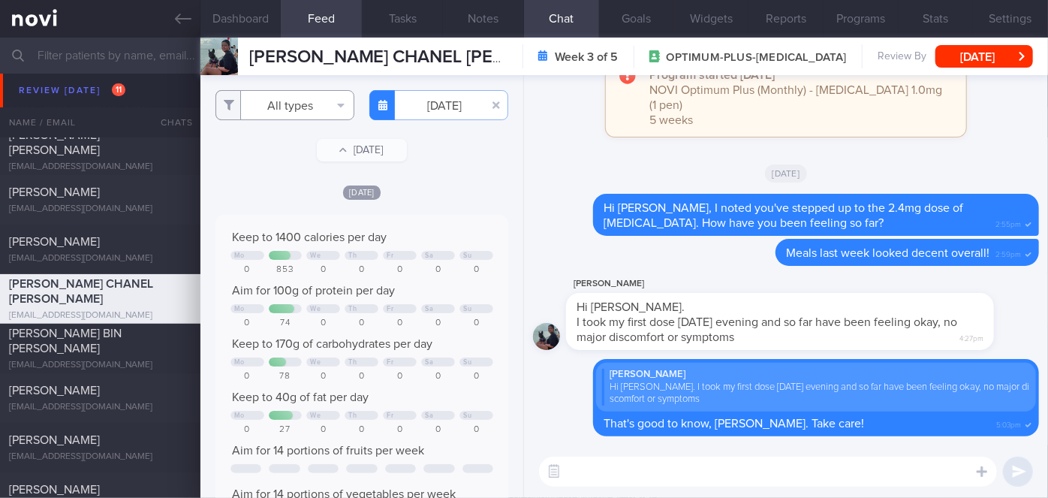
click at [286, 103] on button "All types" at bounding box center [284, 105] width 139 height 30
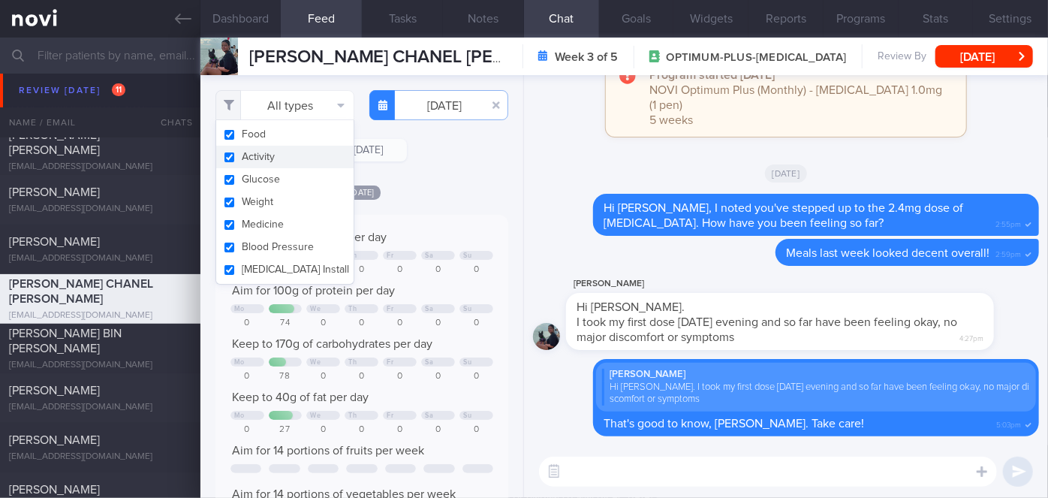
click at [264, 155] on button "Activity" at bounding box center [284, 157] width 137 height 23
checkbox input "false"
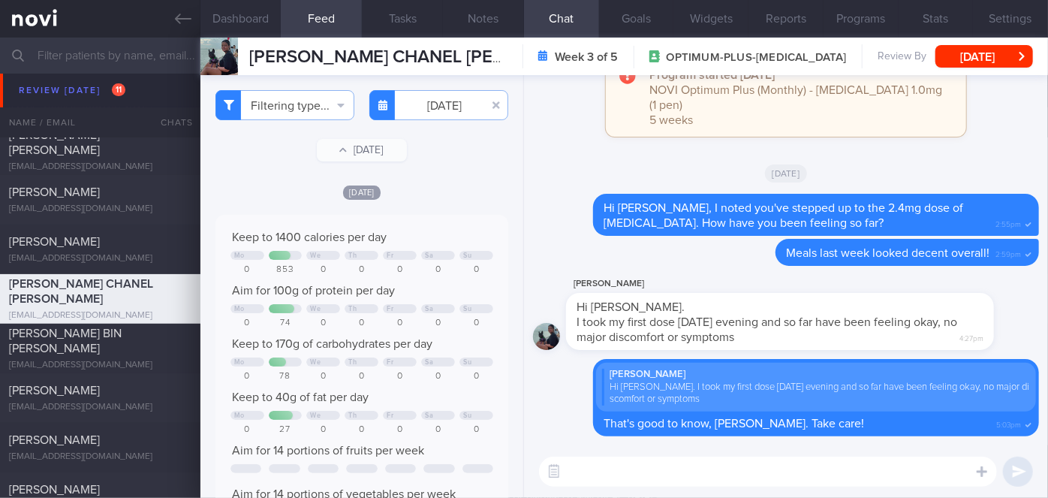
click at [451, 191] on div "[DATE]" at bounding box center [361, 192] width 293 height 16
click at [668, 481] on textarea at bounding box center [768, 472] width 458 height 30
type textarea "h"
type textarea "Hi [PERSON_NAME], how have you been keeping so far?"
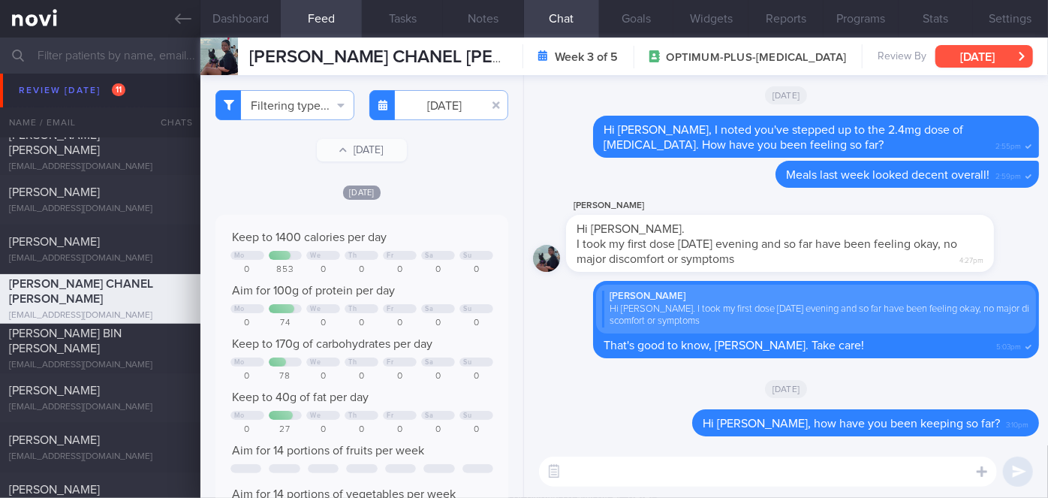
click at [994, 60] on button "[DATE]" at bounding box center [985, 56] width 98 height 23
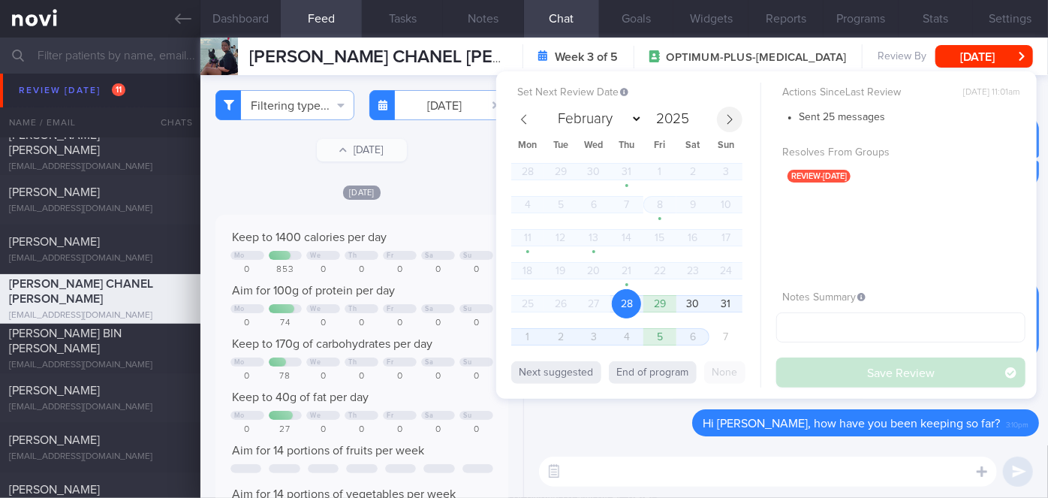
click at [725, 122] on icon at bounding box center [730, 119] width 11 height 11
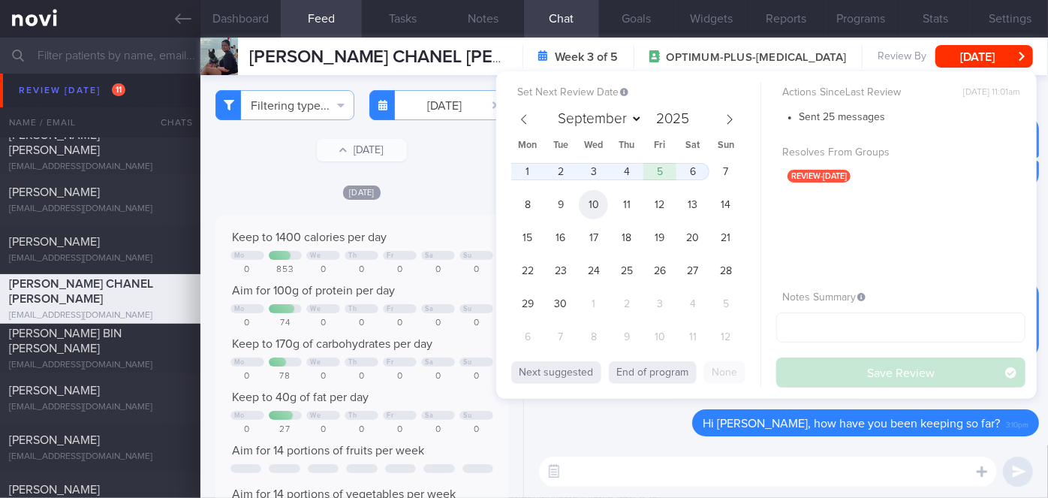
click at [596, 201] on span "10" at bounding box center [593, 204] width 29 height 29
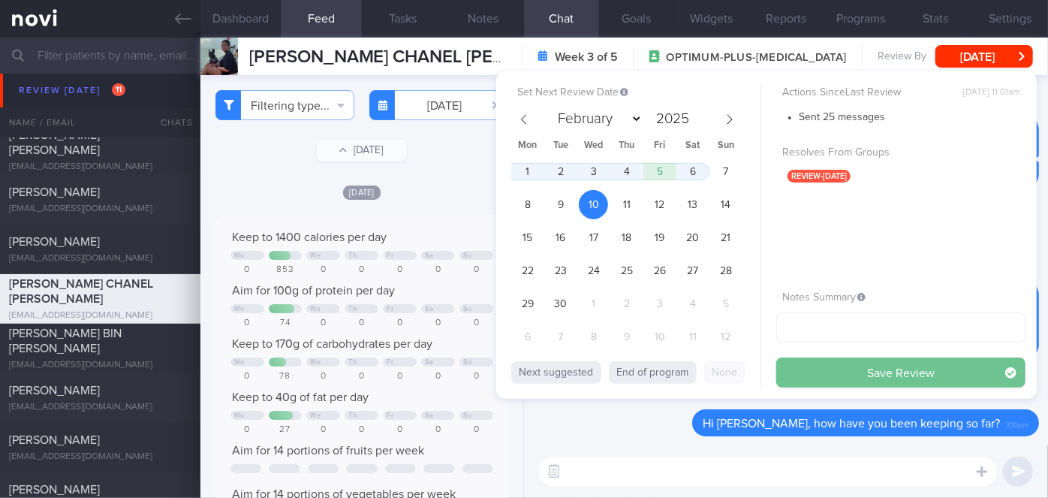
click at [845, 374] on button "Save Review" at bounding box center [900, 372] width 249 height 30
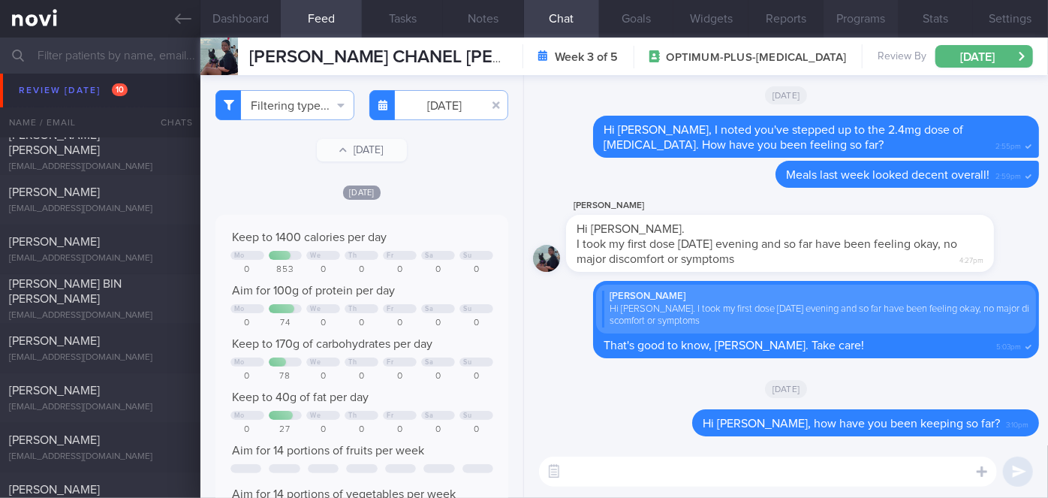
click at [864, 19] on button "Programs" at bounding box center [861, 19] width 75 height 38
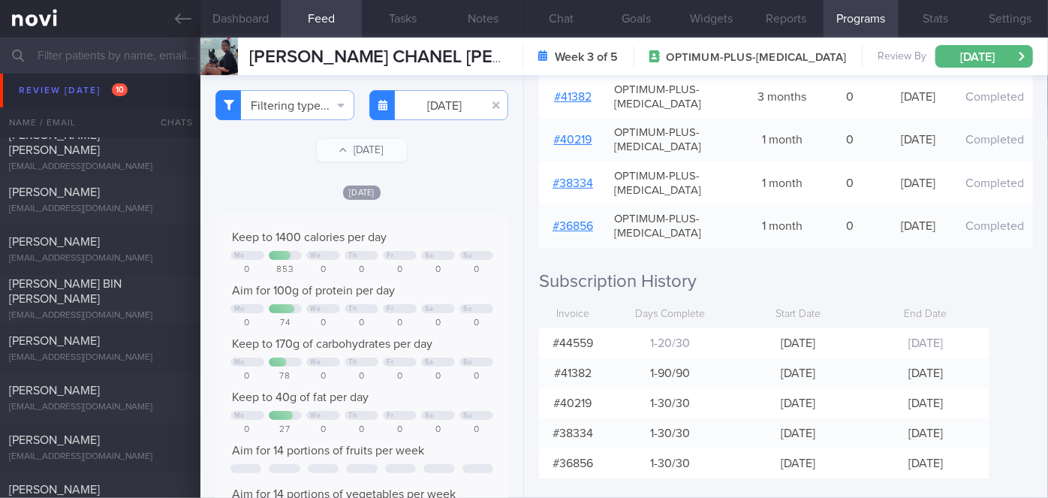
scroll to position [430, 0]
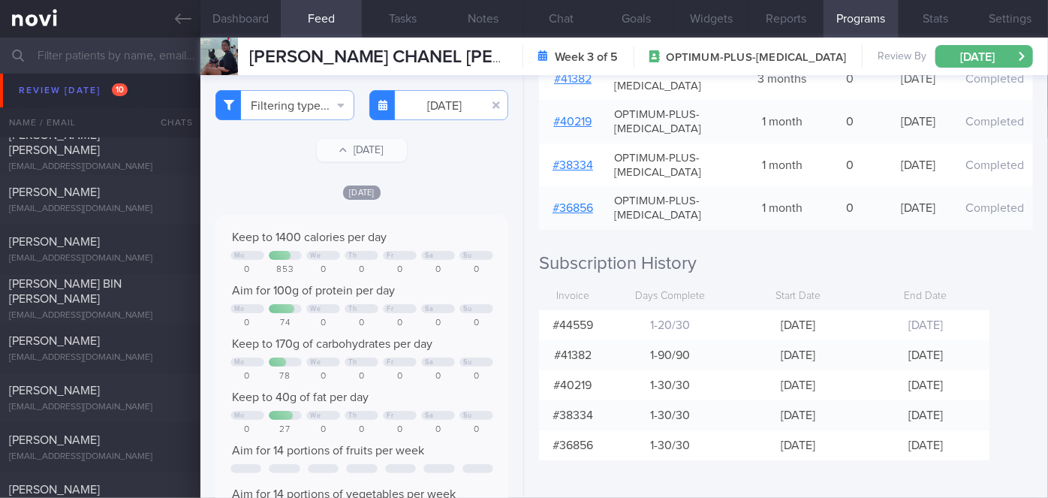
click at [215, 25] on button "Dashboard" at bounding box center [240, 19] width 81 height 38
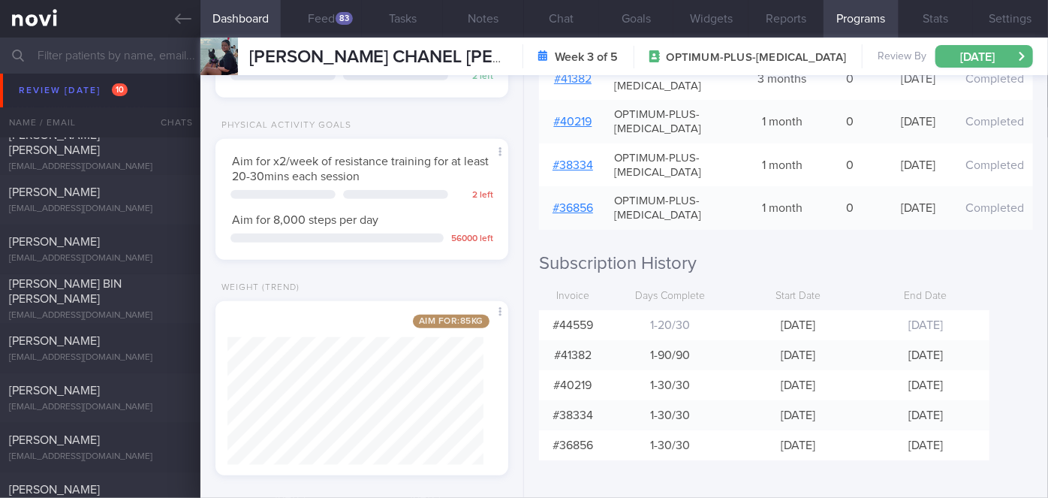
scroll to position [560, 0]
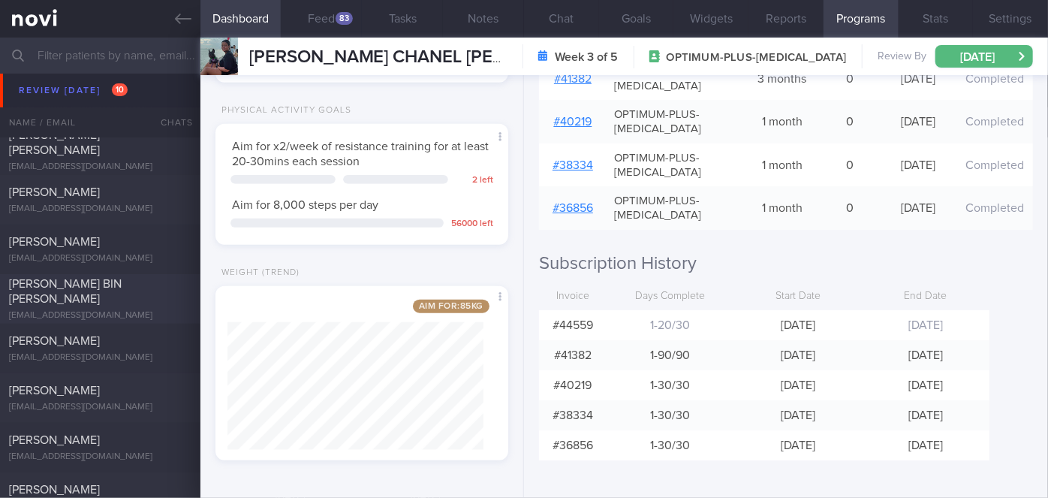
click at [104, 299] on div "[PERSON_NAME] BIN [PERSON_NAME] [EMAIL_ADDRESS][DOMAIN_NAME]" at bounding box center [100, 298] width 200 height 45
select select "7"
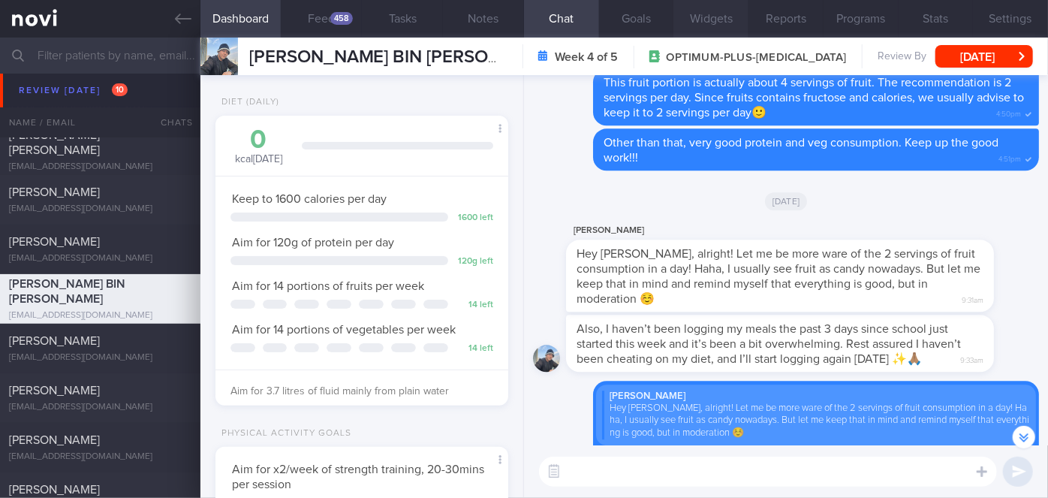
scroll to position [-1297, 0]
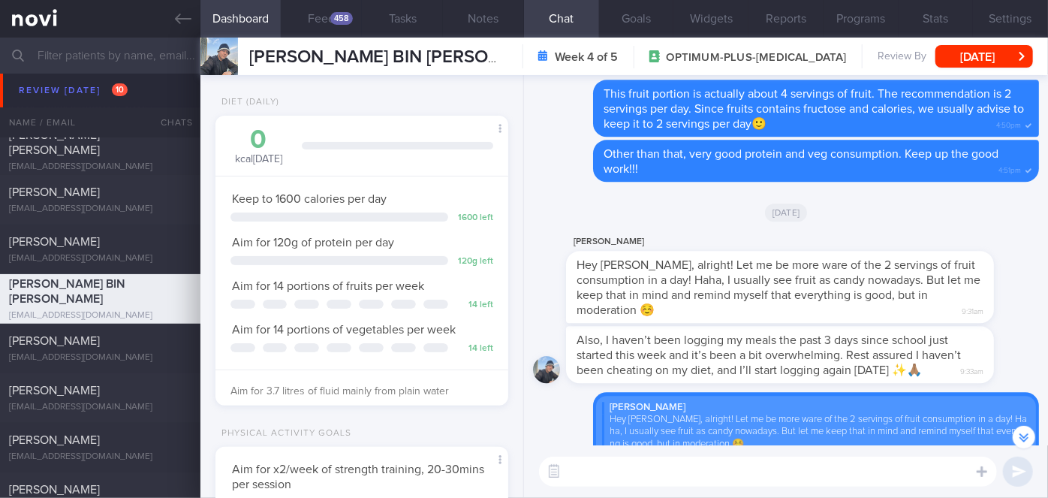
click at [85, 53] on input "text" at bounding box center [524, 56] width 1048 height 36
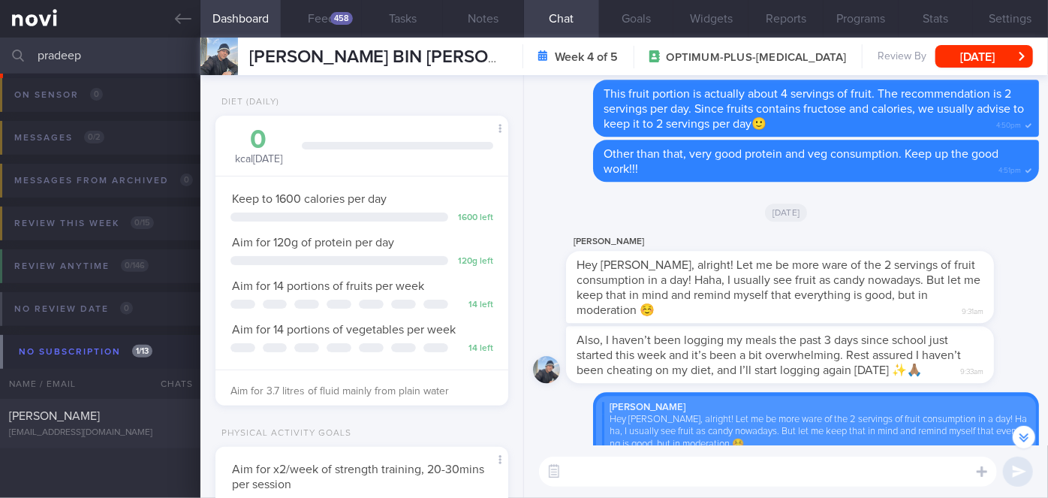
scroll to position [113, 0]
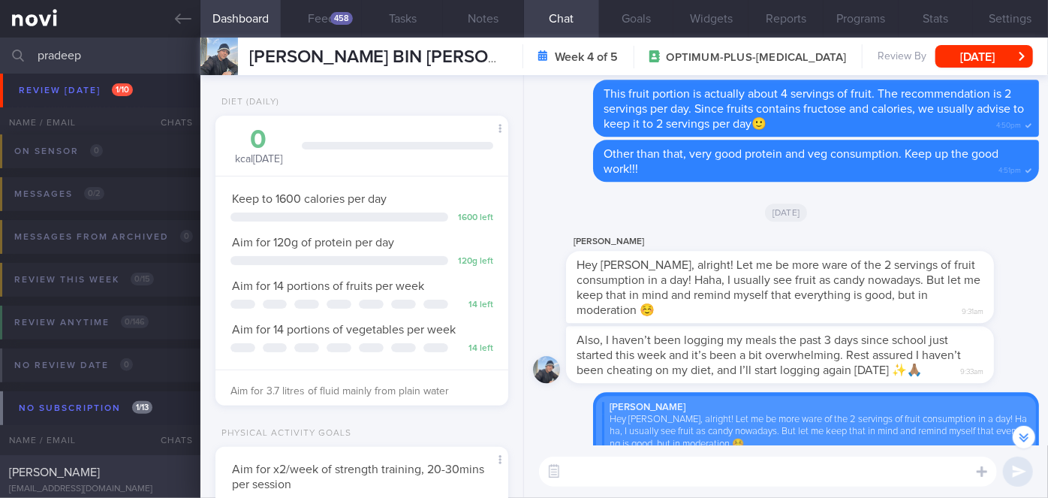
type input "pradeep"
click at [121, 479] on div "[PERSON_NAME]" at bounding box center [98, 472] width 179 height 15
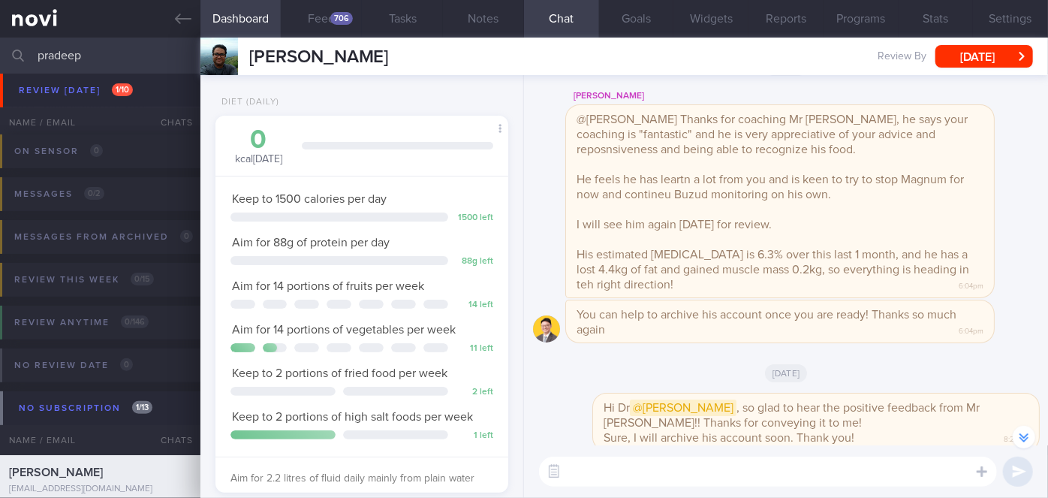
scroll to position [131, 262]
click at [188, 8] on link at bounding box center [100, 19] width 200 height 38
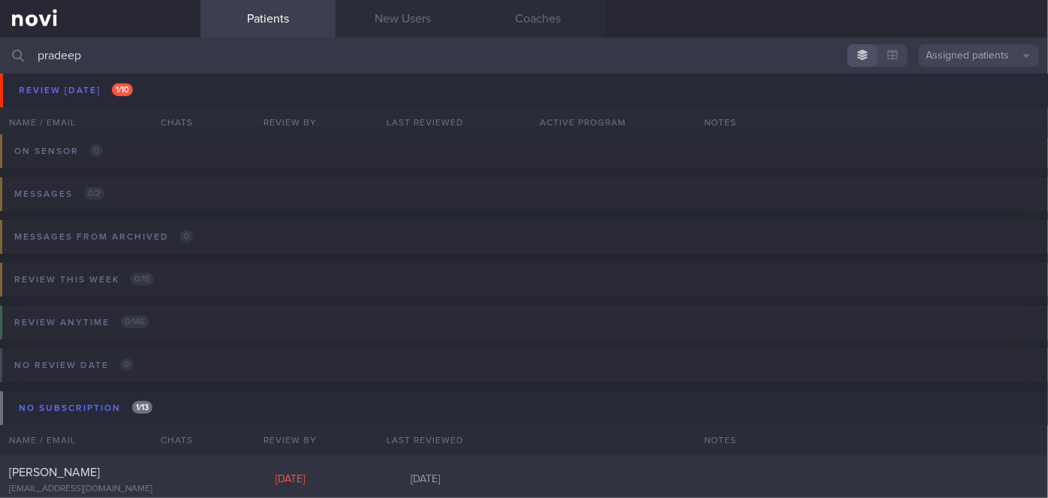
drag, startPoint x: 108, startPoint y: 51, endPoint x: 0, endPoint y: 50, distance: 108.1
click at [0, 50] on input "pradeep" at bounding box center [524, 56] width 1048 height 36
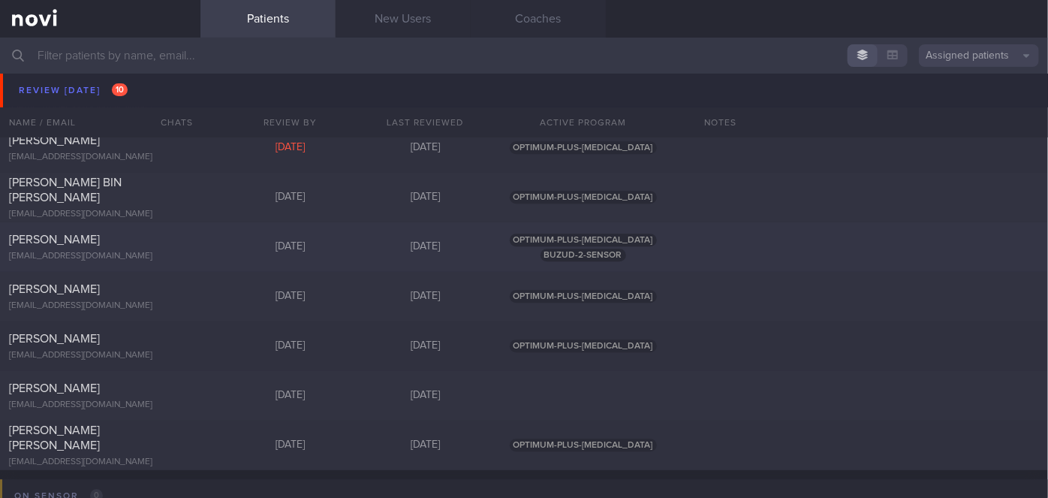
scroll to position [4679, 0]
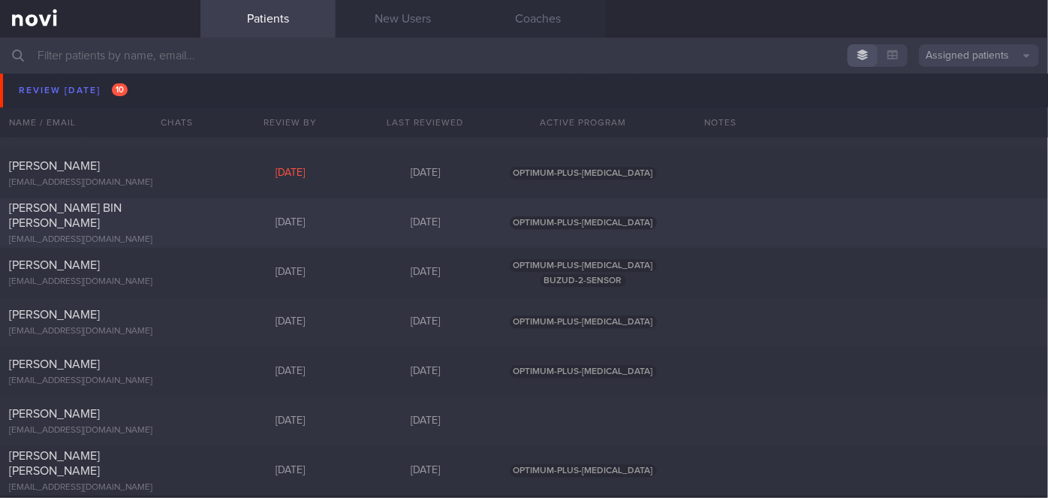
click at [180, 218] on div "[PERSON_NAME] BIN [PERSON_NAME]" at bounding box center [98, 215] width 179 height 30
select select "7"
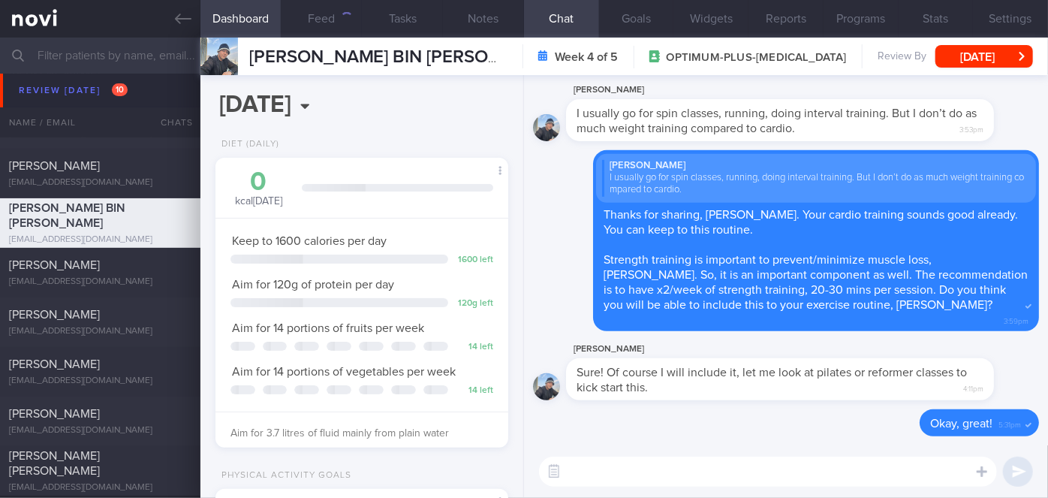
scroll to position [149, 256]
